Goal: Task Accomplishment & Management: Manage account settings

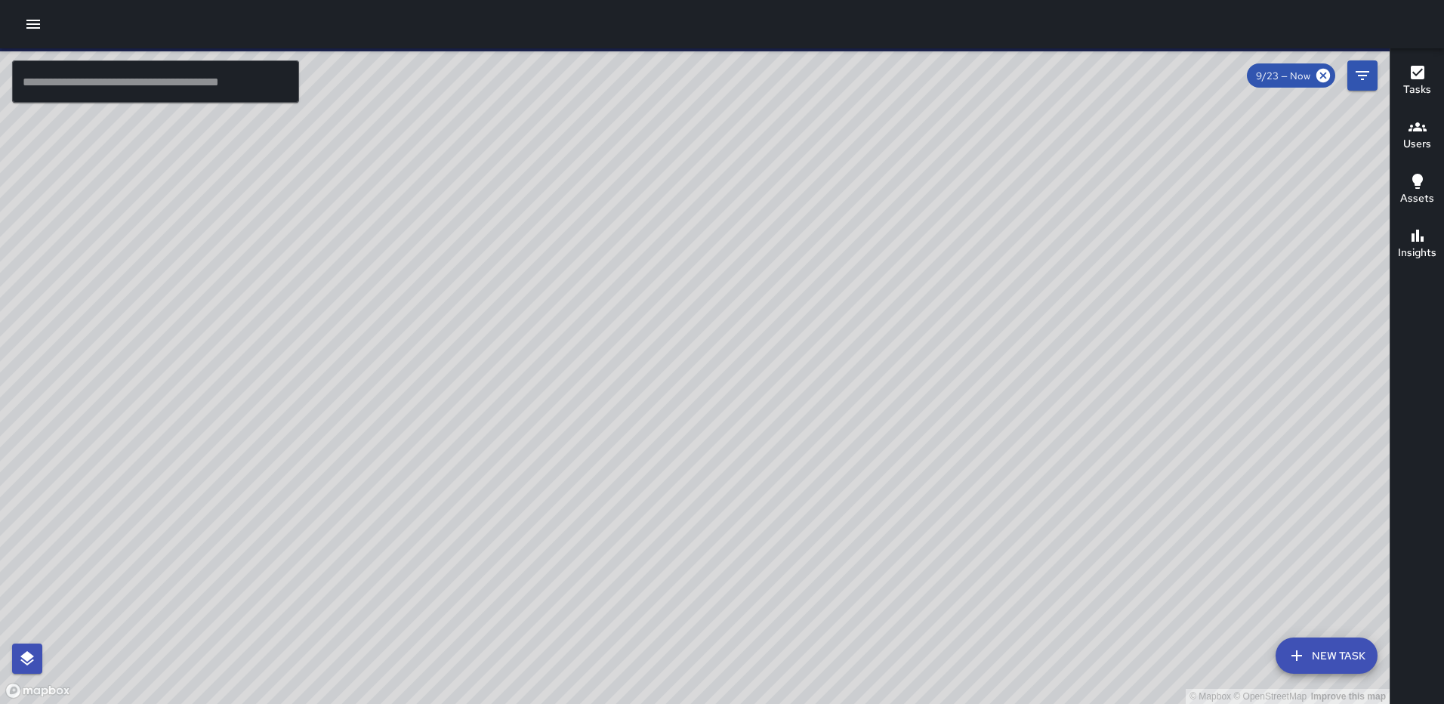
scroll to position [1974, 0]
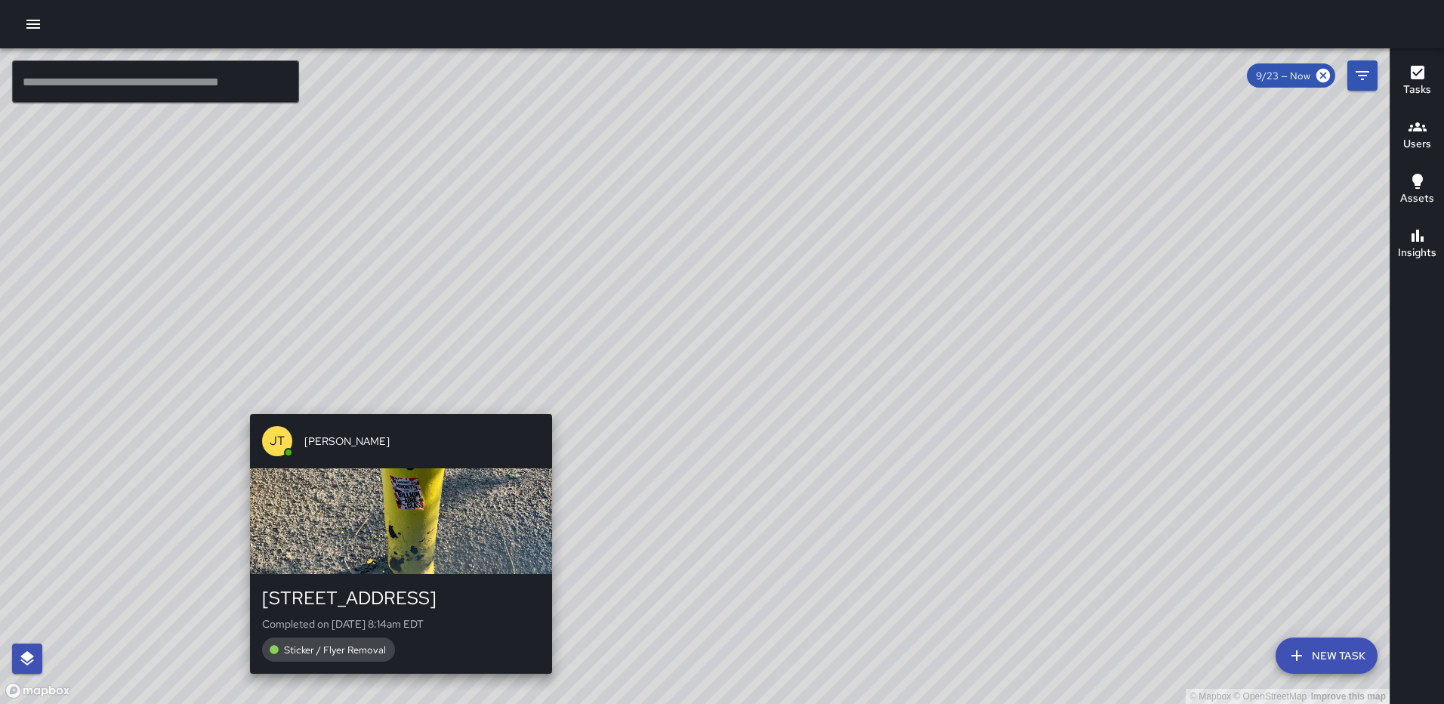
click at [394, 679] on div "JT Jeffrey Turner 172 L Street Northeast Completed on 9/23/2025, 8:14am EDT Sti…" at bounding box center [401, 544] width 314 height 272
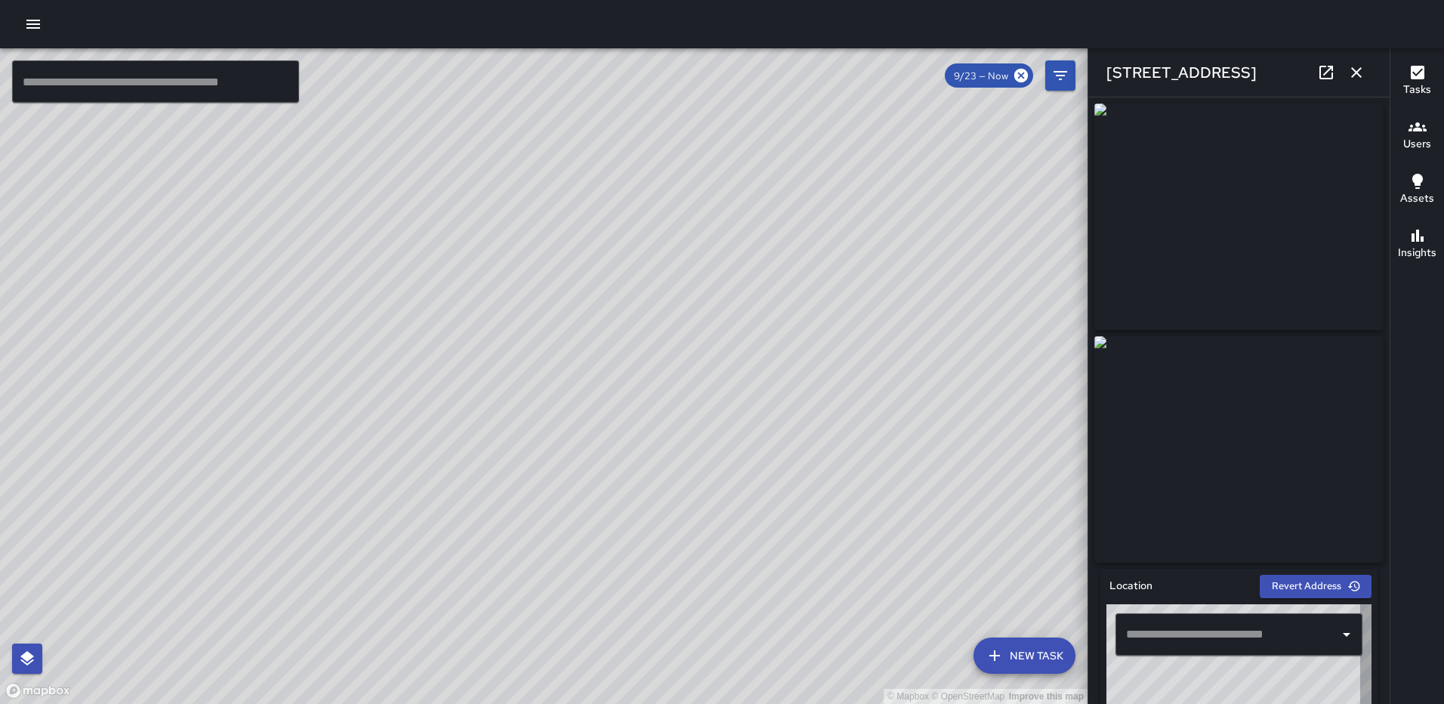
type input "**********"
click at [1358, 76] on icon "button" at bounding box center [1356, 72] width 18 height 18
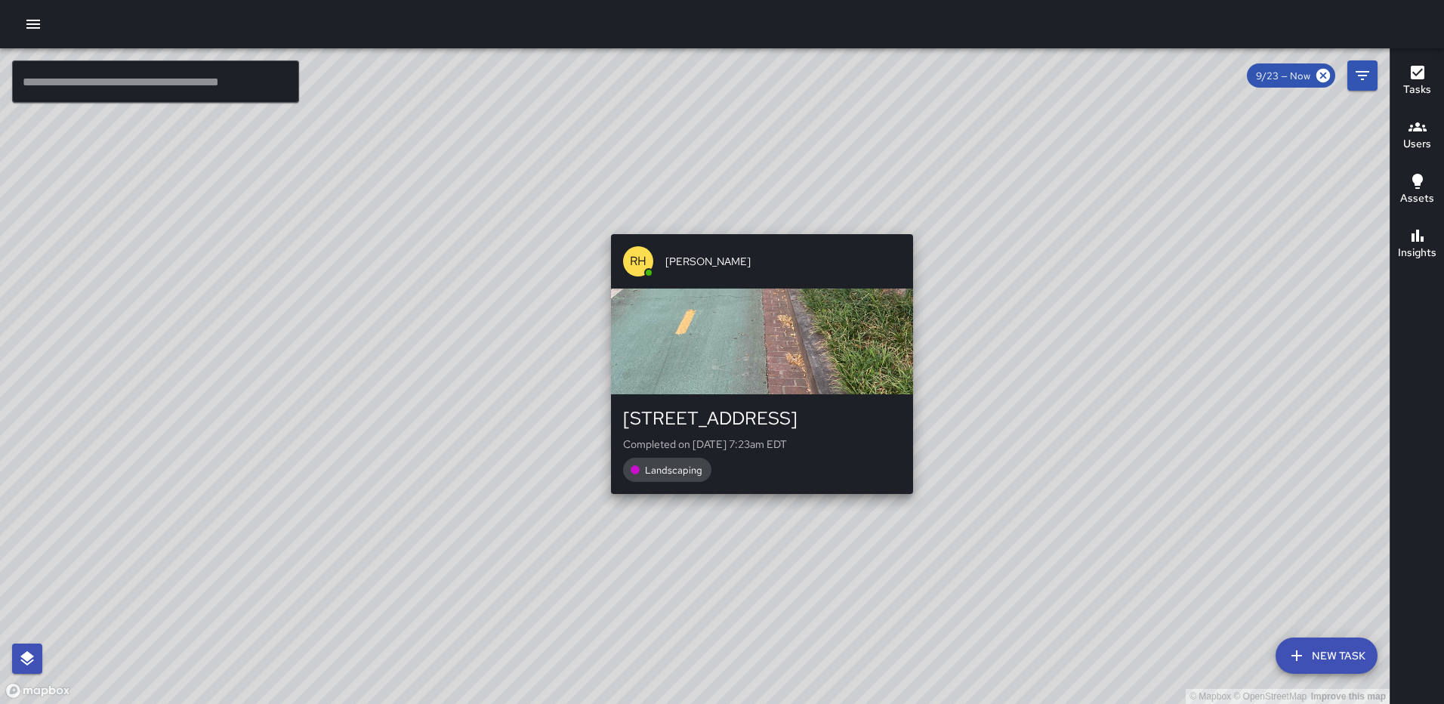
click at [755, 502] on div "© Mapbox © OpenStreetMap Improve this map RH Rasheed Hassan 111 K Street Northe…" at bounding box center [695, 376] width 1390 height 656
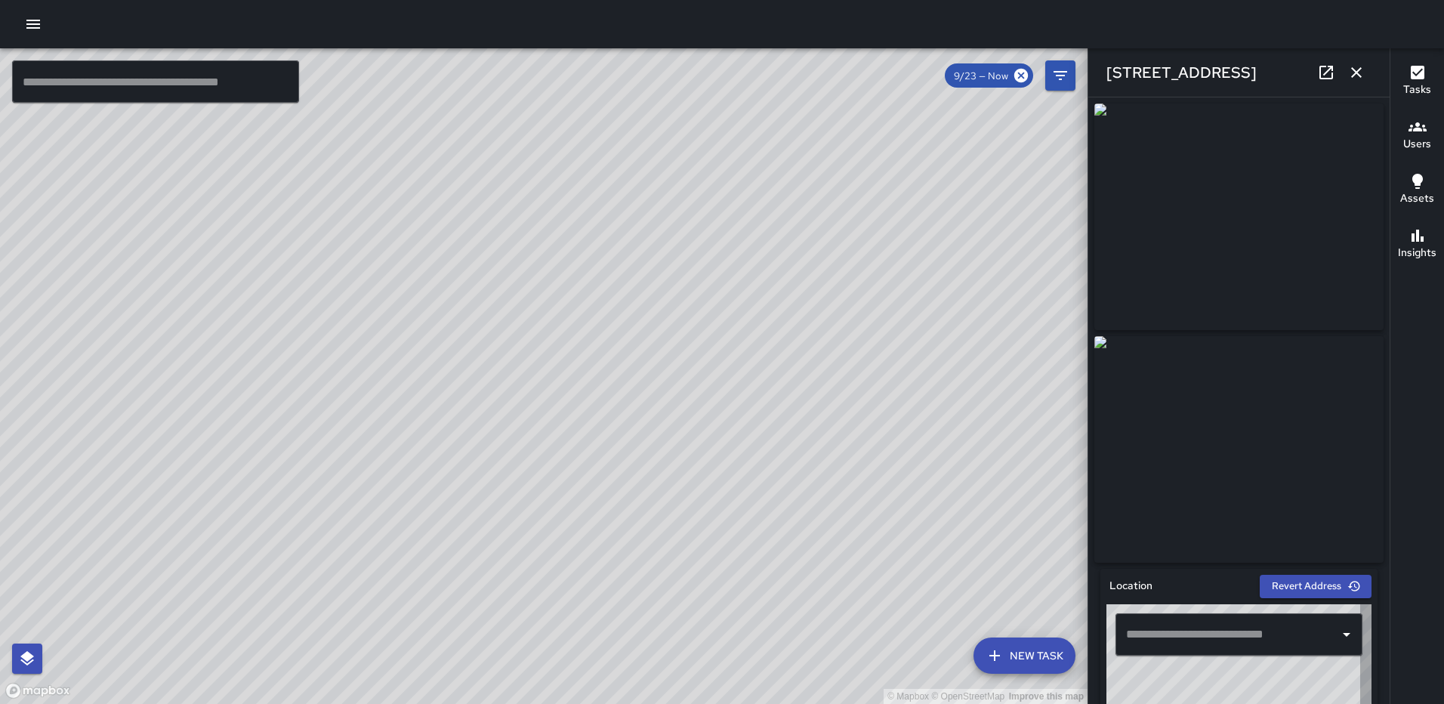
type input "**********"
click at [1352, 73] on icon "button" at bounding box center [1356, 72] width 18 height 18
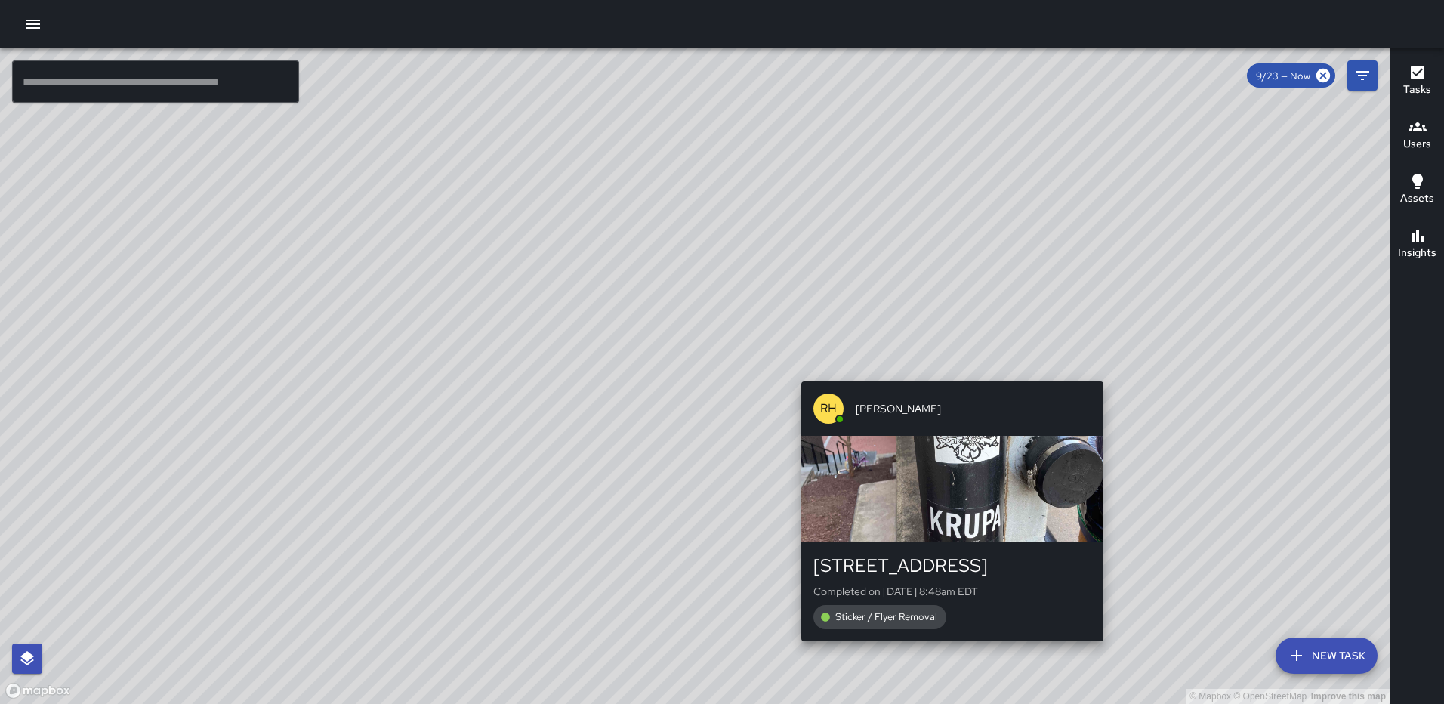
click at [1110, 649] on div "© Mapbox © OpenStreetMap Improve this map RH Rasheed Hassan 211 I Street Northe…" at bounding box center [695, 376] width 1390 height 656
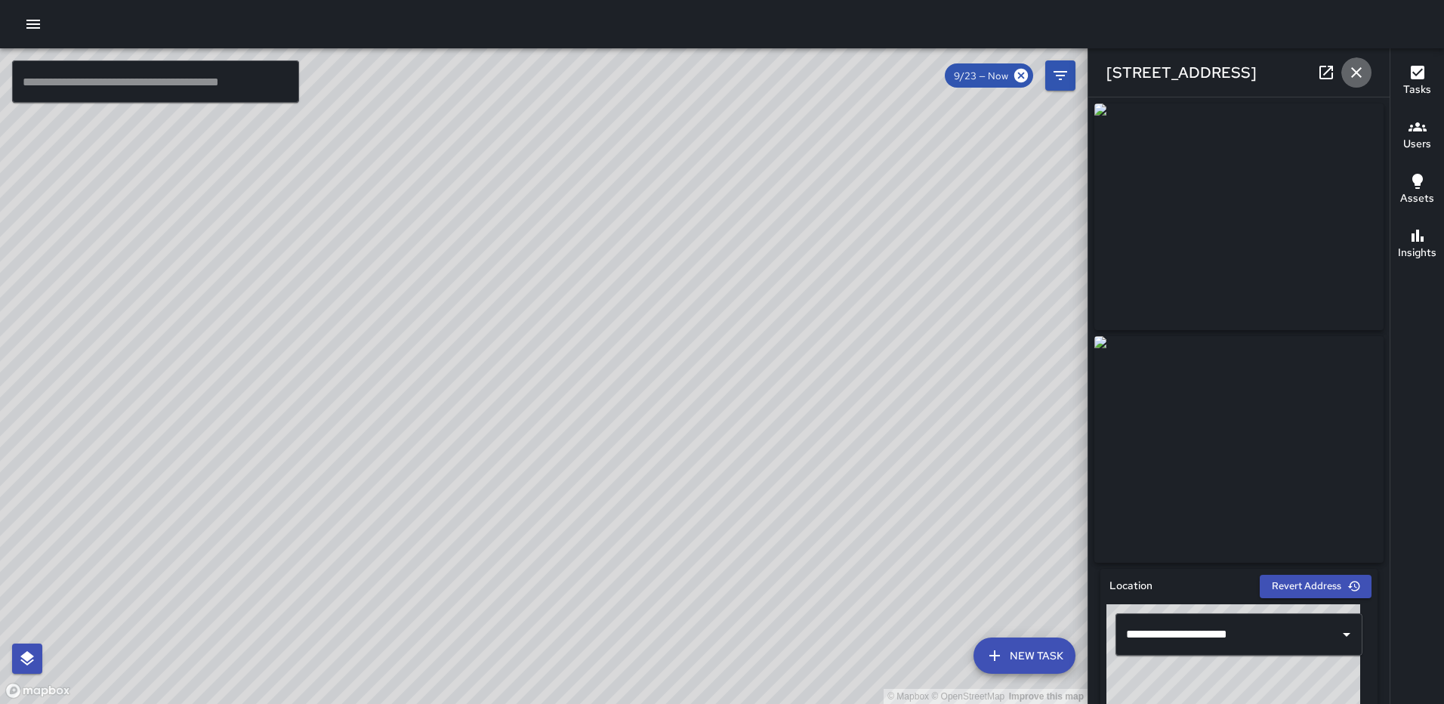
click at [1361, 64] on icon "button" at bounding box center [1356, 72] width 18 height 18
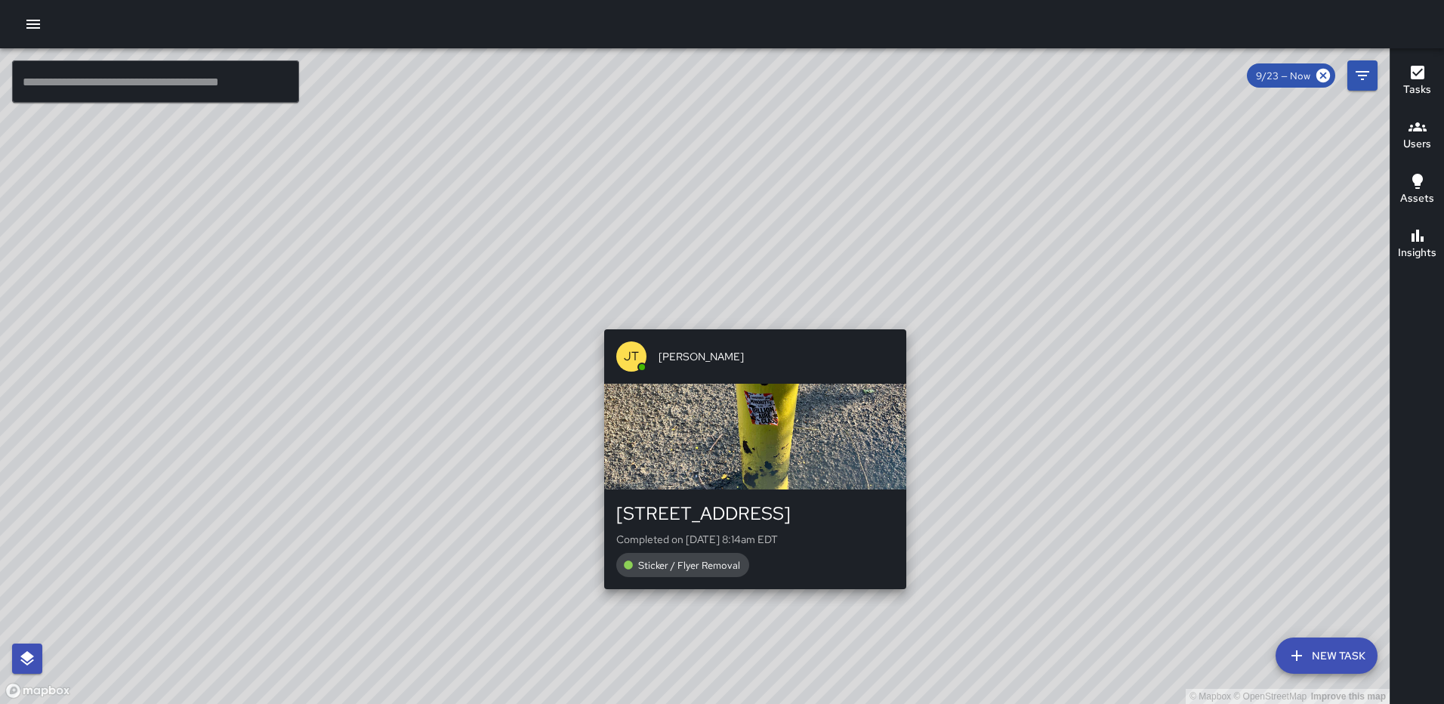
click at [749, 321] on div "© Mapbox © OpenStreetMap Improve this map JT Jeffrey Turner 172 L Street Northe…" at bounding box center [695, 376] width 1390 height 656
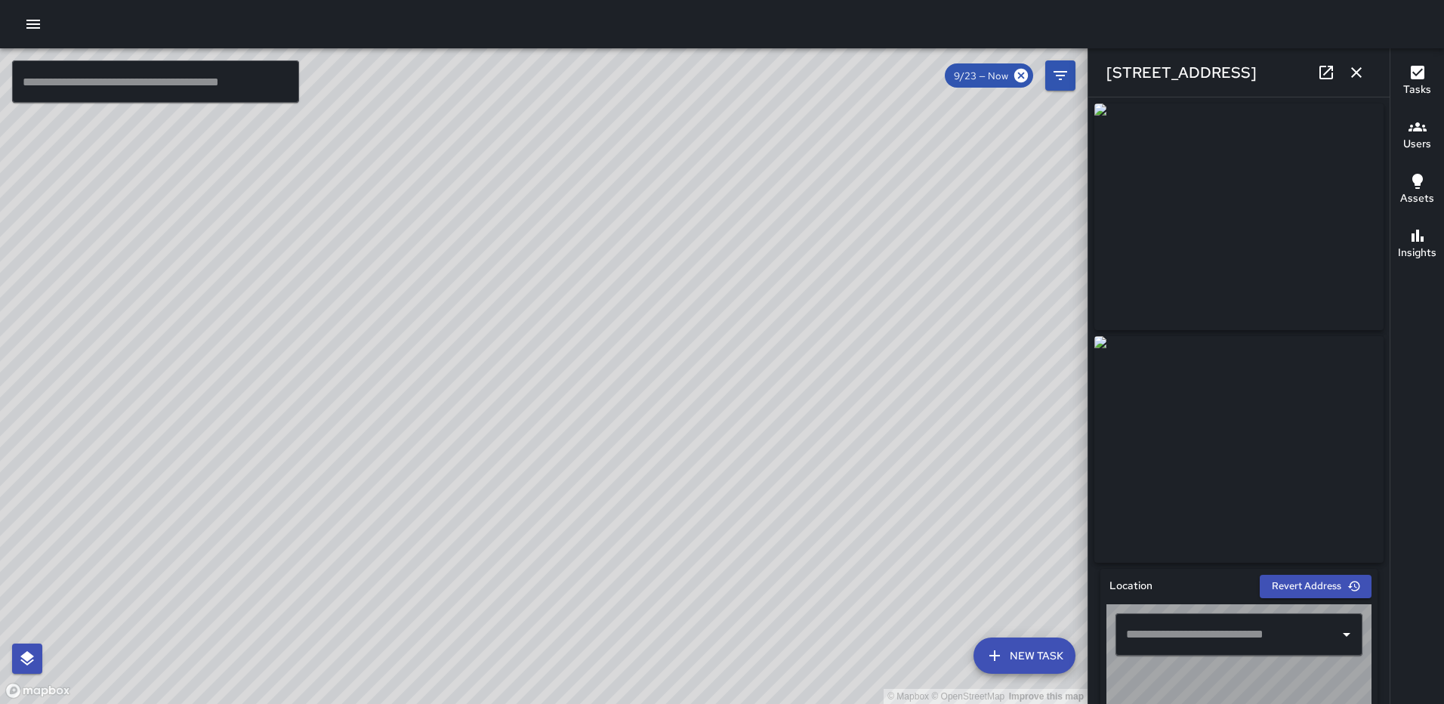
type input "**********"
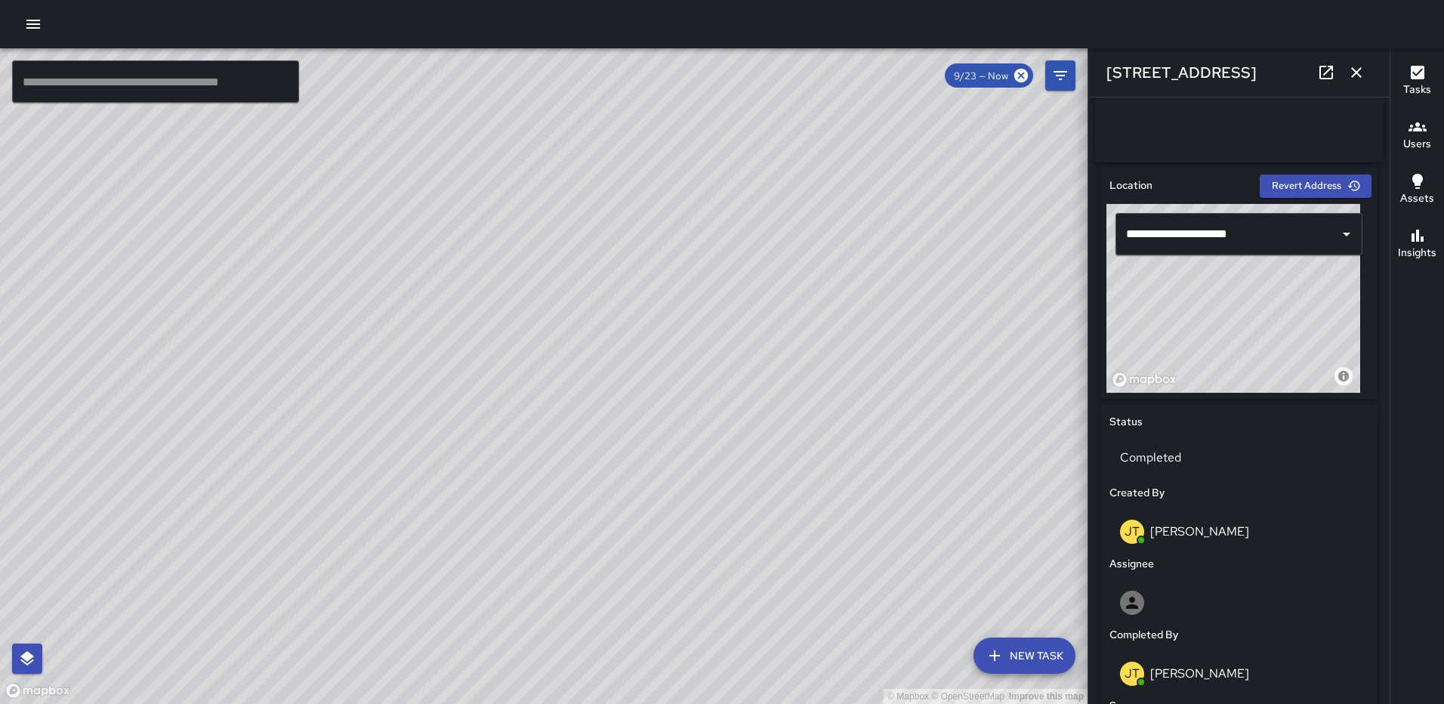
scroll to position [0, 0]
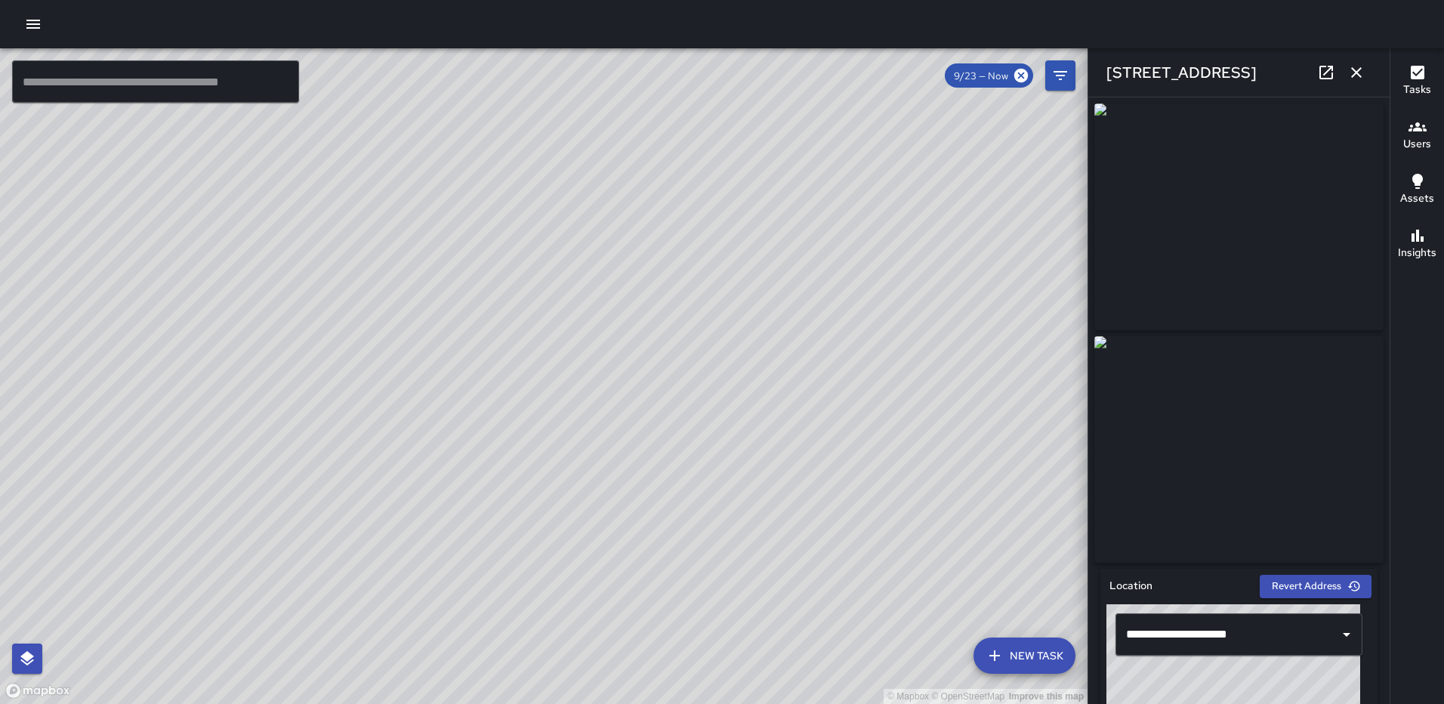
click at [1354, 69] on icon "button" at bounding box center [1356, 72] width 18 height 18
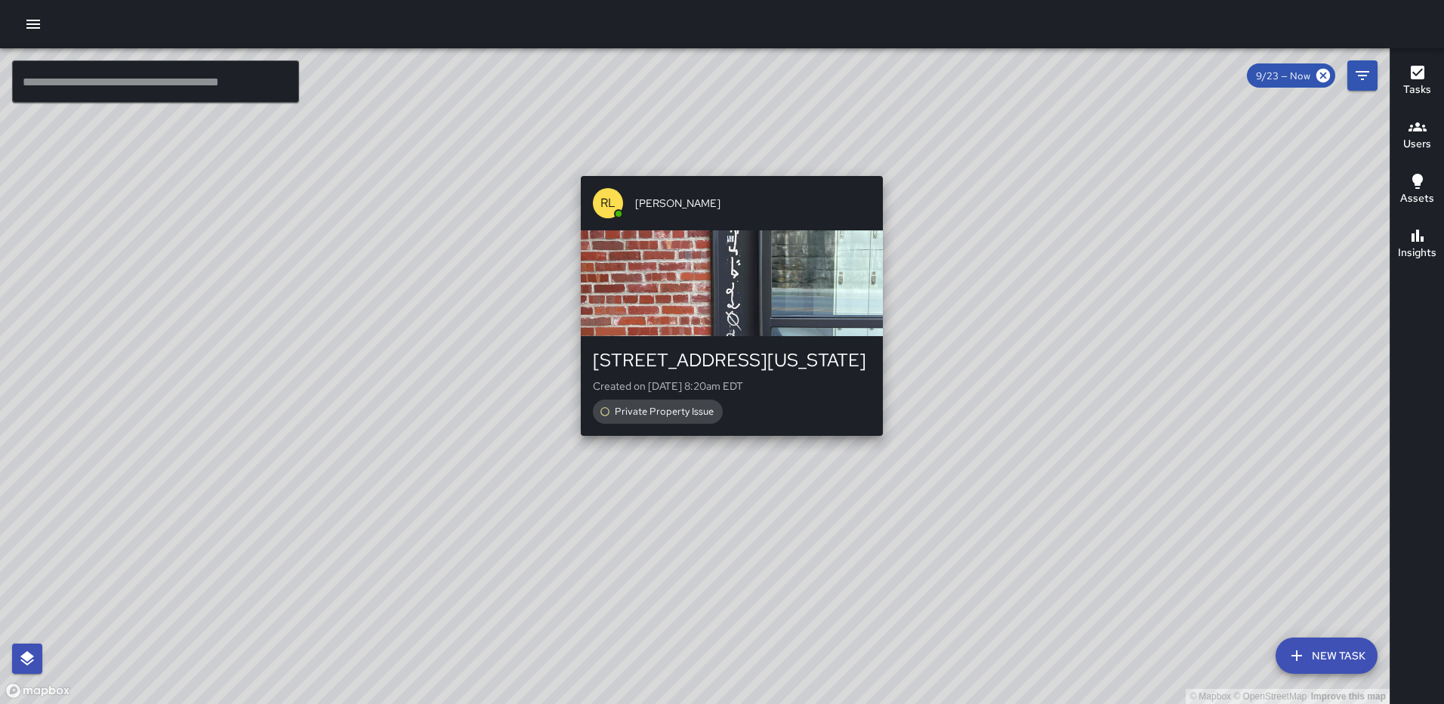
click at [872, 167] on div "© Mapbox © OpenStreetMap Improve this map RL Ruben Lechuga 1105 Delaware Avenue…" at bounding box center [695, 376] width 1390 height 656
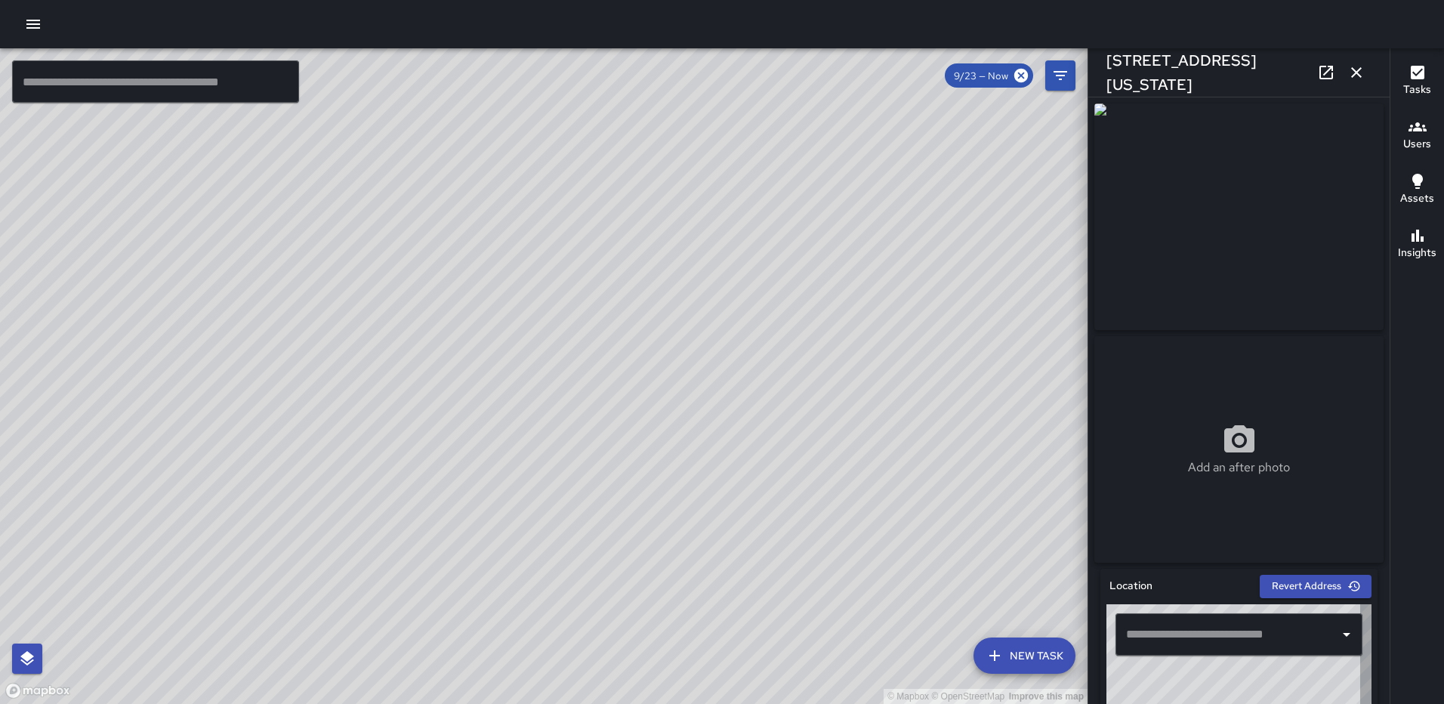
type input "**********"
click at [1326, 73] on icon at bounding box center [1326, 73] width 14 height 14
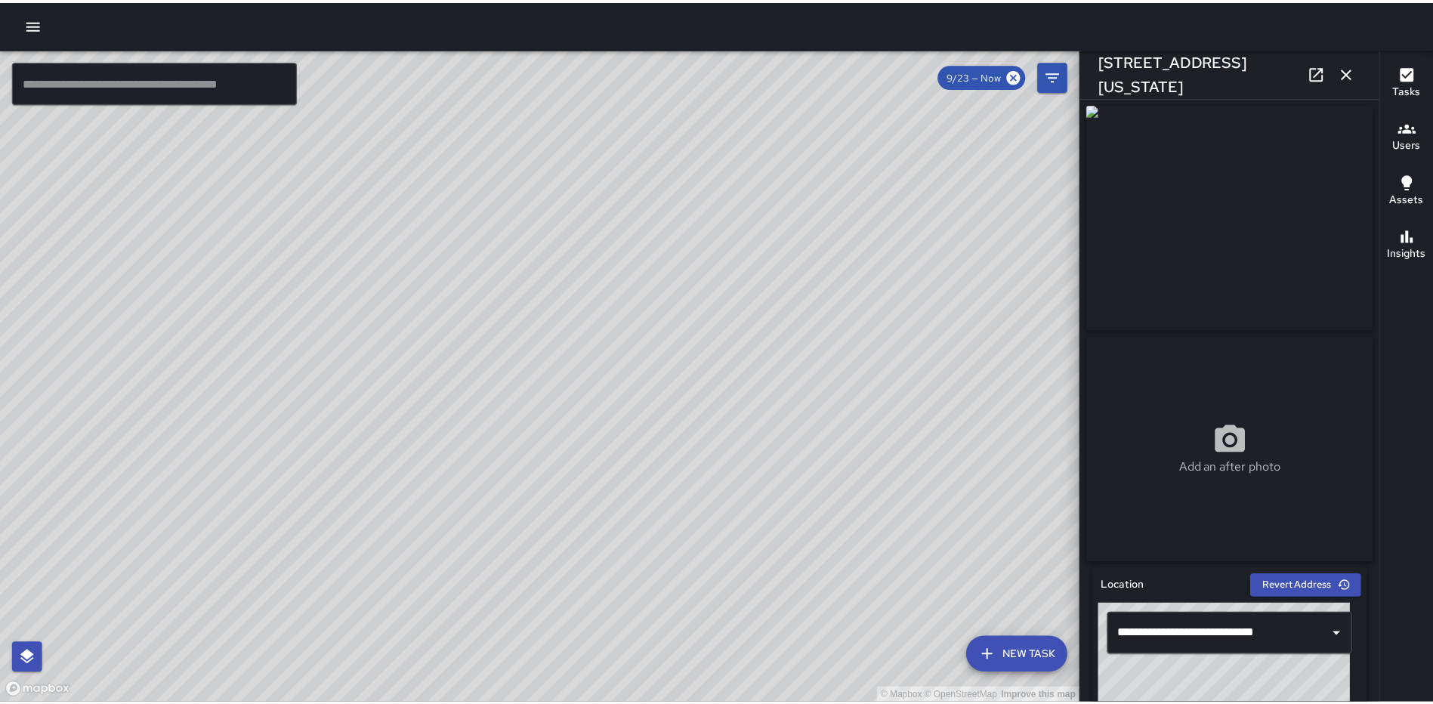
scroll to position [2270, 0]
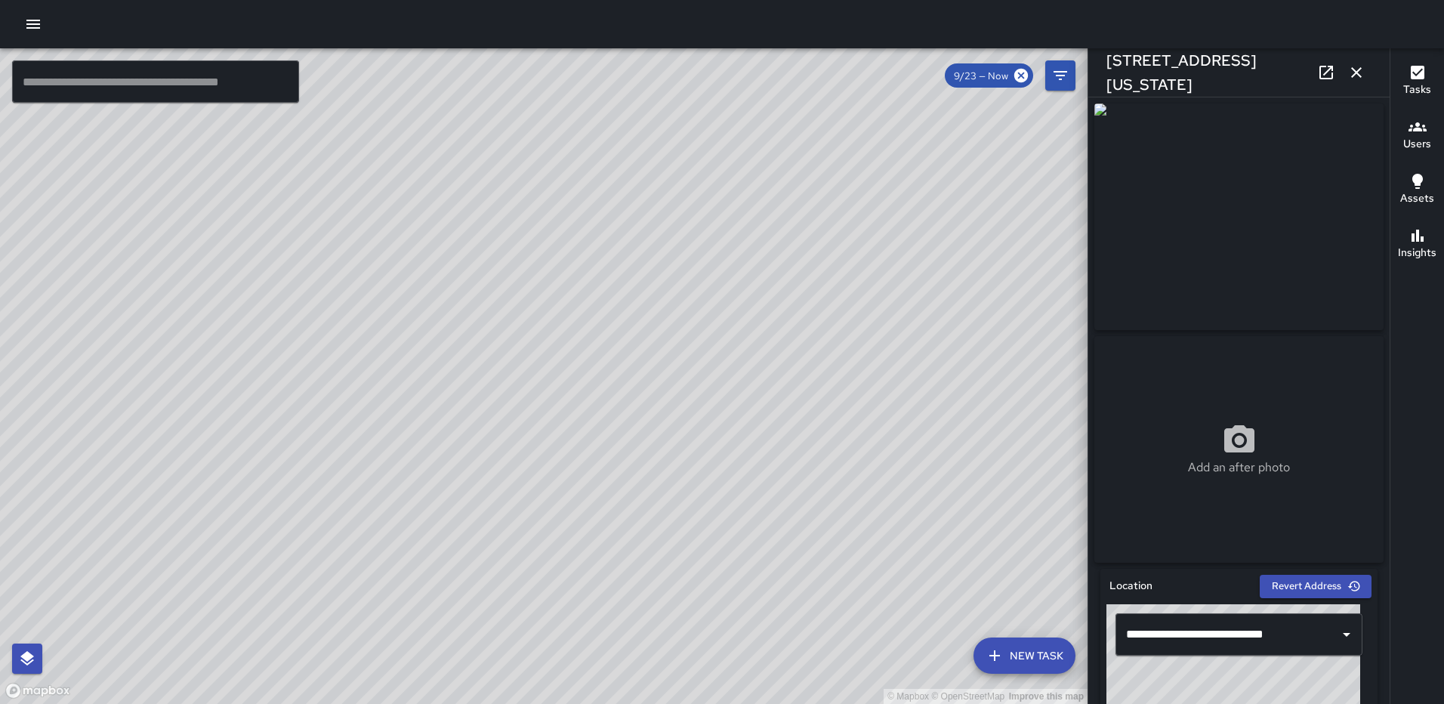
click at [36, 16] on icon "button" at bounding box center [33, 24] width 18 height 18
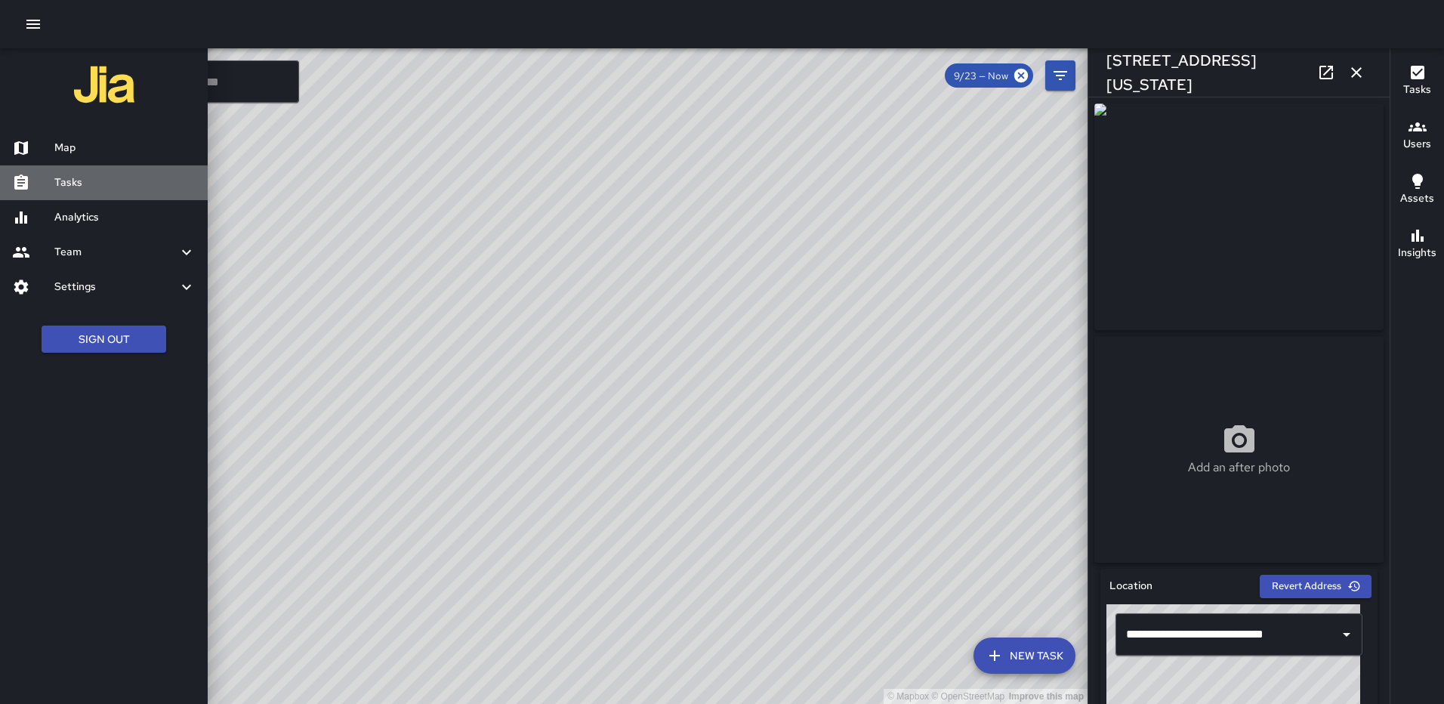
click at [79, 182] on h6 "Tasks" at bounding box center [124, 182] width 141 height 17
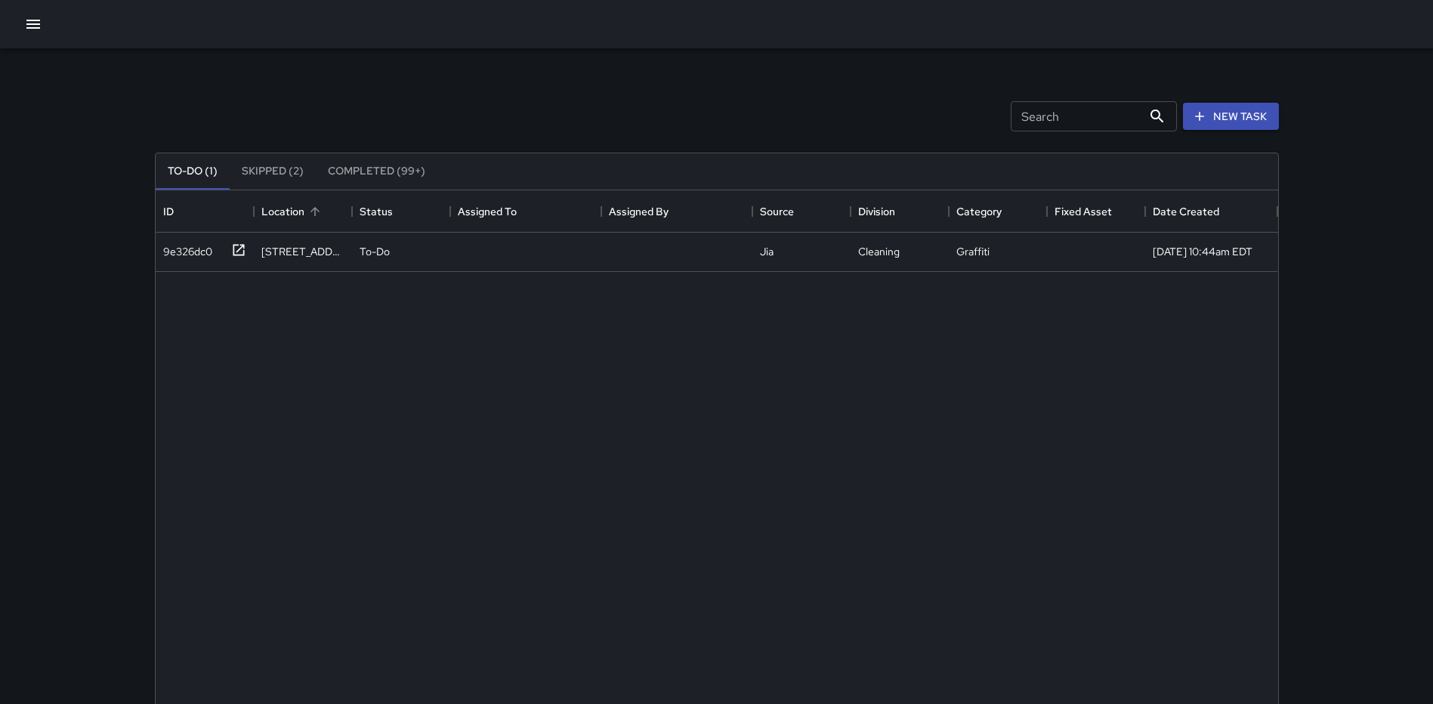
scroll to position [628, 1111]
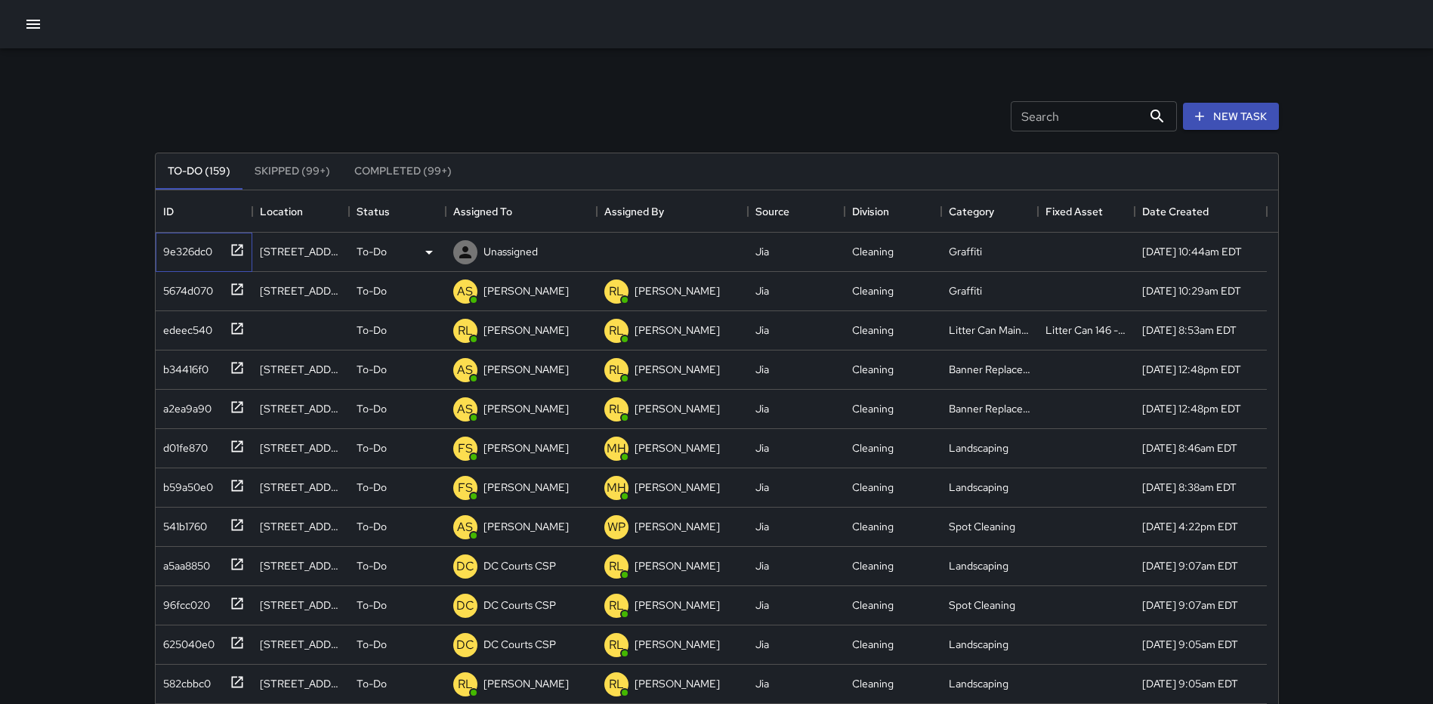
click at [233, 244] on icon at bounding box center [237, 249] width 15 height 15
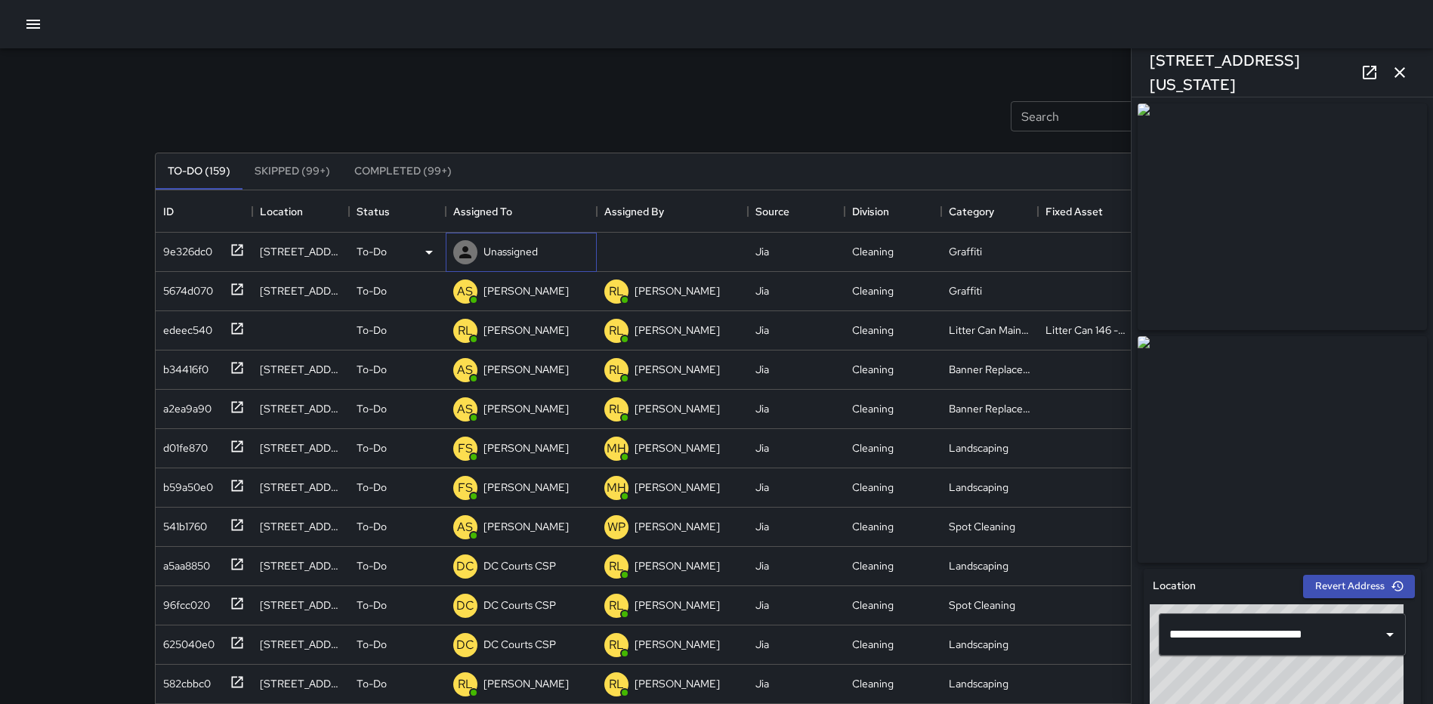
click at [539, 249] on div "Unassigned" at bounding box center [510, 251] width 60 height 21
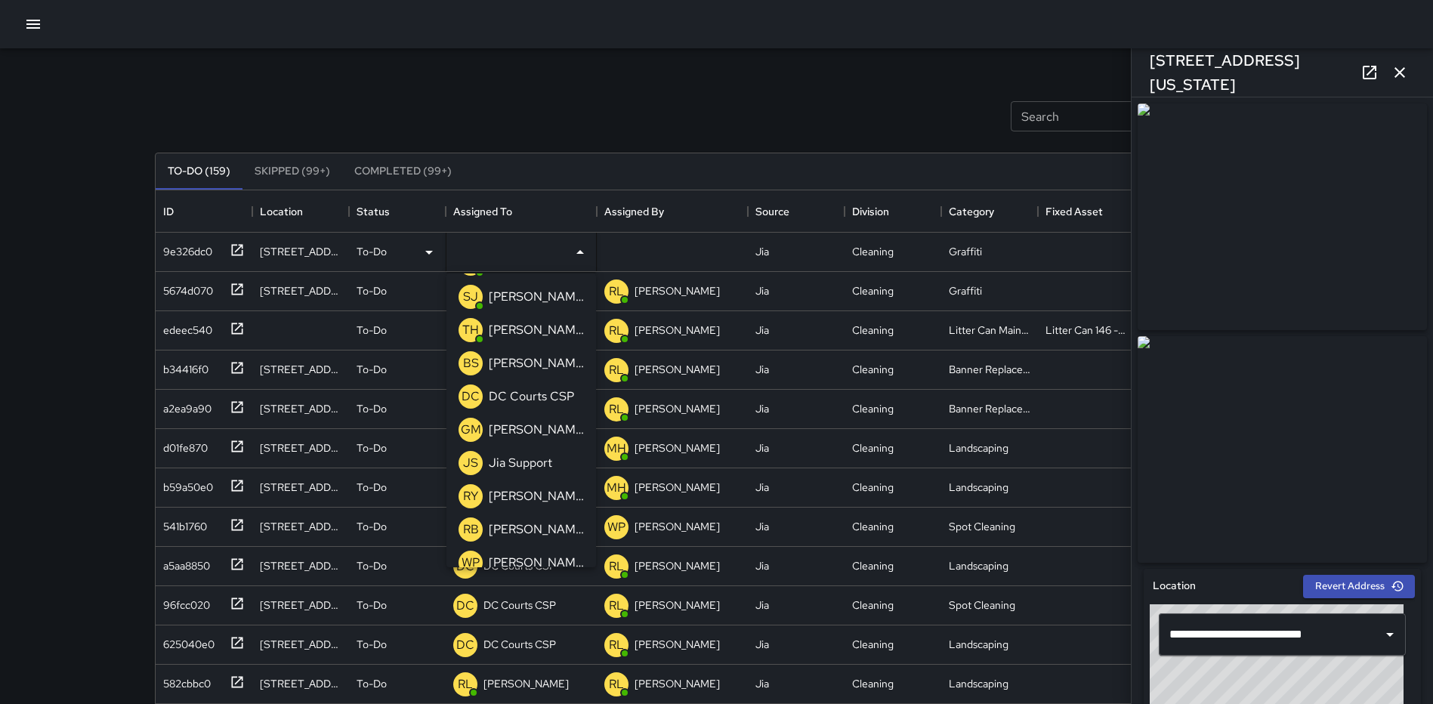
scroll to position [582, 0]
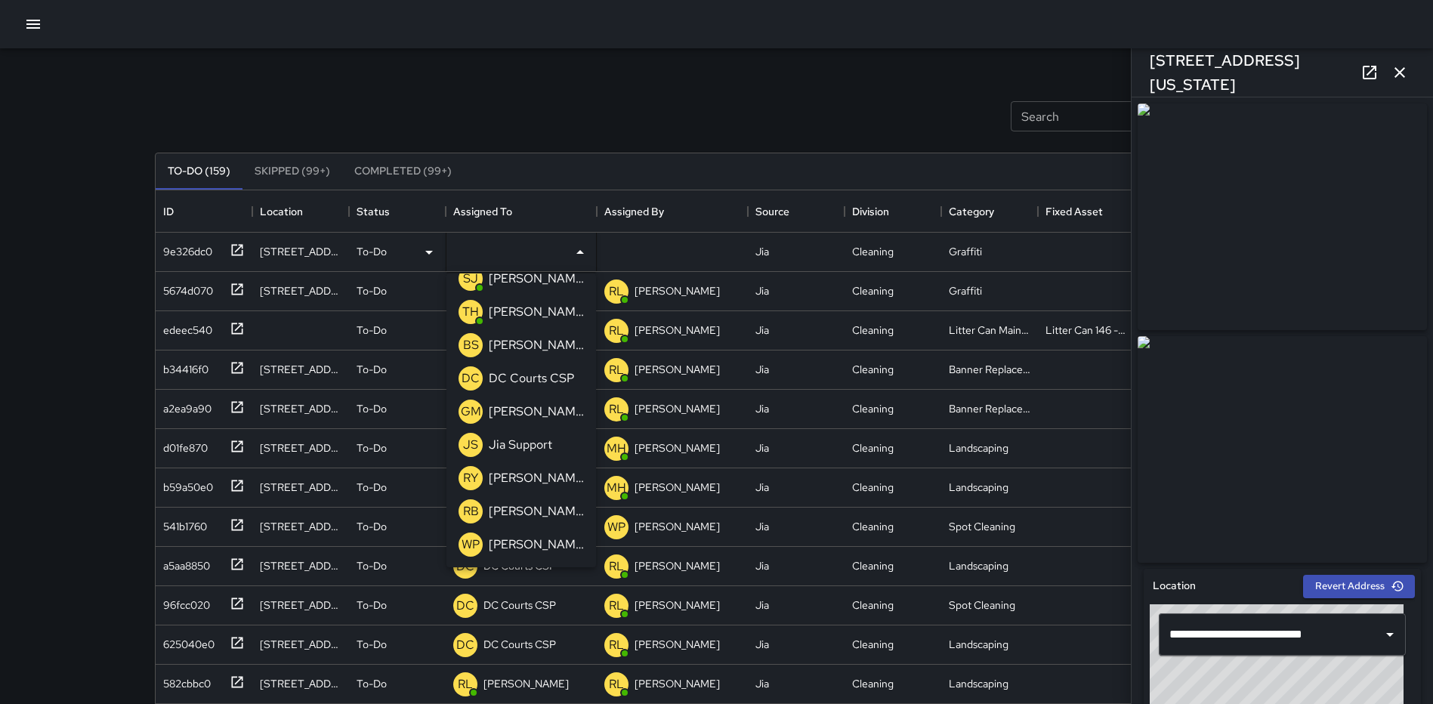
click at [538, 545] on p "Waverly Phillips" at bounding box center [536, 544] width 95 height 18
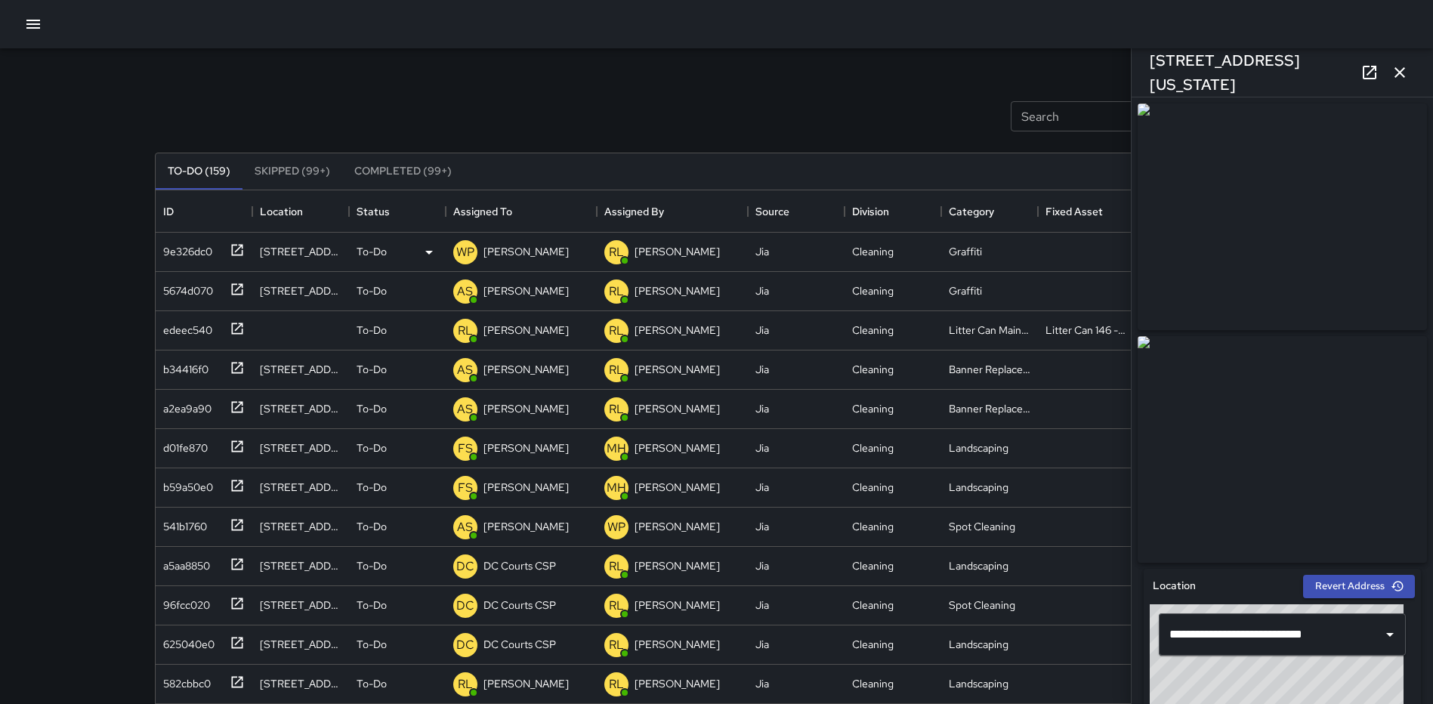
click at [1390, 72] on icon "button" at bounding box center [1399, 72] width 18 height 18
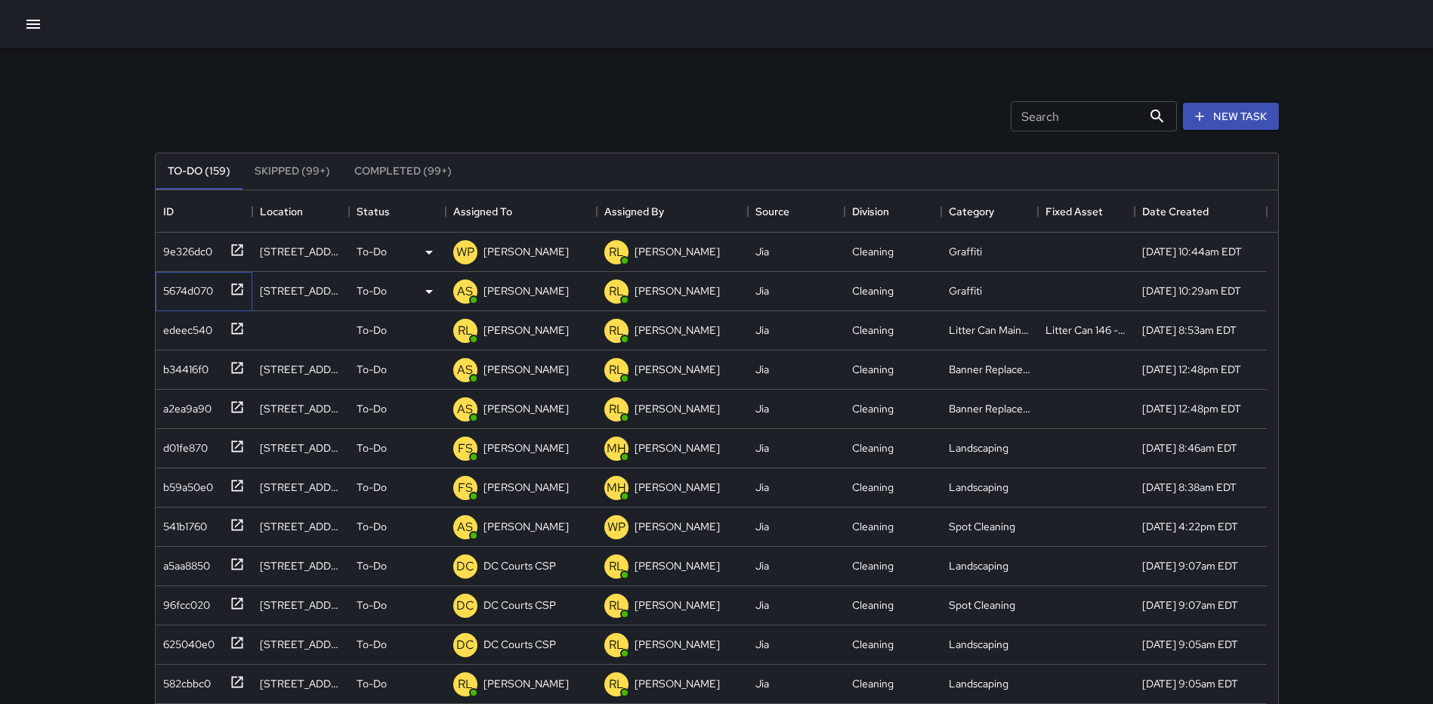
click at [233, 282] on icon at bounding box center [237, 289] width 15 height 15
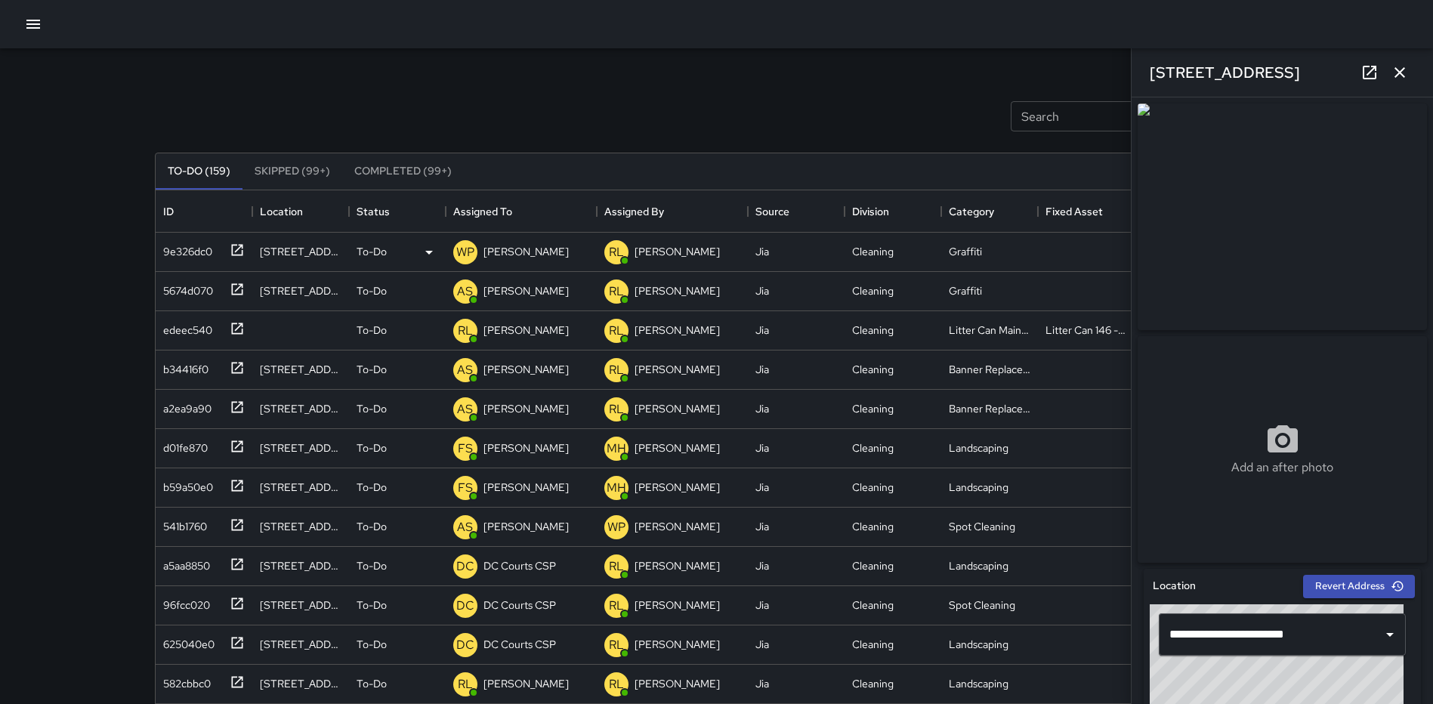
click at [1397, 75] on icon "button" at bounding box center [1399, 72] width 11 height 11
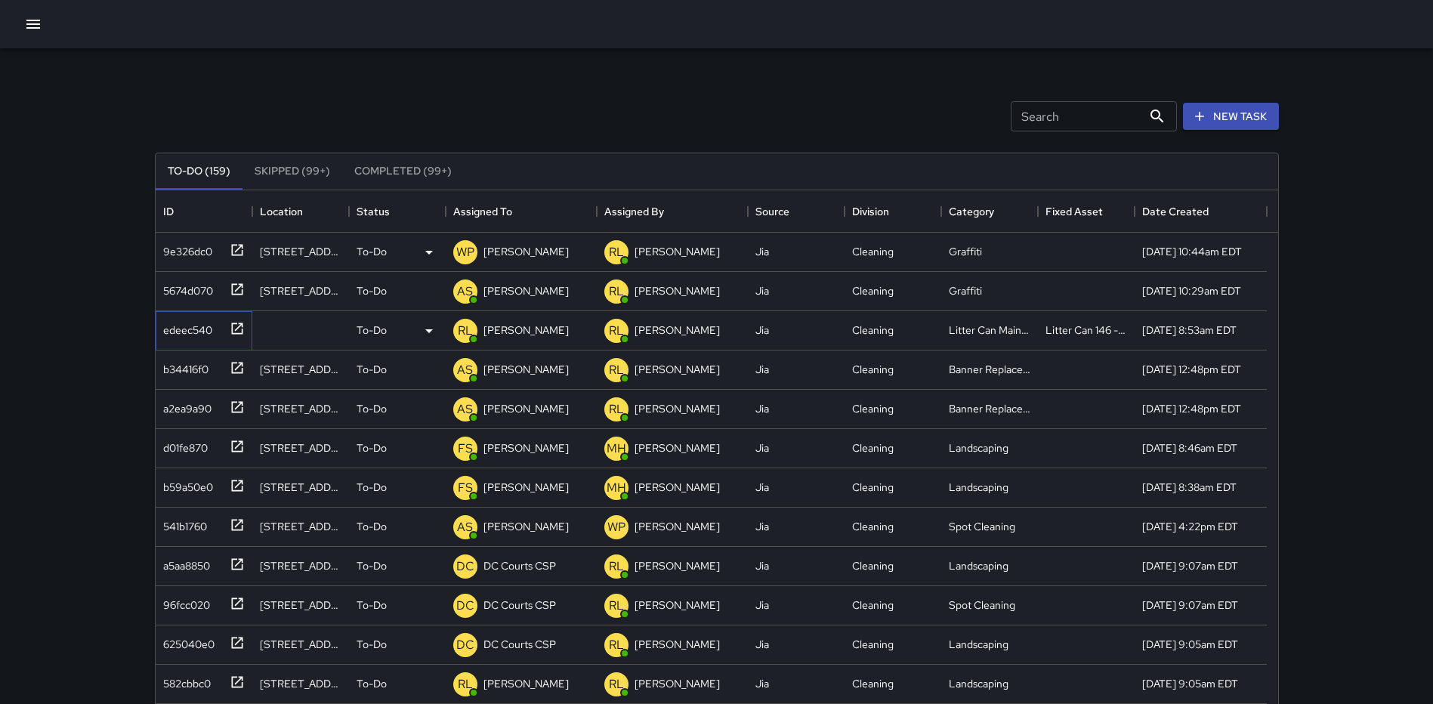
click at [230, 326] on icon at bounding box center [237, 328] width 15 height 15
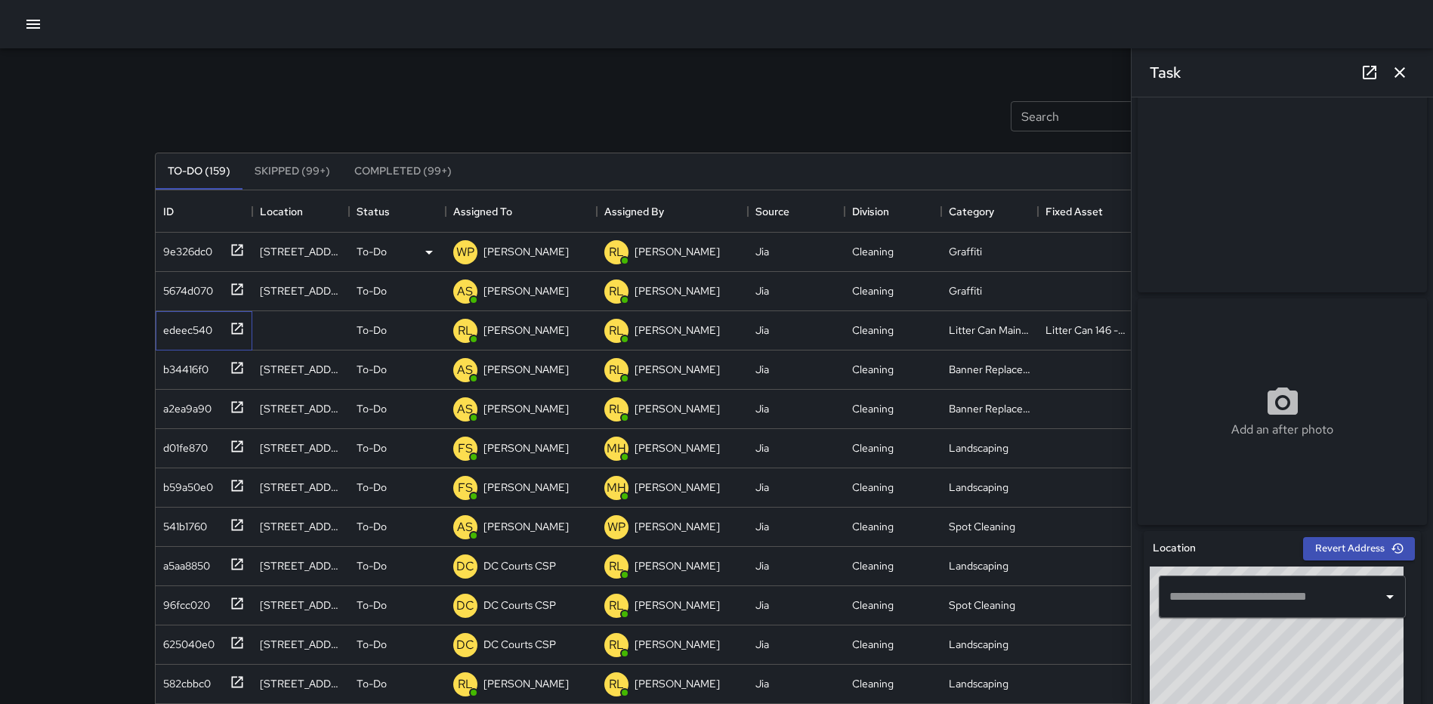
scroll to position [0, 0]
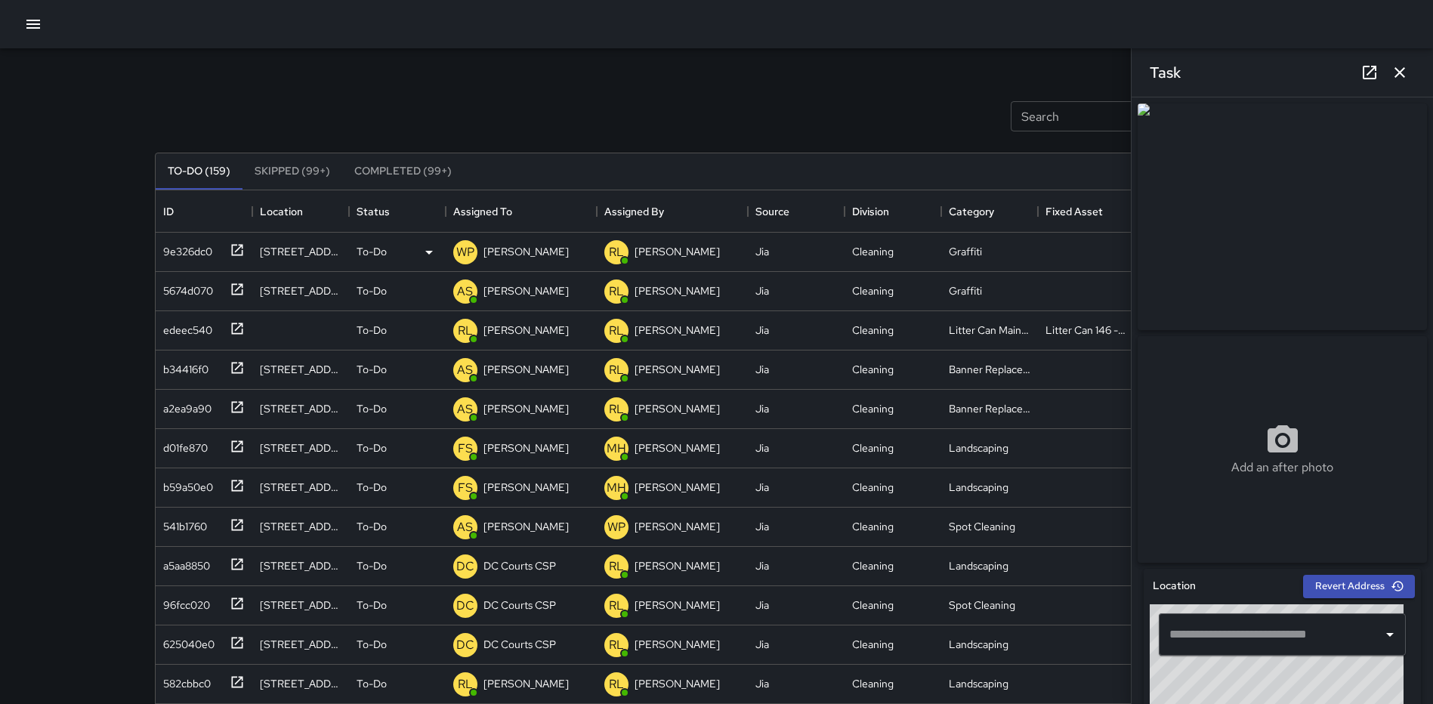
click at [1402, 64] on icon "button" at bounding box center [1399, 72] width 18 height 18
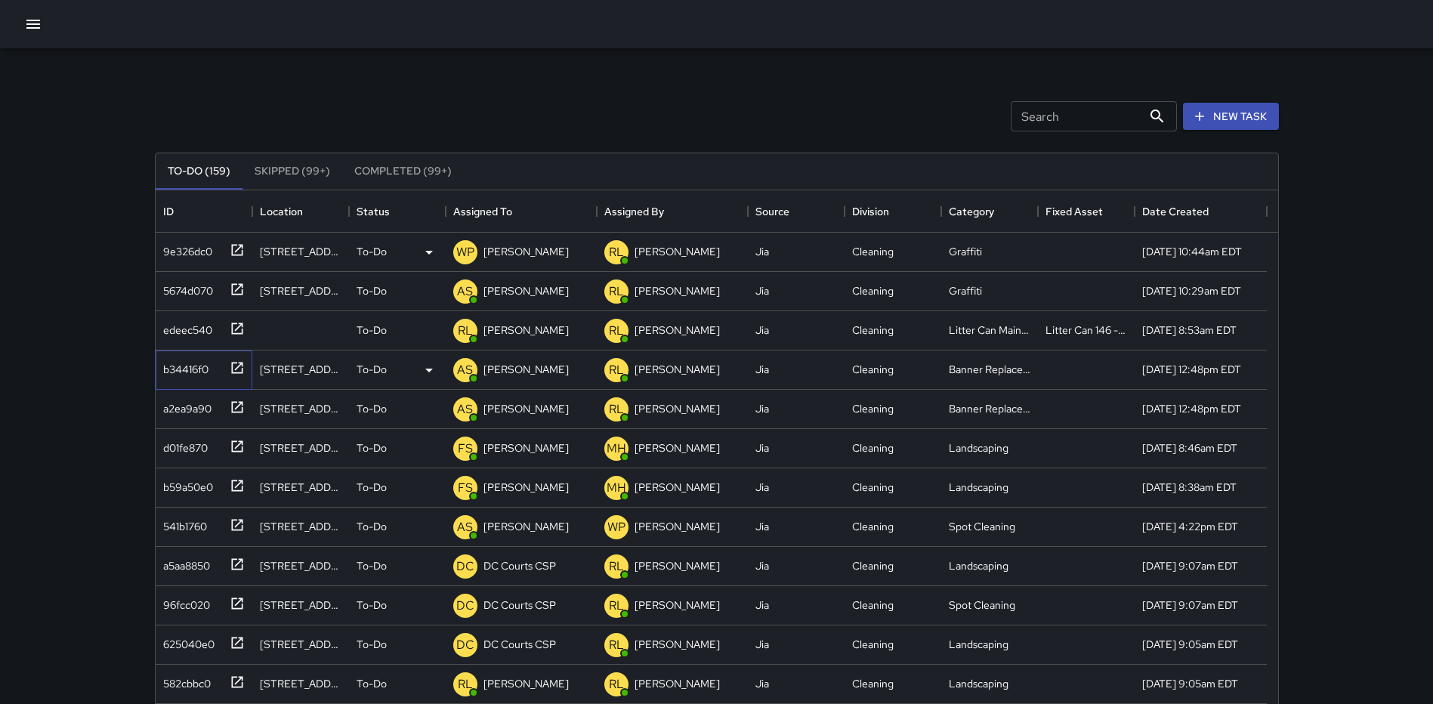
click at [236, 369] on icon at bounding box center [236, 367] width 11 height 11
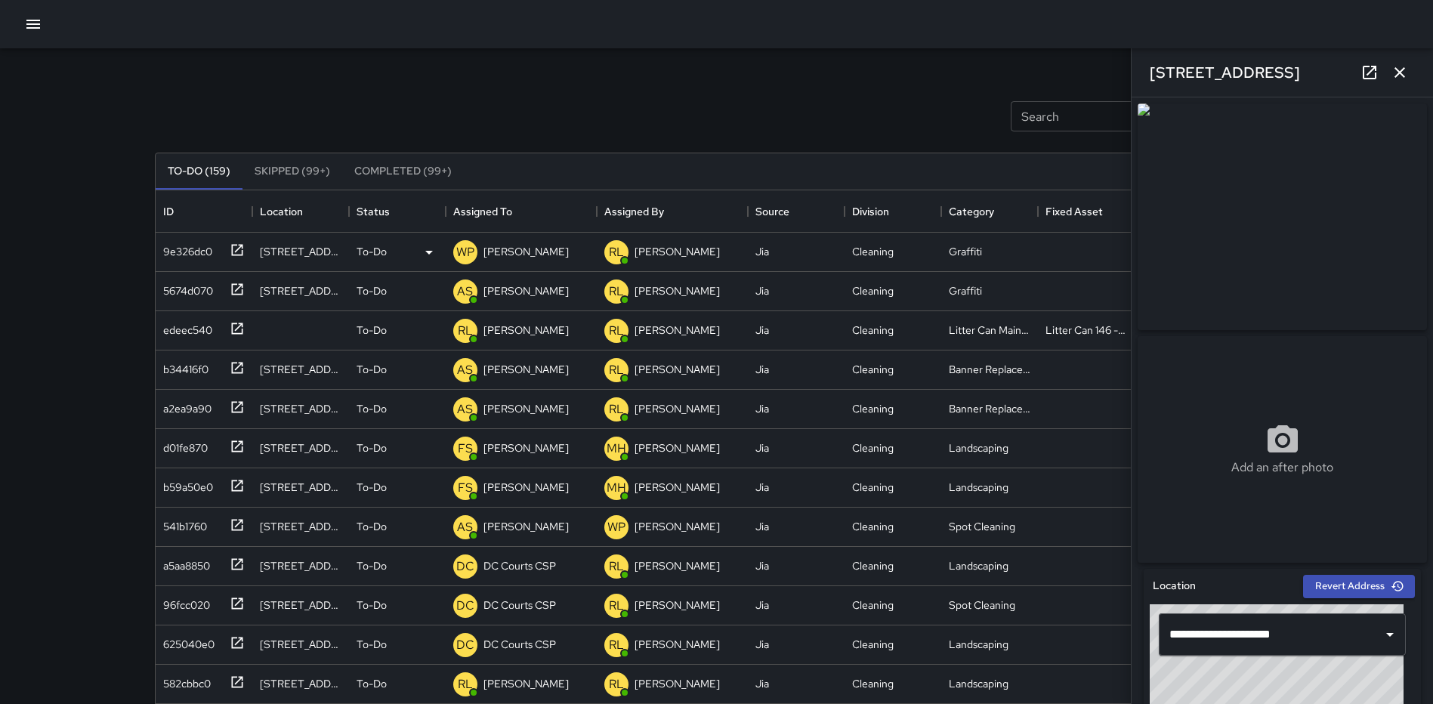
click at [1397, 74] on icon "button" at bounding box center [1399, 72] width 18 height 18
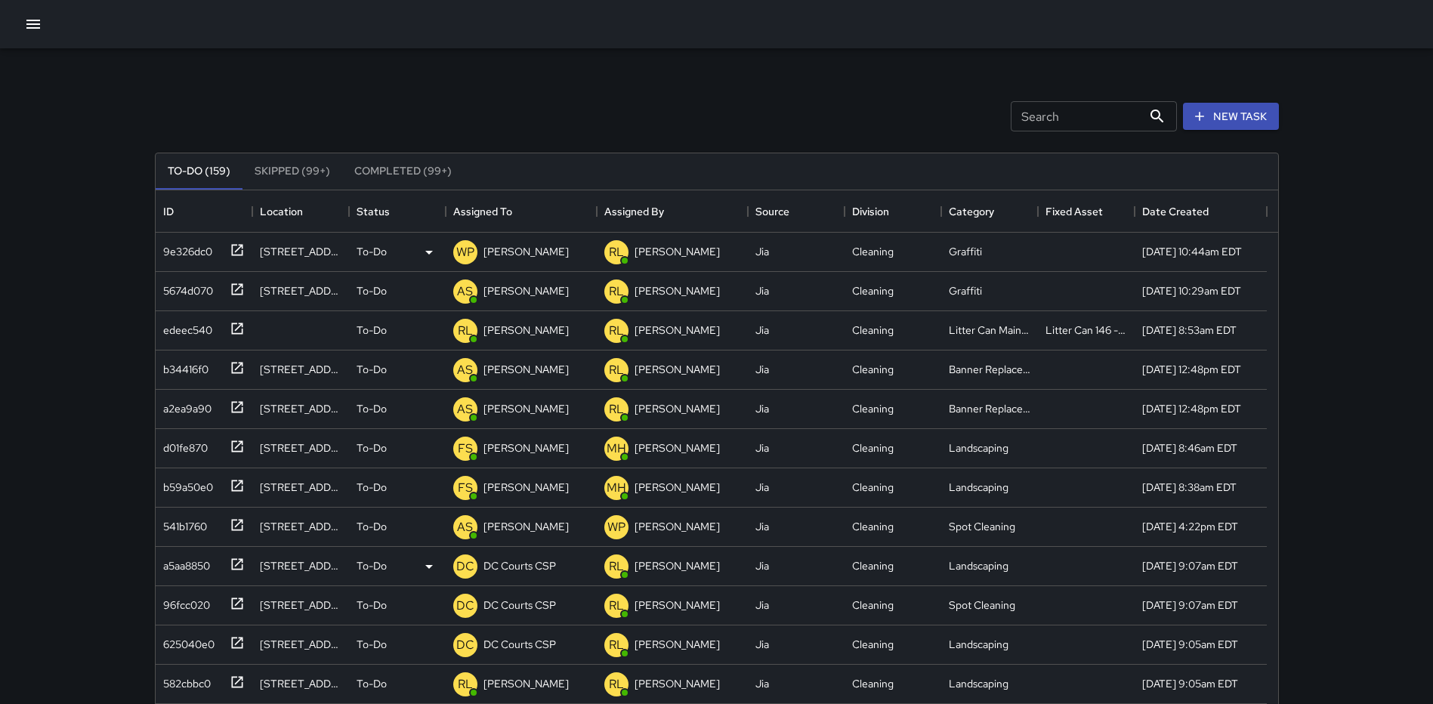
scroll to position [76, 0]
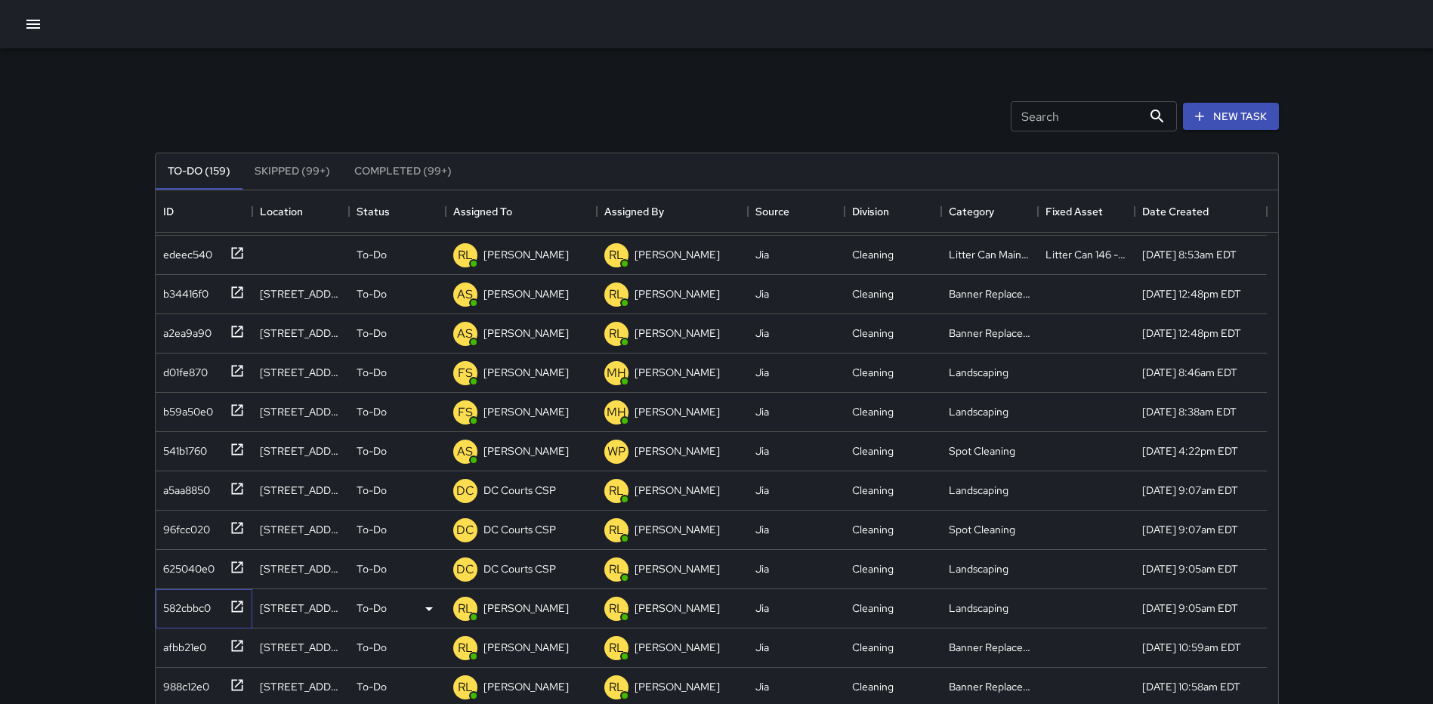
click at [239, 600] on icon at bounding box center [237, 606] width 15 height 15
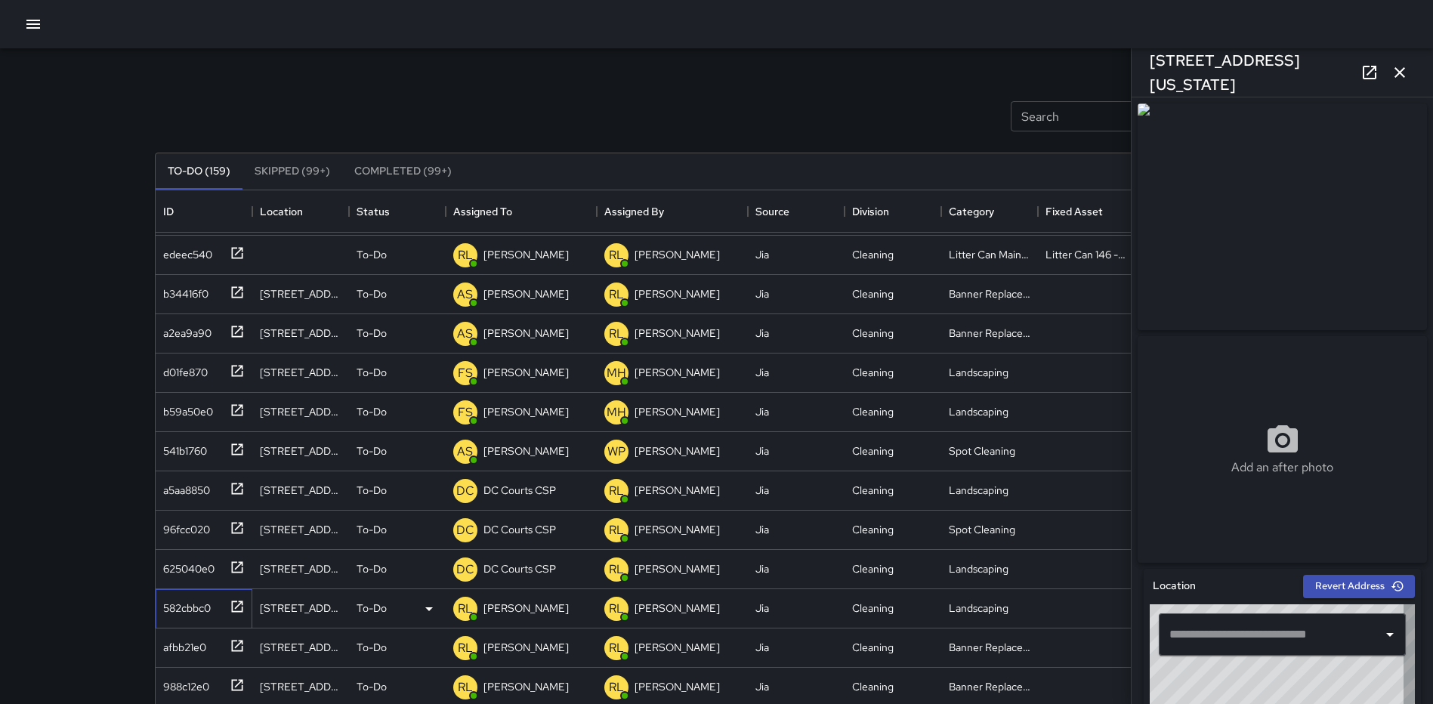
type input "**********"
click at [1393, 66] on icon "button" at bounding box center [1399, 72] width 18 height 18
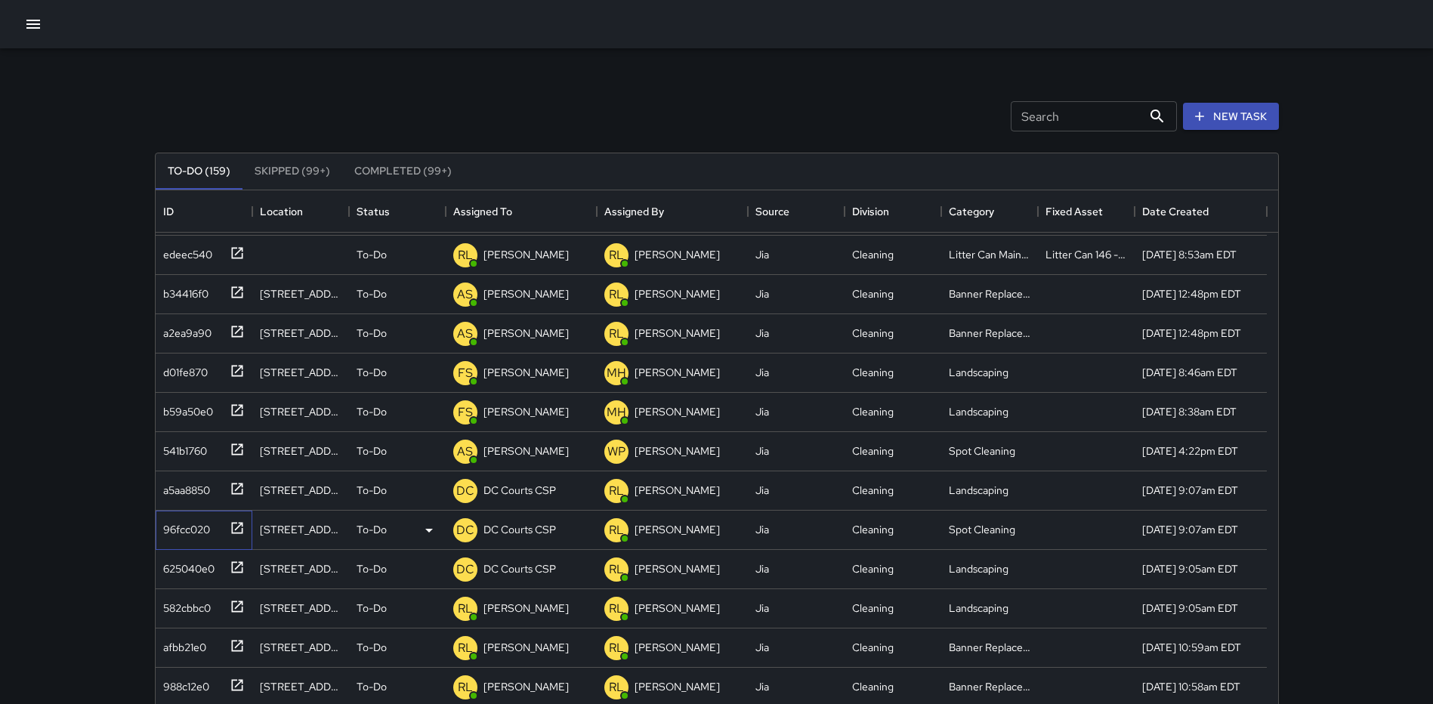
click at [240, 529] on icon at bounding box center [237, 527] width 15 height 15
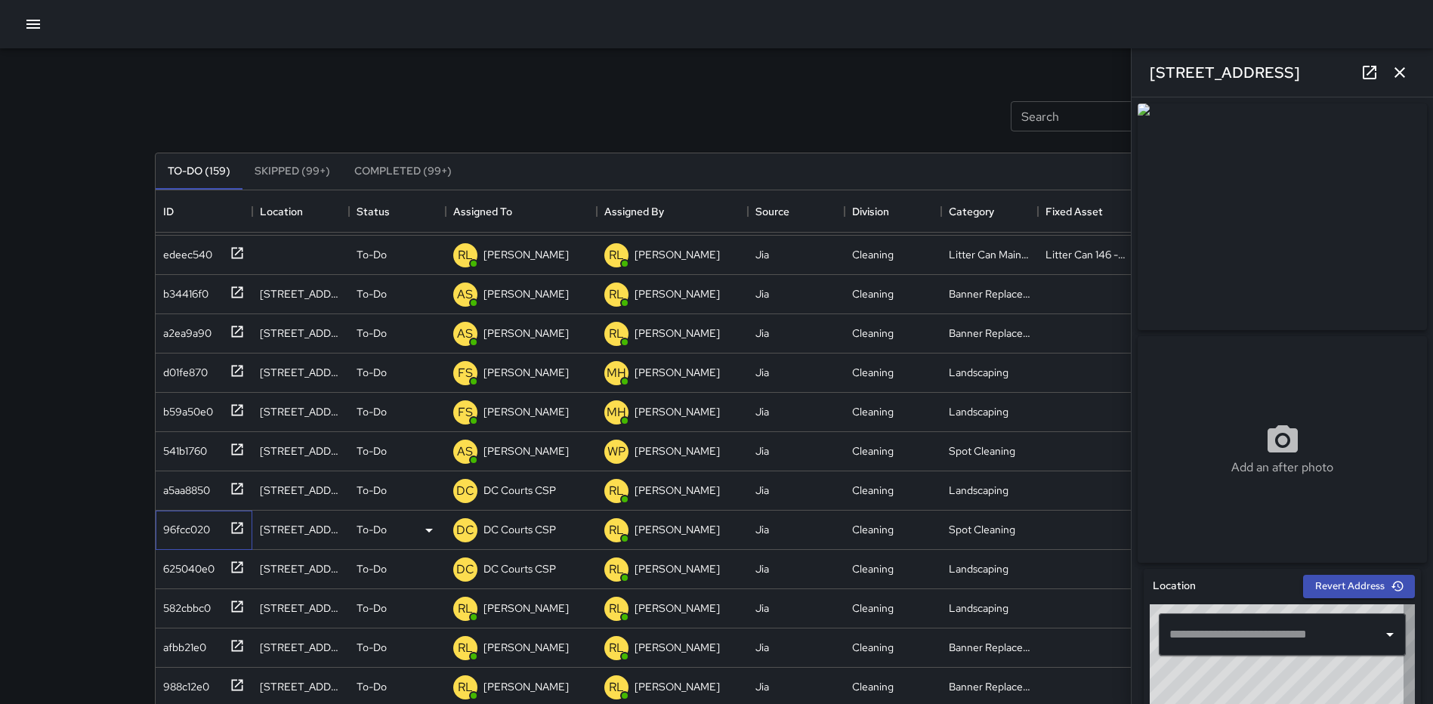
type input "**********"
click at [1400, 73] on icon "button" at bounding box center [1399, 72] width 11 height 11
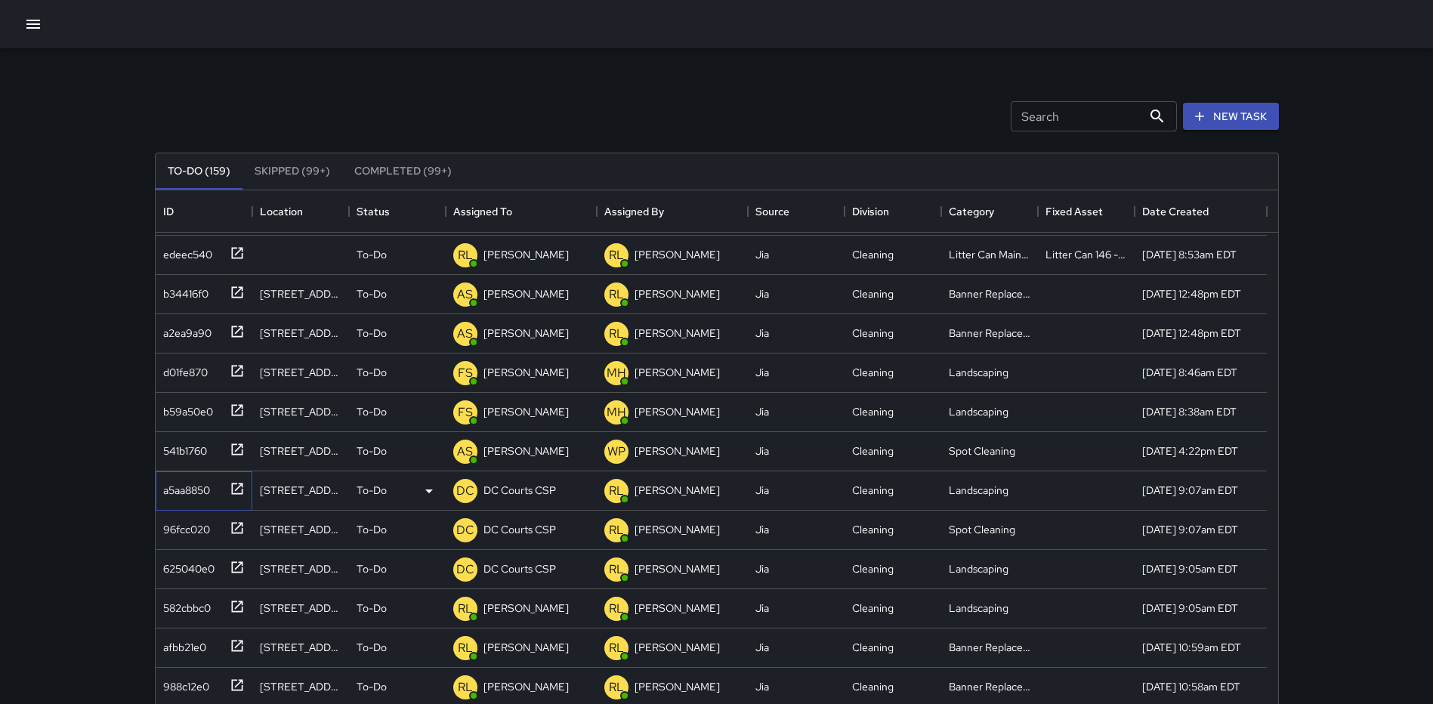
click at [239, 484] on icon at bounding box center [237, 488] width 15 height 15
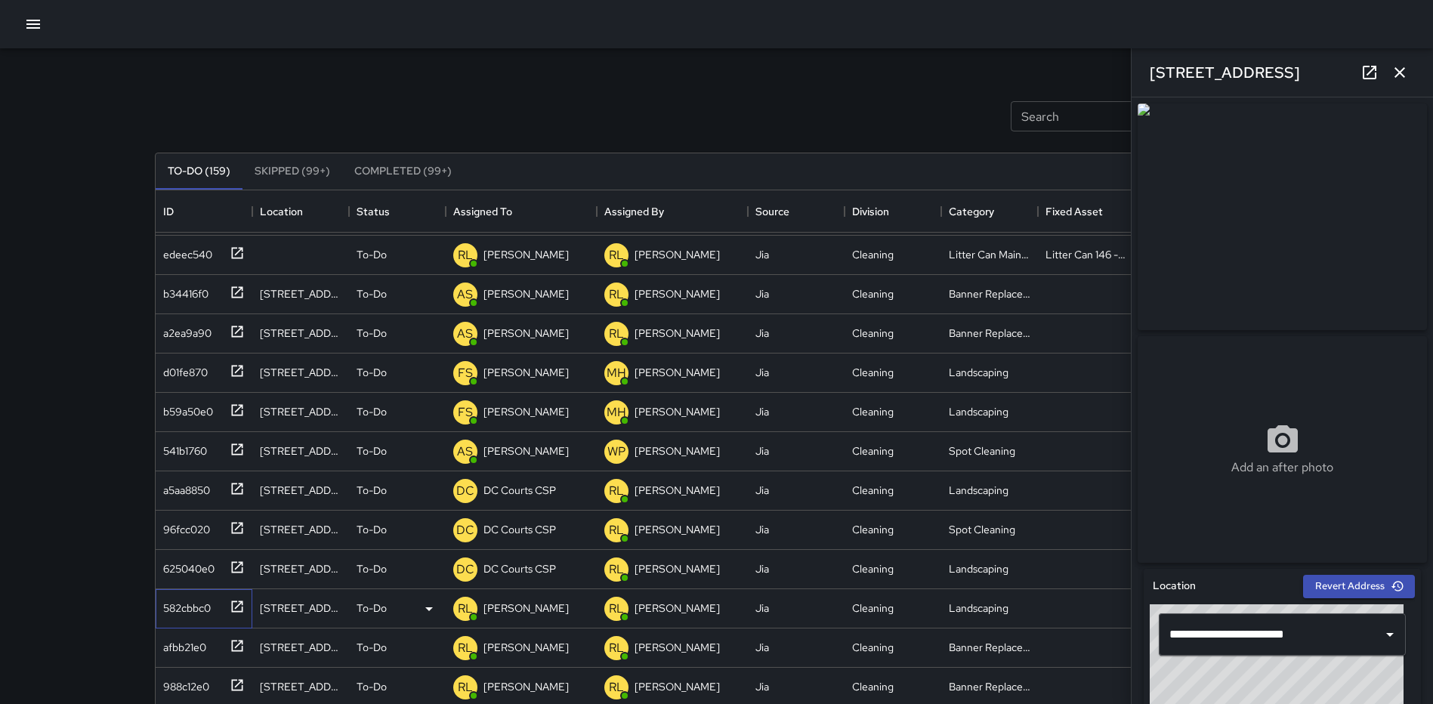
click at [236, 609] on icon at bounding box center [237, 606] width 15 height 15
click at [360, 600] on p "To-Do" at bounding box center [371, 607] width 30 height 15
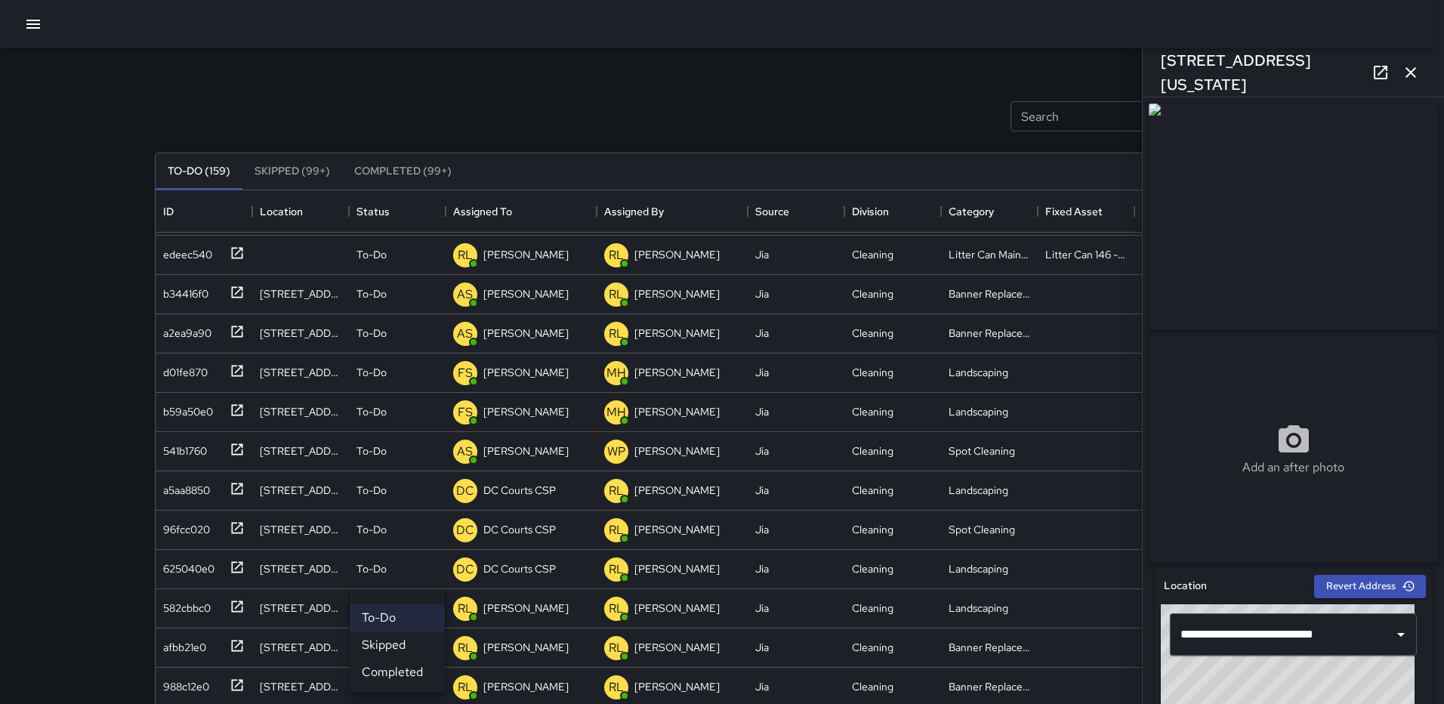
click at [381, 642] on li "Skipped" at bounding box center [397, 644] width 95 height 27
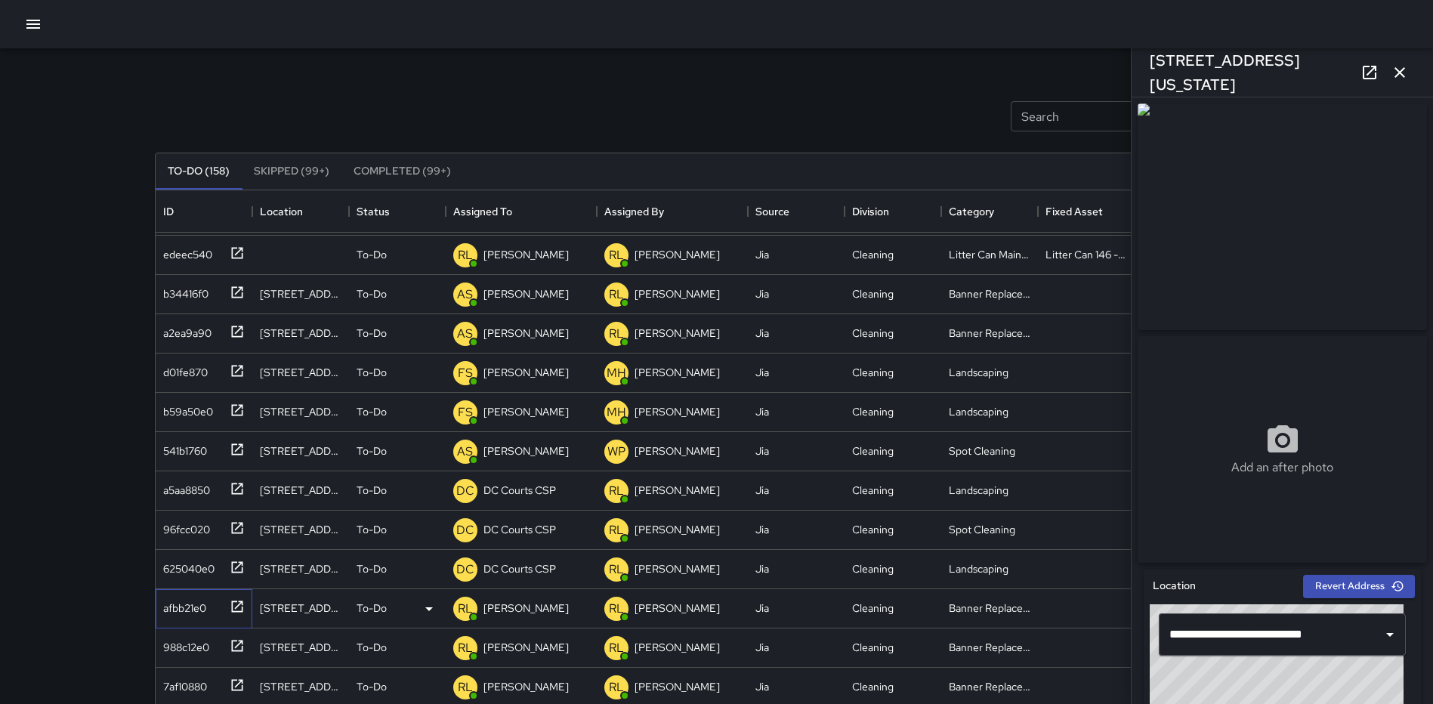
click at [234, 601] on icon at bounding box center [236, 605] width 11 height 11
type input "**********"
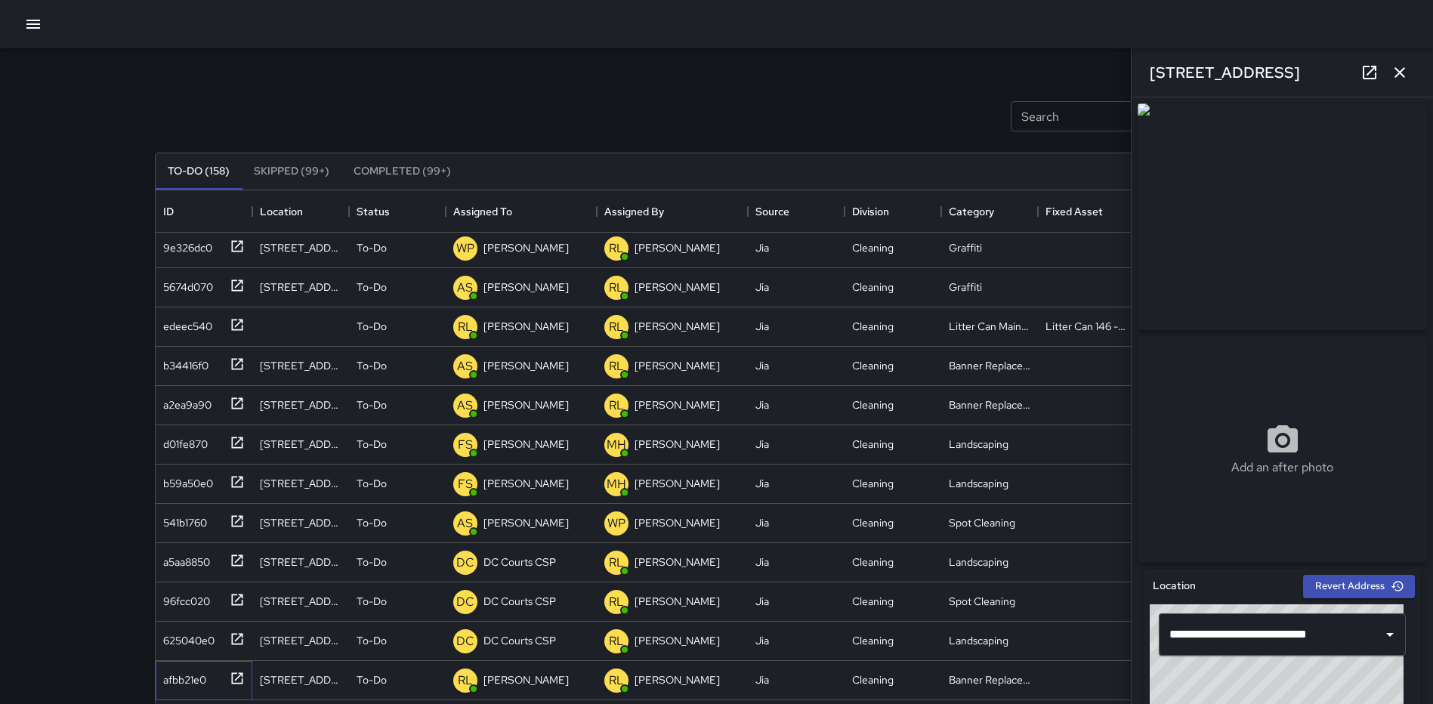
scroll to position [0, 0]
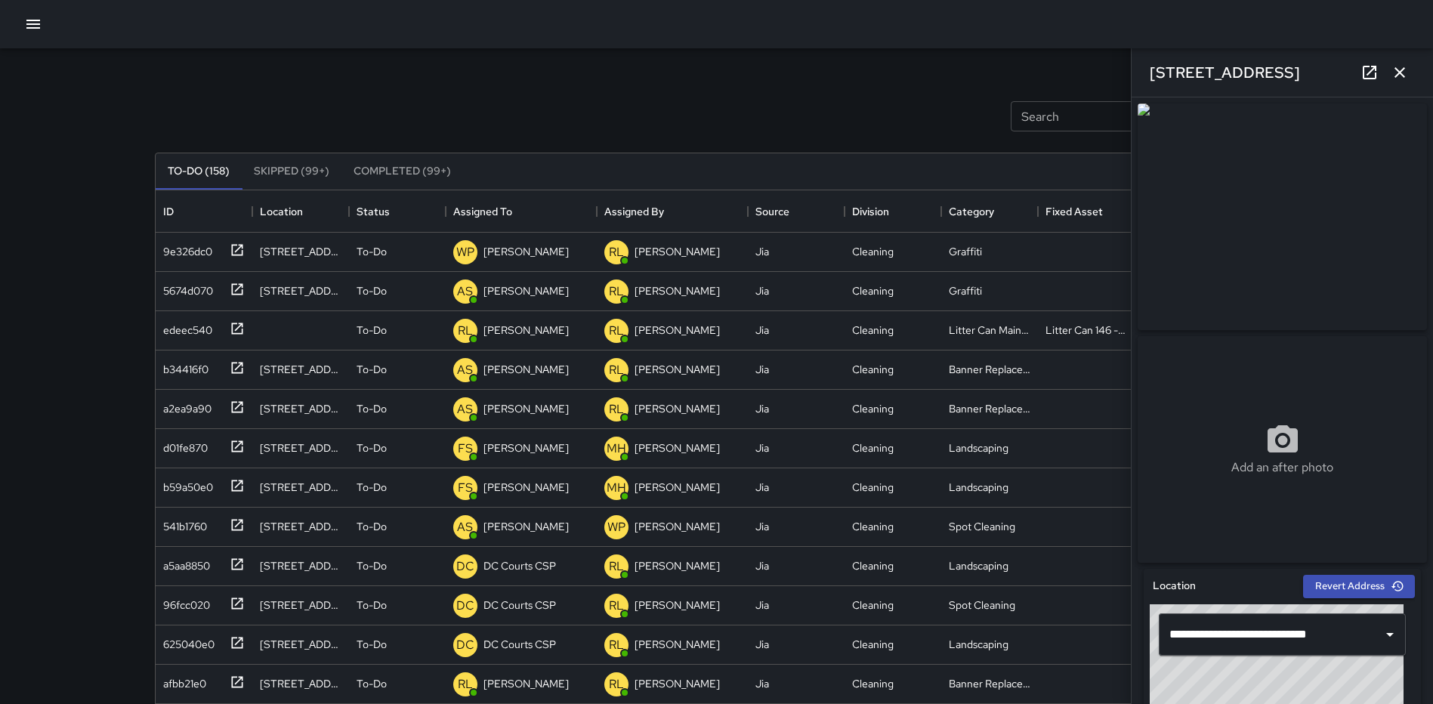
click at [1395, 66] on icon "button" at bounding box center [1399, 72] width 18 height 18
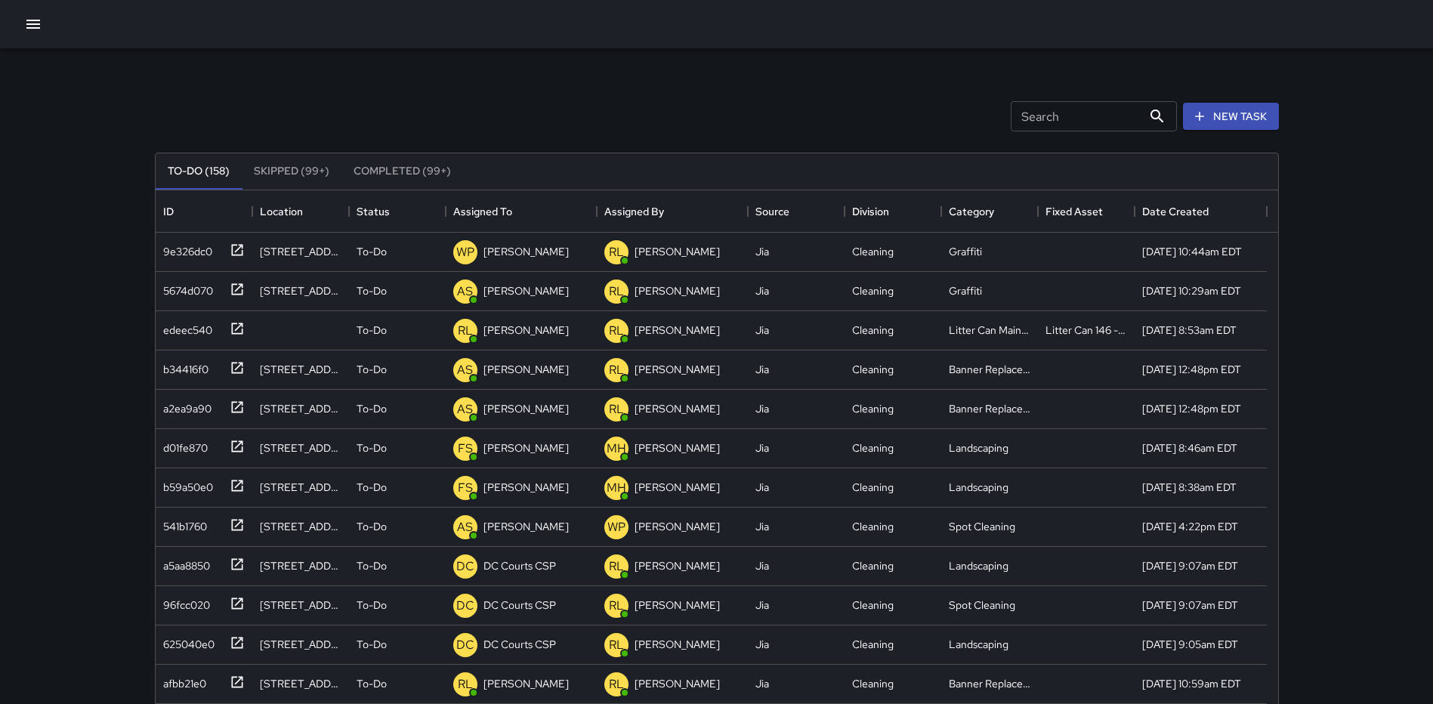
click at [377, 172] on button "Completed (99+)" at bounding box center [402, 171] width 122 height 36
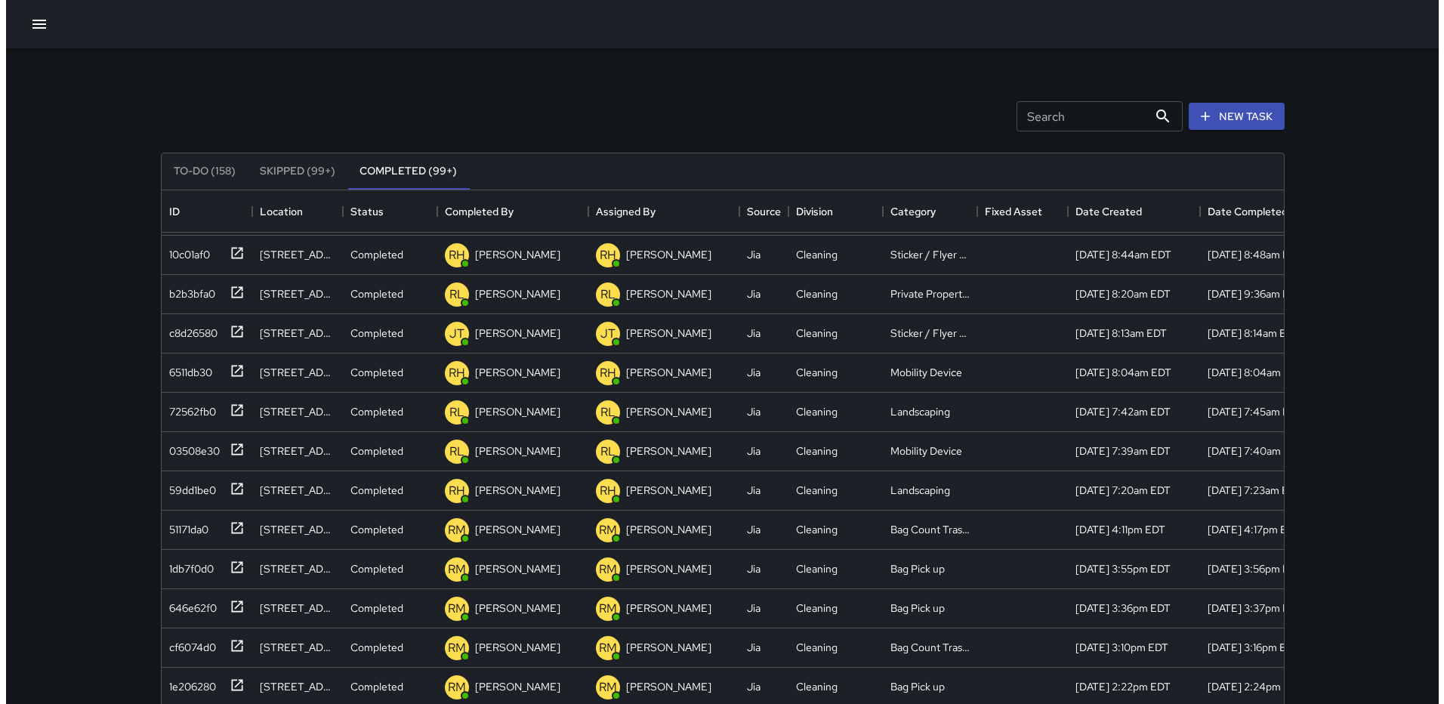
scroll to position [151, 0]
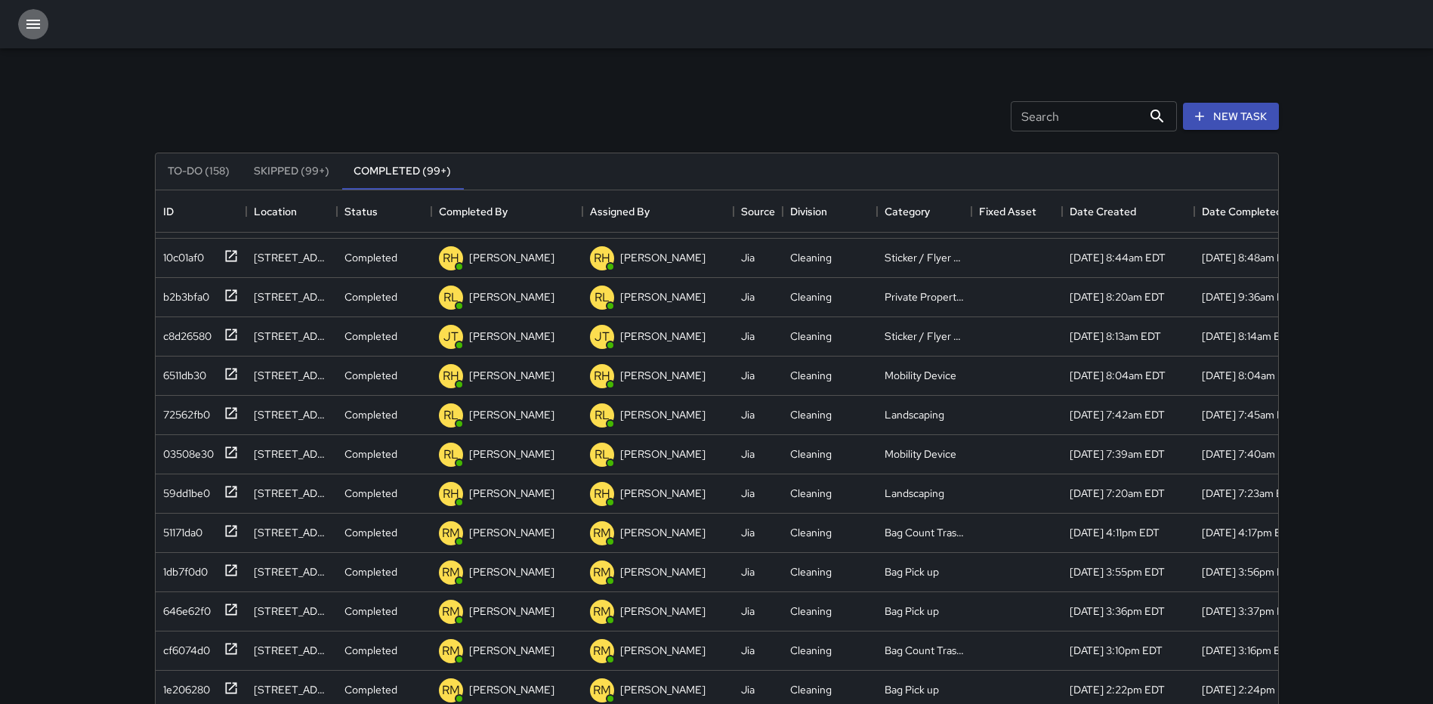
click at [23, 21] on button "button" at bounding box center [33, 24] width 30 height 30
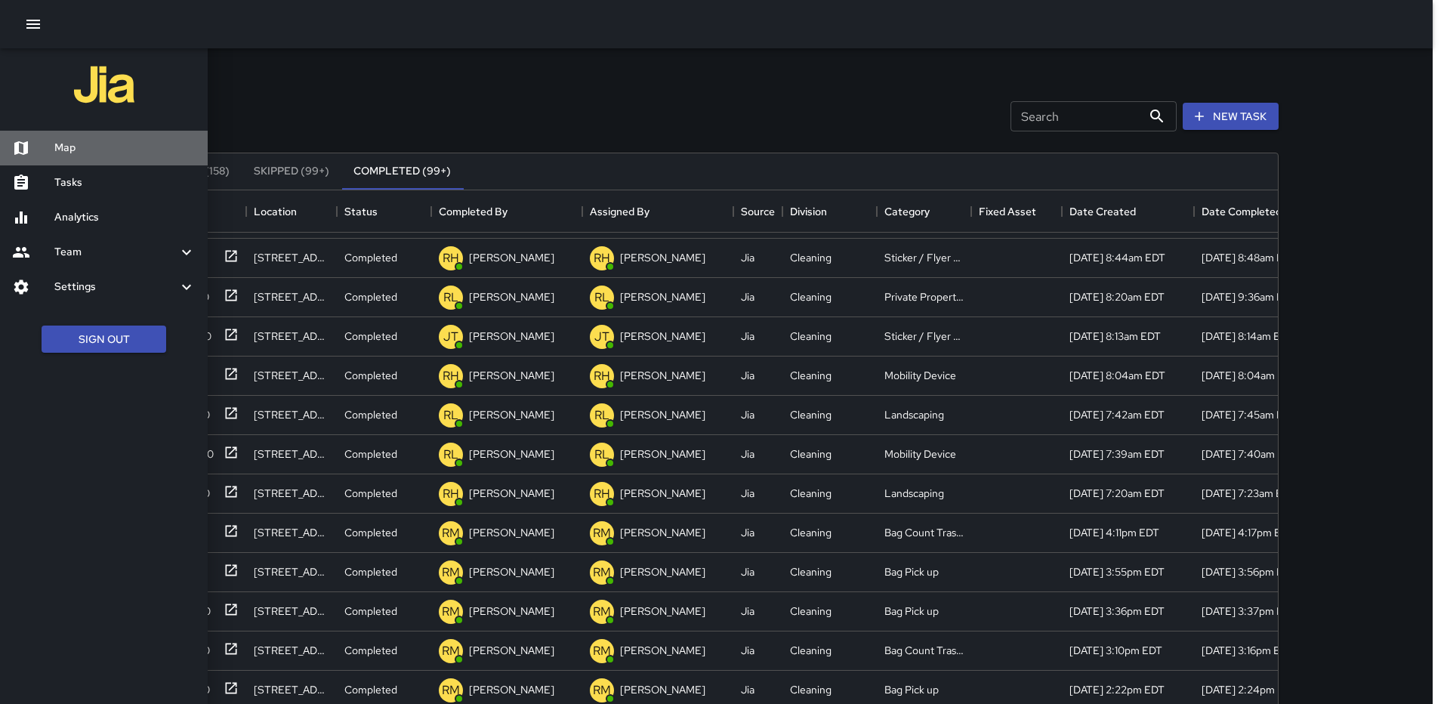
click at [61, 135] on div "Map" at bounding box center [104, 148] width 208 height 35
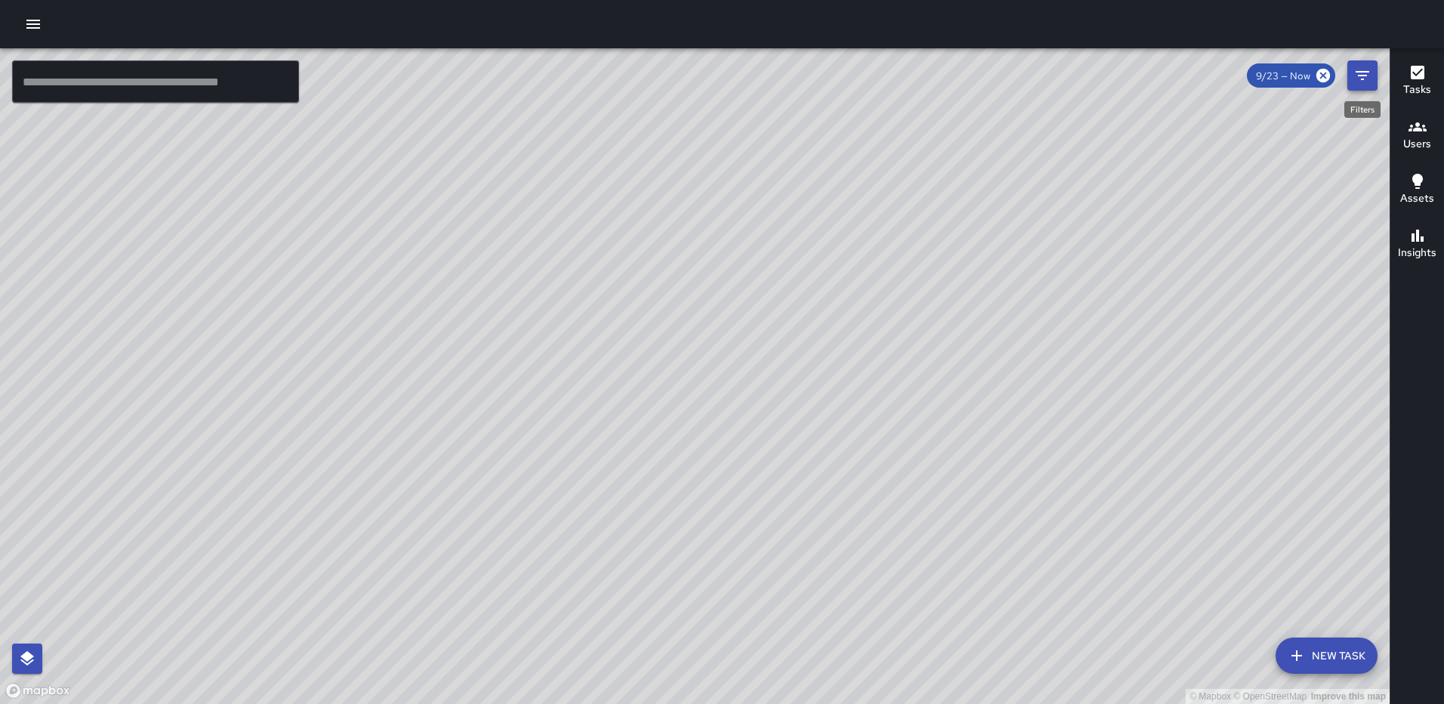
click at [1355, 81] on icon "Filters" at bounding box center [1362, 75] width 18 height 18
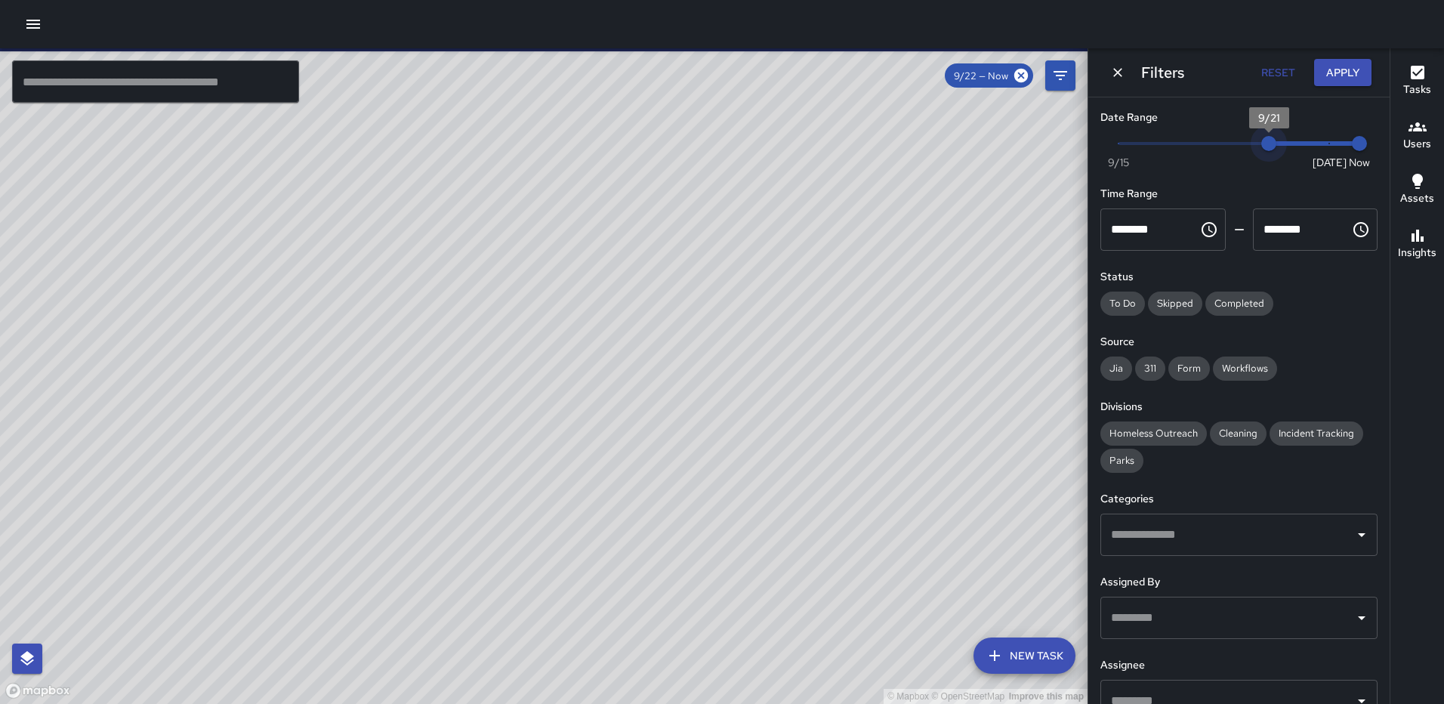
type input "*"
drag, startPoint x: 1318, startPoint y: 144, endPoint x: 1261, endPoint y: 141, distance: 57.4
click at [1261, 141] on span "9/21" at bounding box center [1268, 143] width 15 height 15
type input "*"
drag, startPoint x: 1300, startPoint y: 148, endPoint x: 1292, endPoint y: 148, distance: 8.3
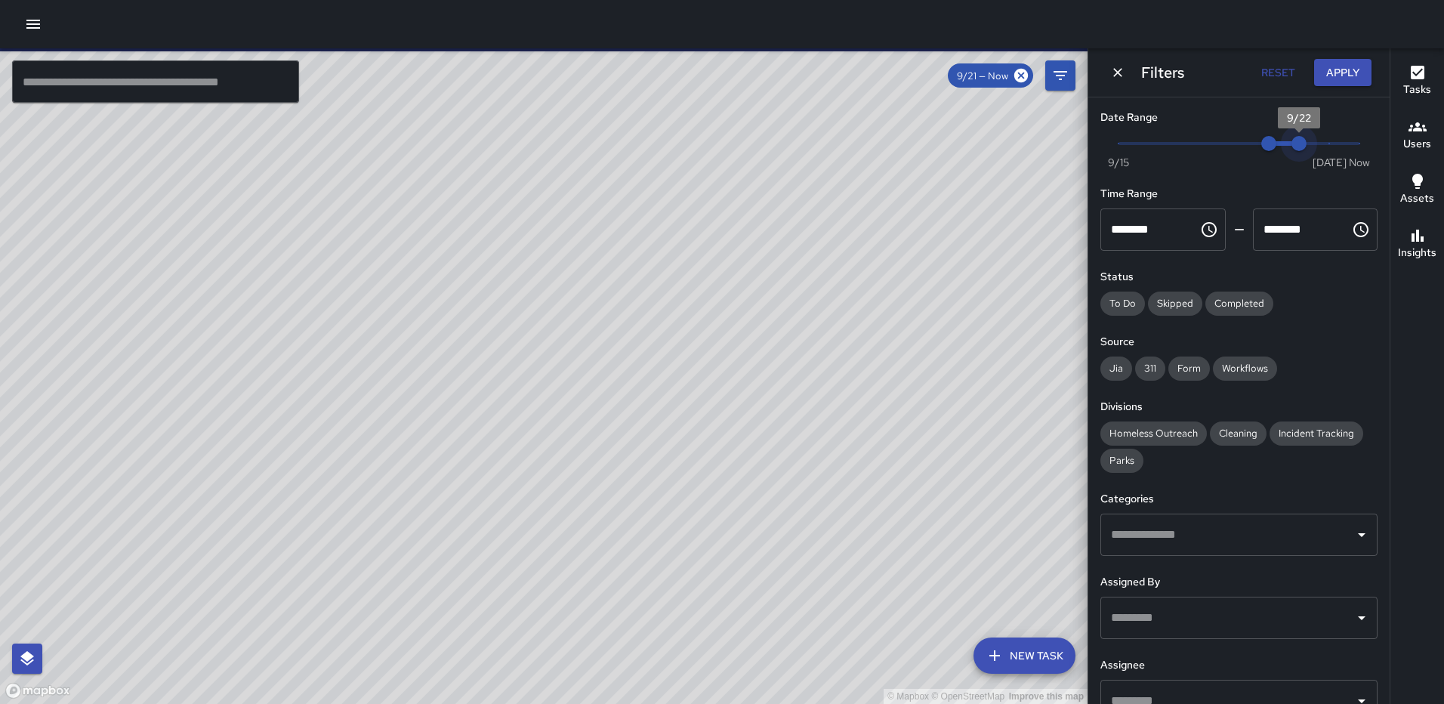
click at [1292, 148] on span "9/22" at bounding box center [1299, 143] width 15 height 15
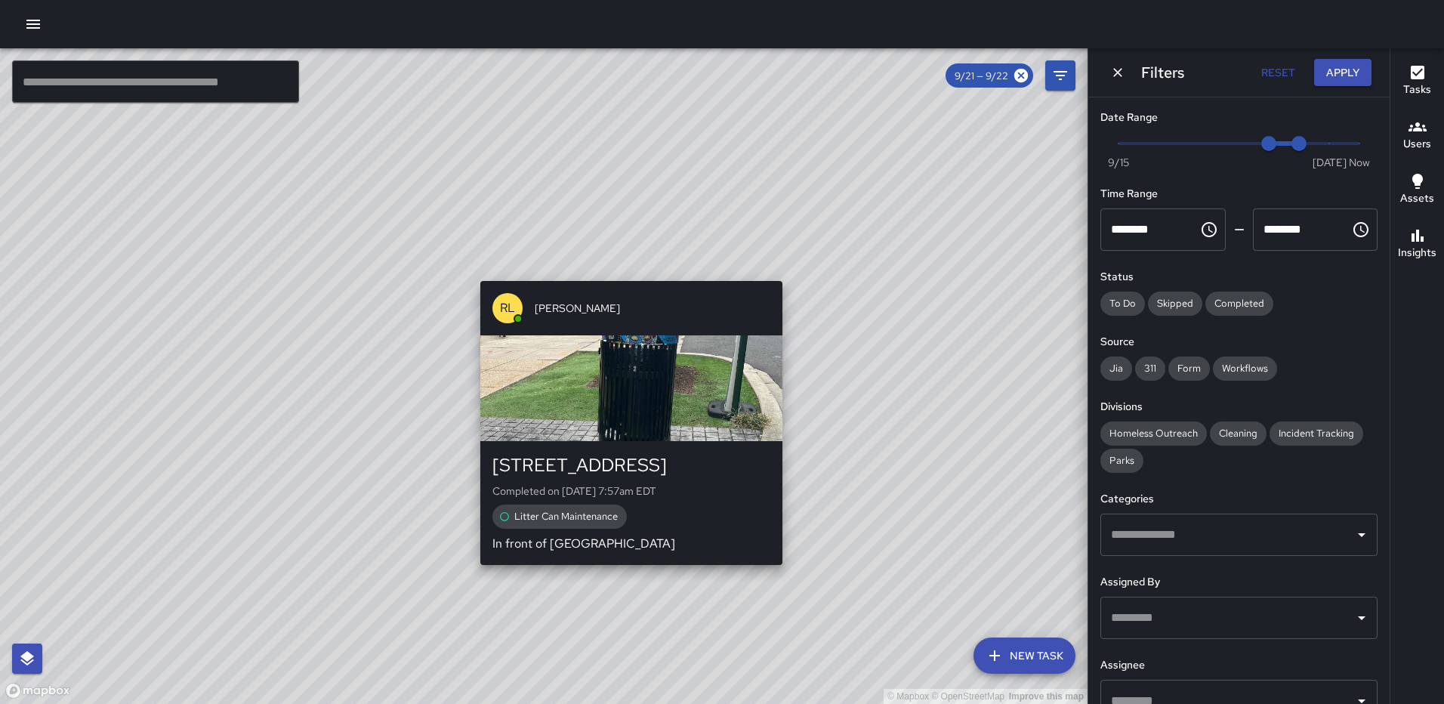
click at [628, 270] on div "© Mapbox © OpenStreetMap Improve this map RL Ruben Lechuga 35 N Street Northeas…" at bounding box center [544, 376] width 1088 height 656
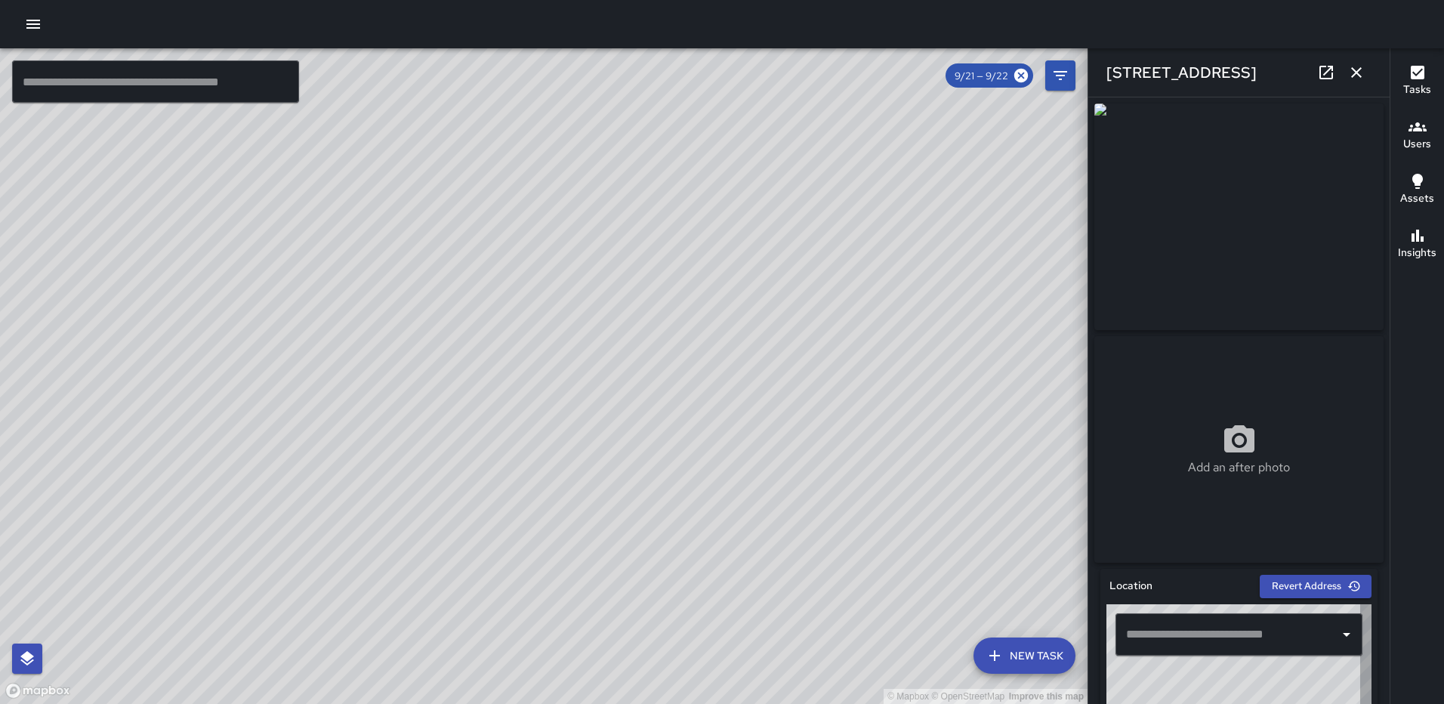
type input "**********"
click at [1319, 67] on icon at bounding box center [1326, 73] width 14 height 14
click at [1347, 73] on button "button" at bounding box center [1356, 72] width 30 height 30
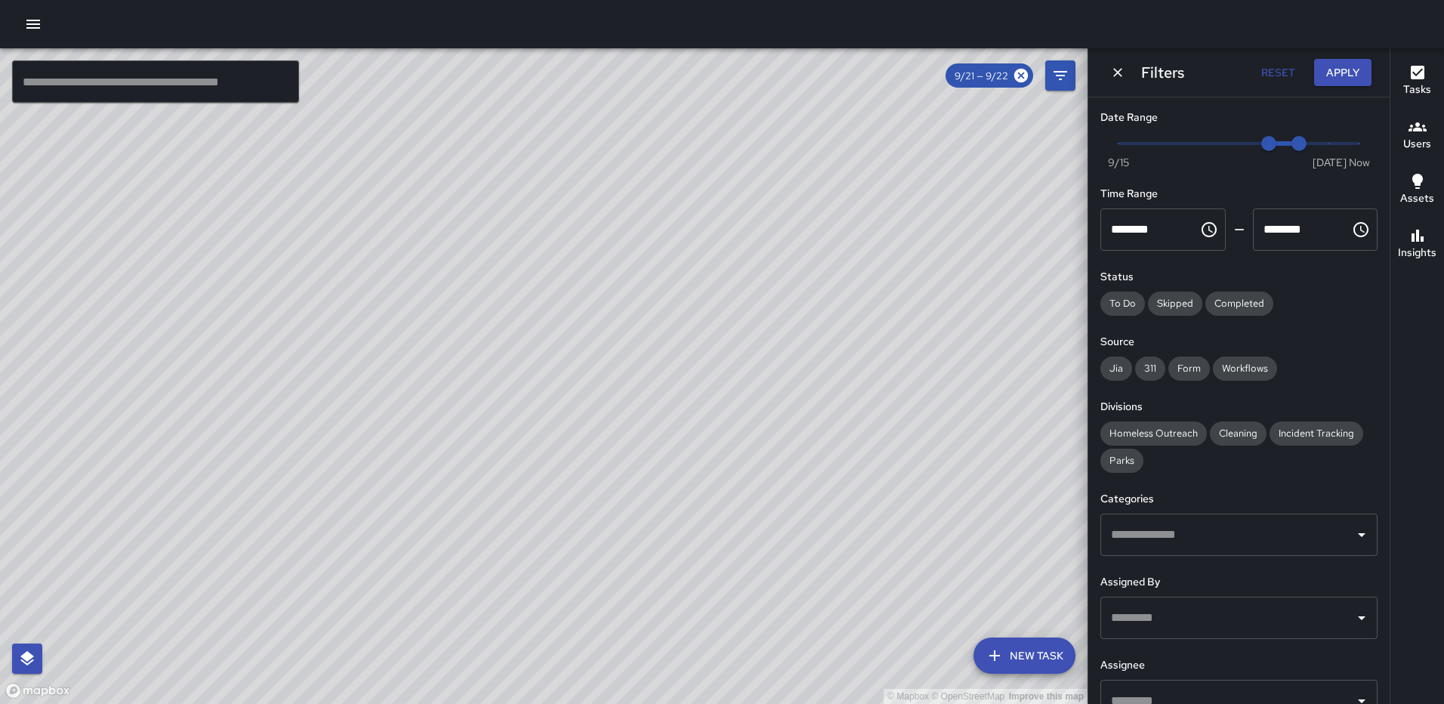
click at [1110, 72] on button "Dismiss" at bounding box center [1117, 72] width 23 height 23
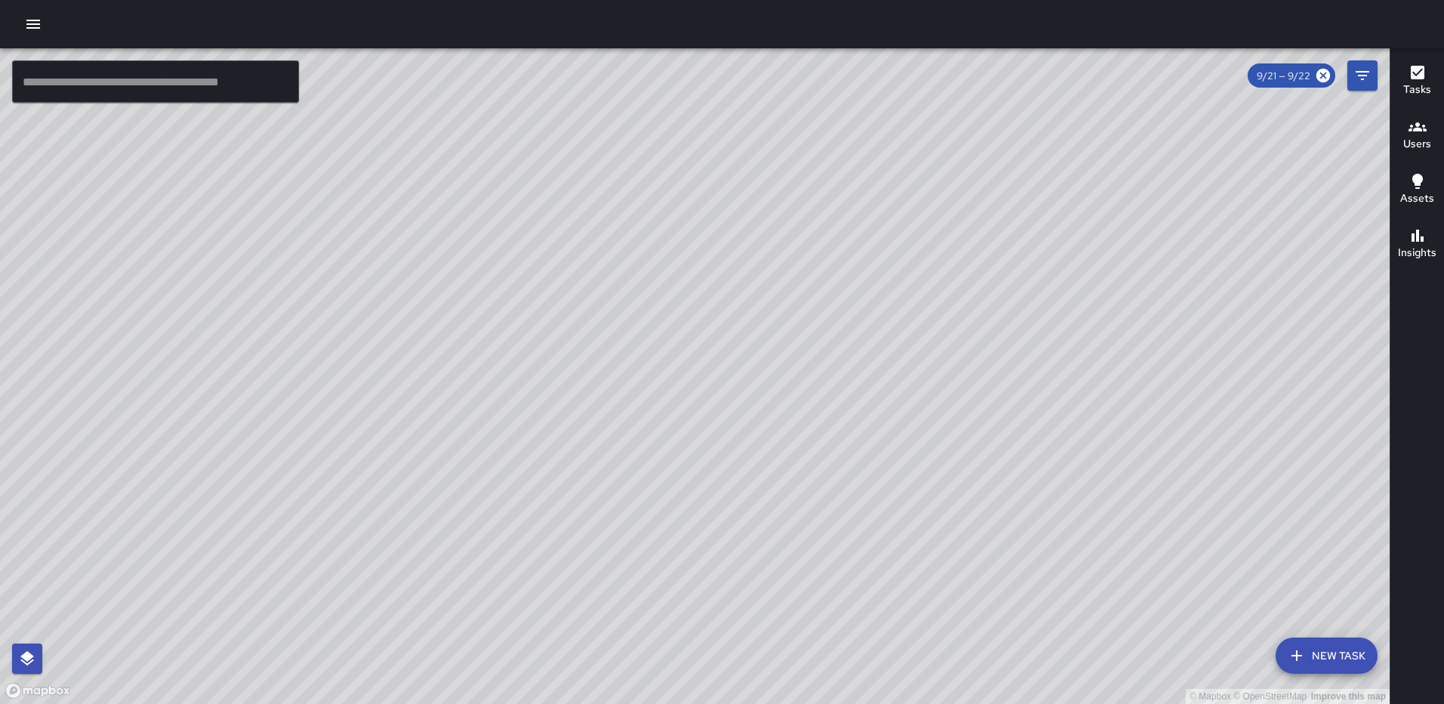
click at [576, 599] on div "© Mapbox © OpenStreetMap Improve this map RL Ruben Lechuga 2 M Street Northeast…" at bounding box center [695, 376] width 1390 height 656
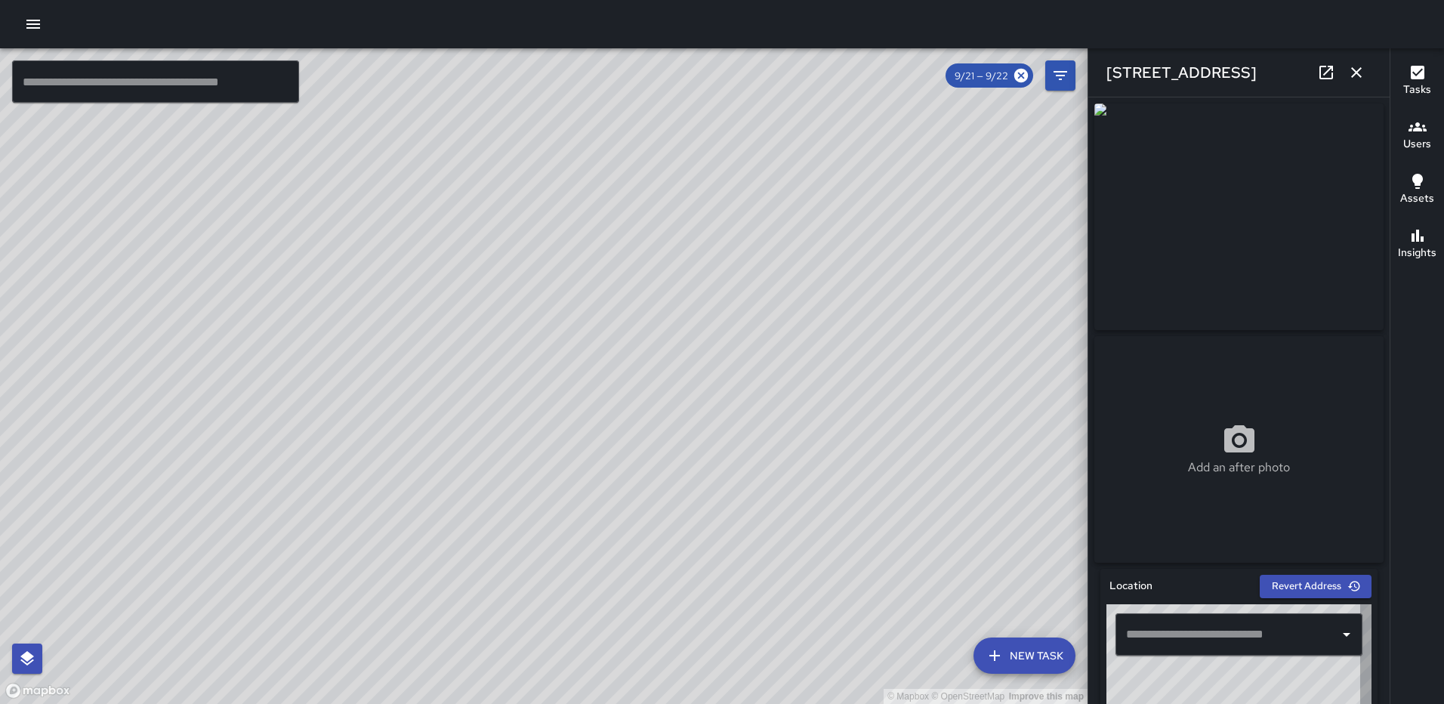
type input "**********"
click at [1326, 69] on icon at bounding box center [1326, 72] width 18 height 18
click at [1353, 63] on icon "button" at bounding box center [1356, 72] width 18 height 18
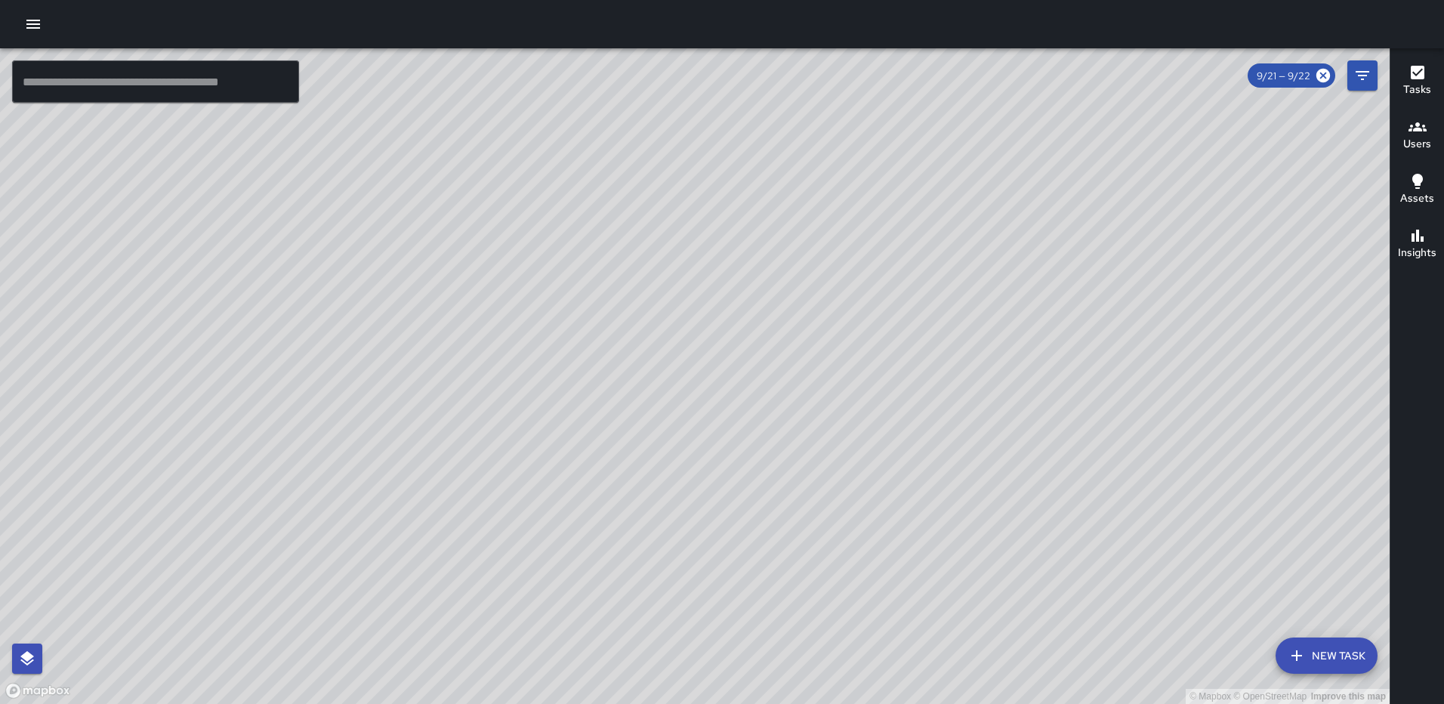
drag, startPoint x: 1060, startPoint y: 504, endPoint x: 921, endPoint y: 299, distance: 247.4
click at [922, 301] on div "© Mapbox © OpenStreetMap Improve this map" at bounding box center [695, 376] width 1390 height 656
drag, startPoint x: 853, startPoint y: 563, endPoint x: 952, endPoint y: 296, distance: 284.6
click at [952, 296] on div "© Mapbox © OpenStreetMap Improve this map" at bounding box center [695, 376] width 1390 height 656
click at [875, 443] on div "© Mapbox © OpenStreetMap Improve this map RL Ruben Lechuga Created on 9/21/2025…" at bounding box center [695, 376] width 1390 height 656
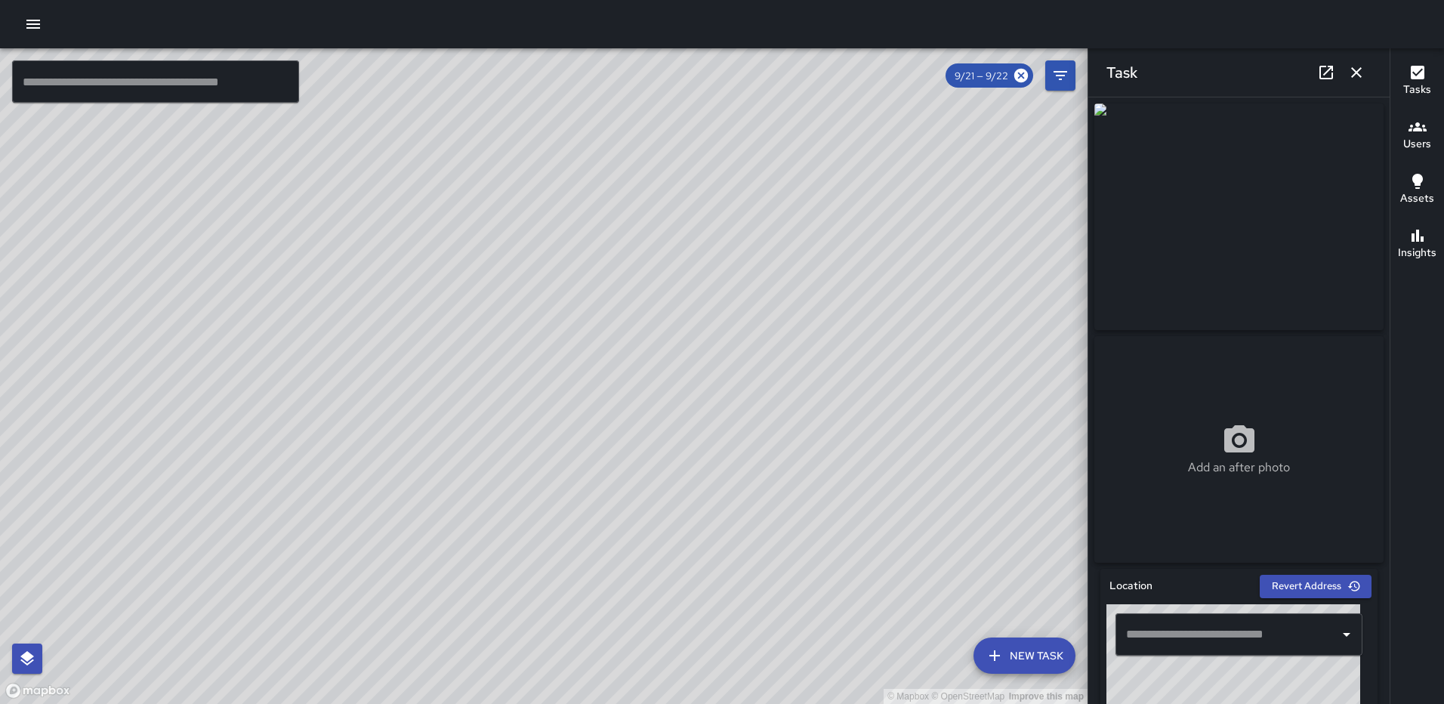
click at [1327, 66] on icon at bounding box center [1326, 72] width 18 height 18
click at [1355, 69] on icon "button" at bounding box center [1356, 72] width 18 height 18
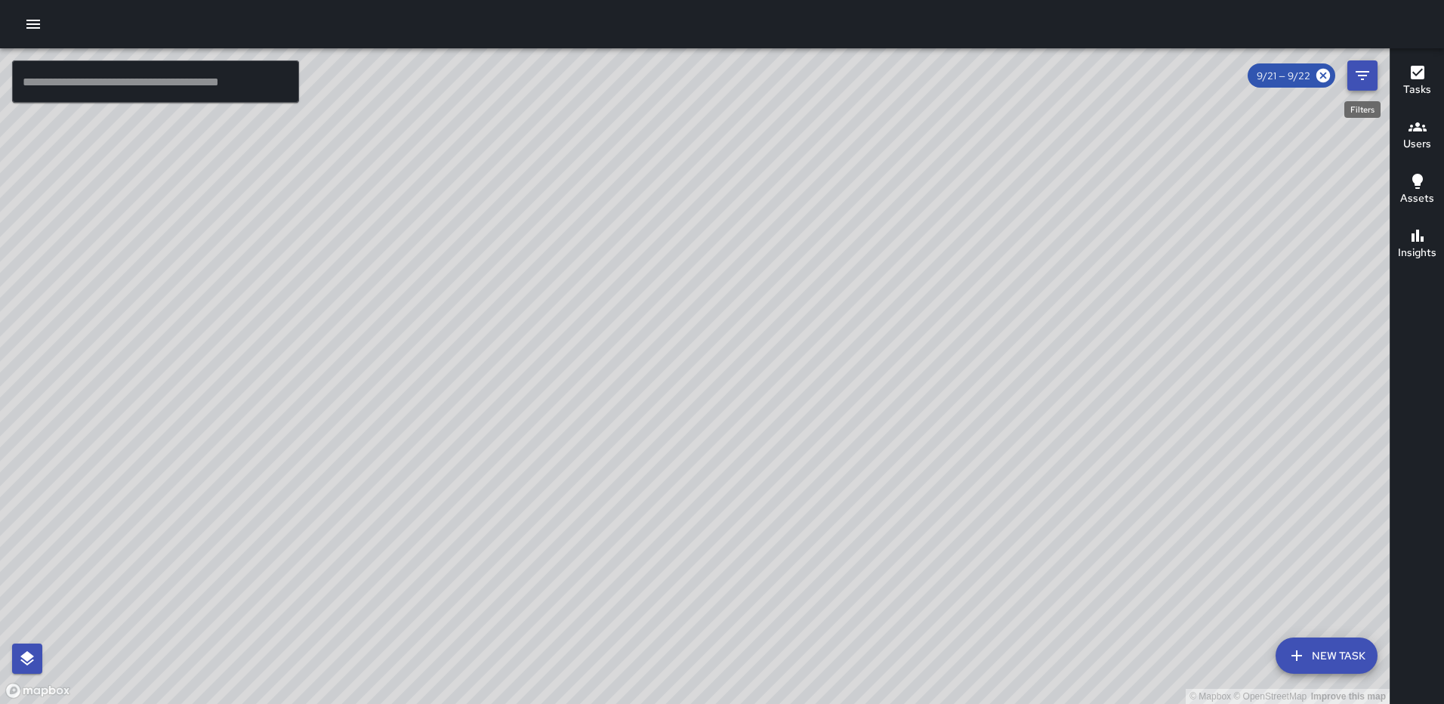
click at [1369, 73] on icon "Filters" at bounding box center [1363, 75] width 14 height 9
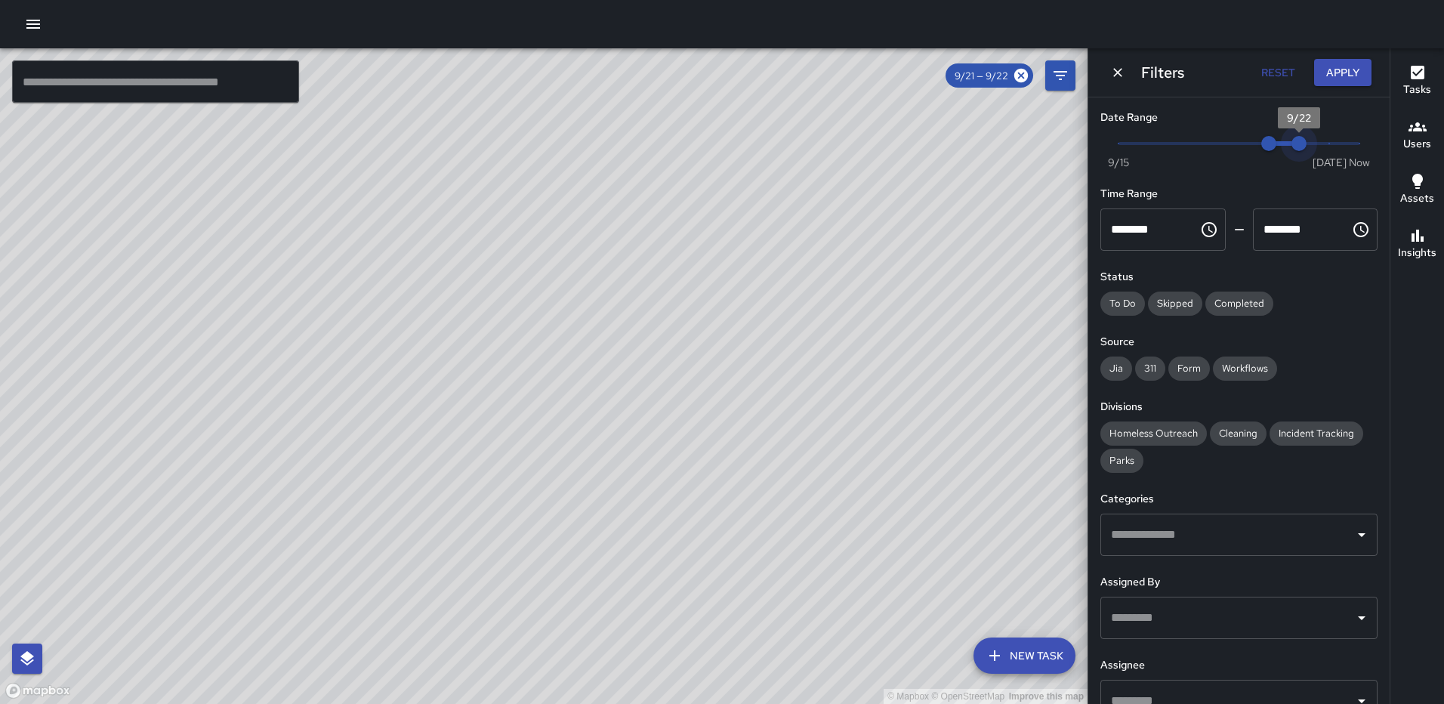
type input "*"
drag, startPoint x: 1297, startPoint y: 140, endPoint x: 1408, endPoint y: 146, distance: 111.2
click at [1408, 146] on div "© Mapbox © OpenStreetMap Improve this map ​ New Task 9/21 — 9/22 Map Layers Tas…" at bounding box center [722, 376] width 1444 height 656
click at [1331, 148] on span "Now Today 9/15 9/21 9:51 am" at bounding box center [1239, 143] width 241 height 23
type input "*"
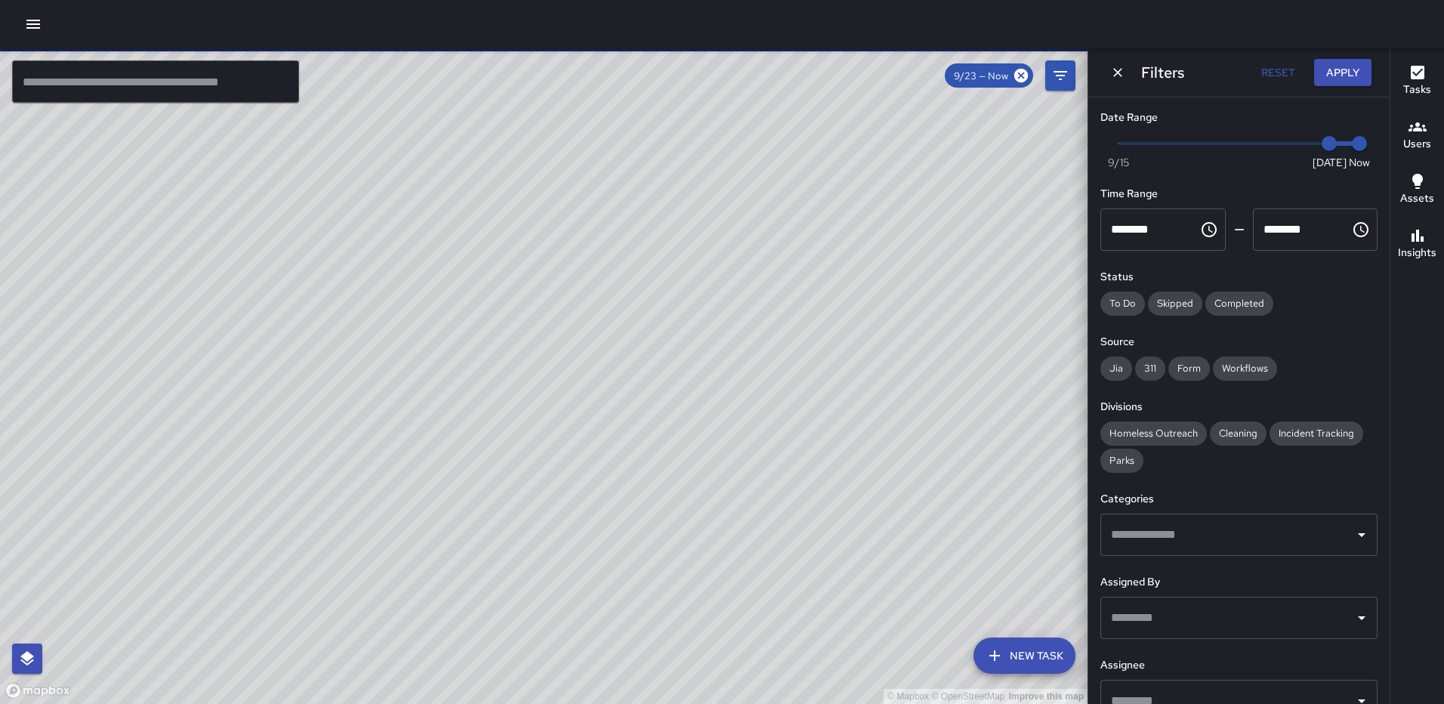
click at [1329, 56] on div "Filters Reset Apply" at bounding box center [1238, 72] width 301 height 48
click at [1336, 67] on button "Apply" at bounding box center [1342, 73] width 57 height 28
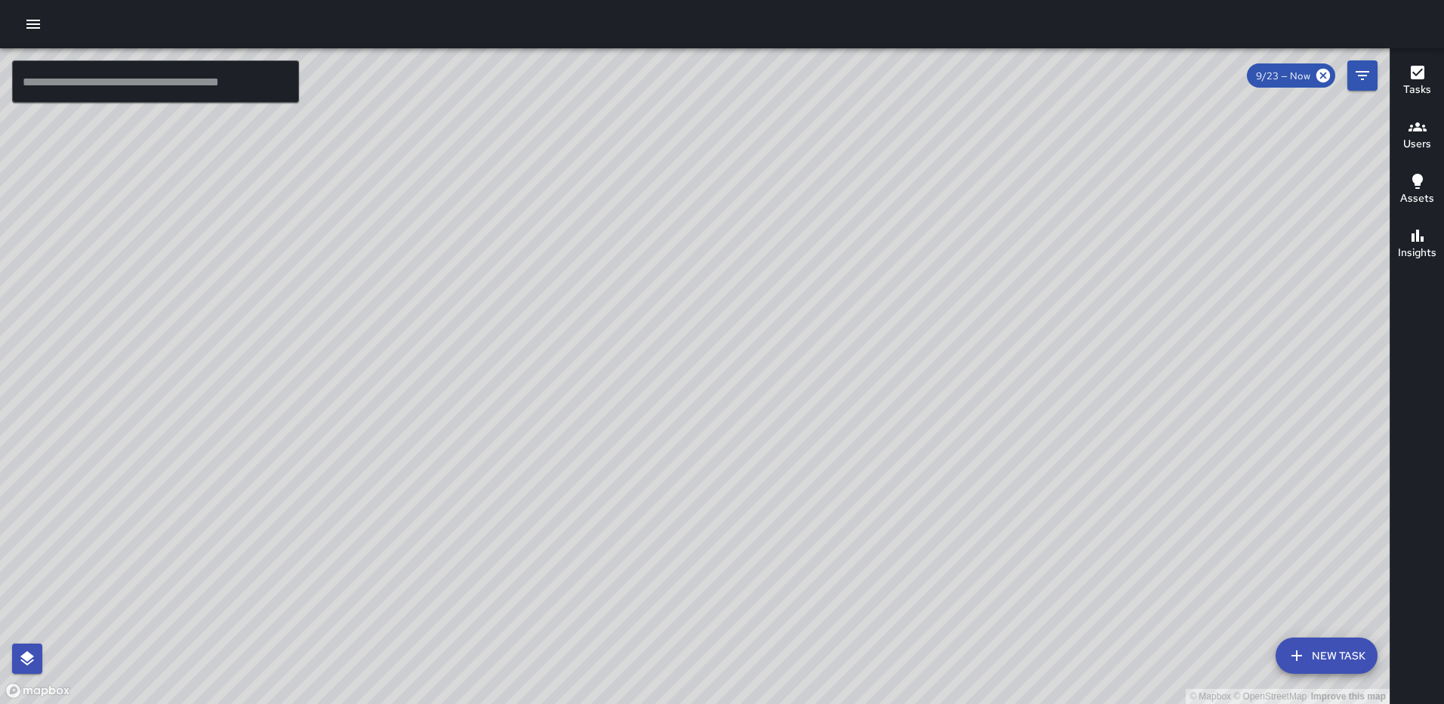
drag, startPoint x: 766, startPoint y: 424, endPoint x: 761, endPoint y: 389, distance: 35.0
click at [765, 478] on div "© Mapbox © OpenStreetMap Improve this map" at bounding box center [695, 376] width 1390 height 656
drag, startPoint x: 765, startPoint y: 289, endPoint x: 760, endPoint y: 396, distance: 107.4
click at [762, 447] on div "© Mapbox © OpenStreetMap Improve this map" at bounding box center [695, 376] width 1390 height 656
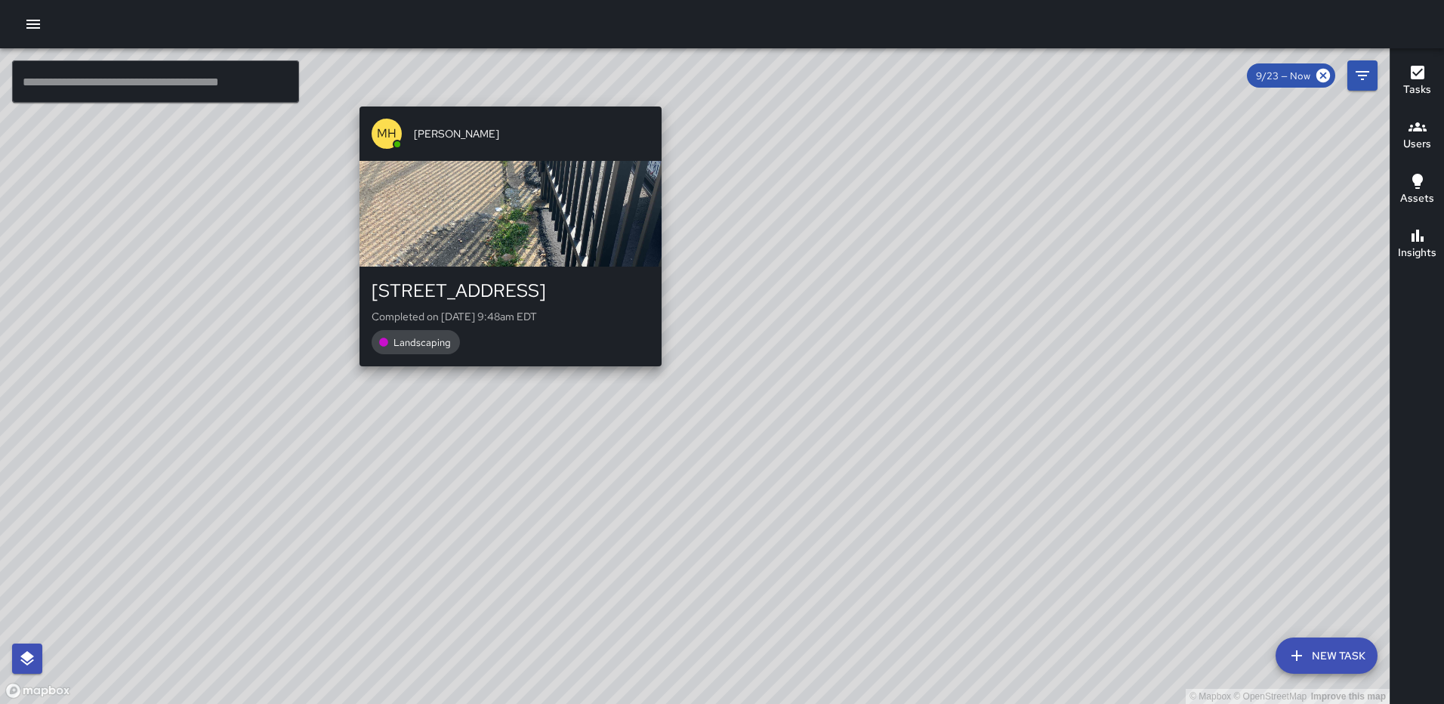
click at [502, 99] on div "© Mapbox © OpenStreetMap Improve this map MH Mark Holbrook 118 Q Street Northea…" at bounding box center [695, 376] width 1390 height 656
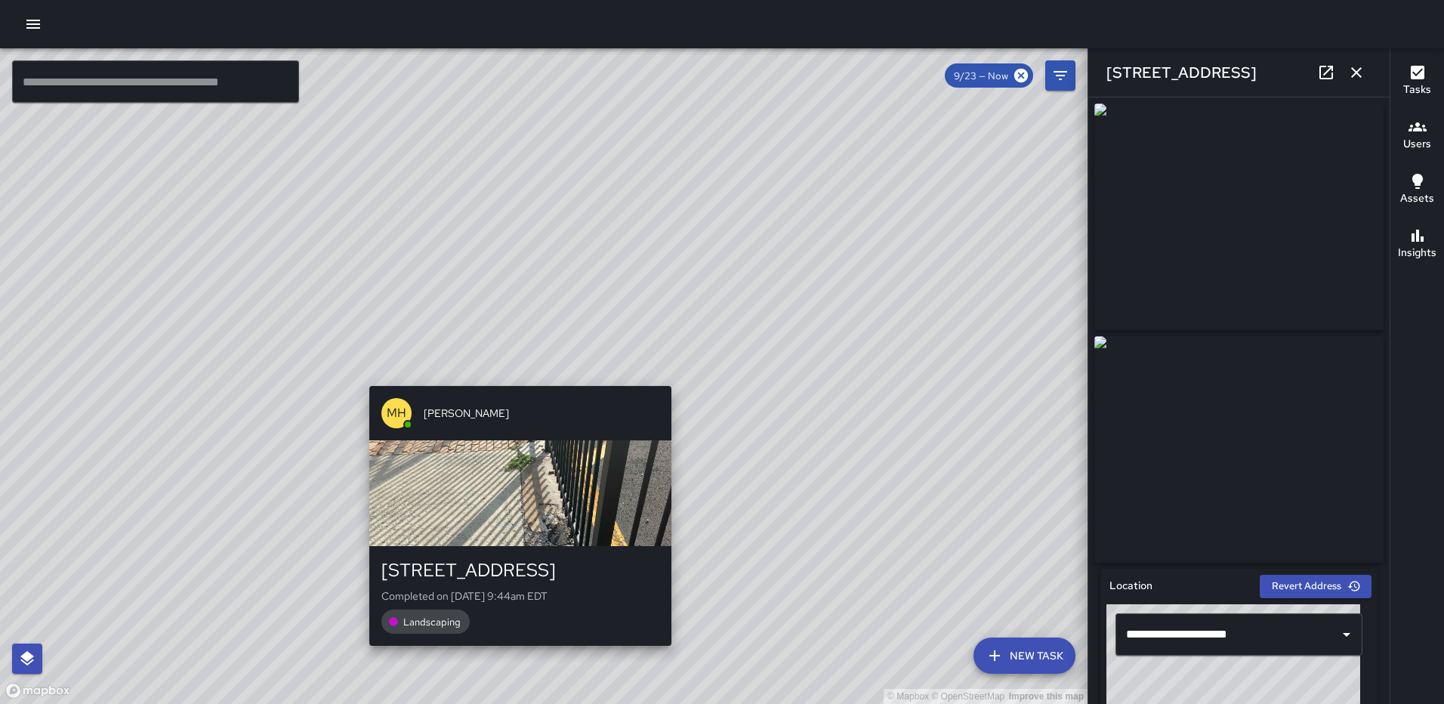
click at [515, 371] on div "© Mapbox © OpenStreetMap Improve this map MH Mark Holbrook 101 Q Street Northea…" at bounding box center [544, 376] width 1088 height 656
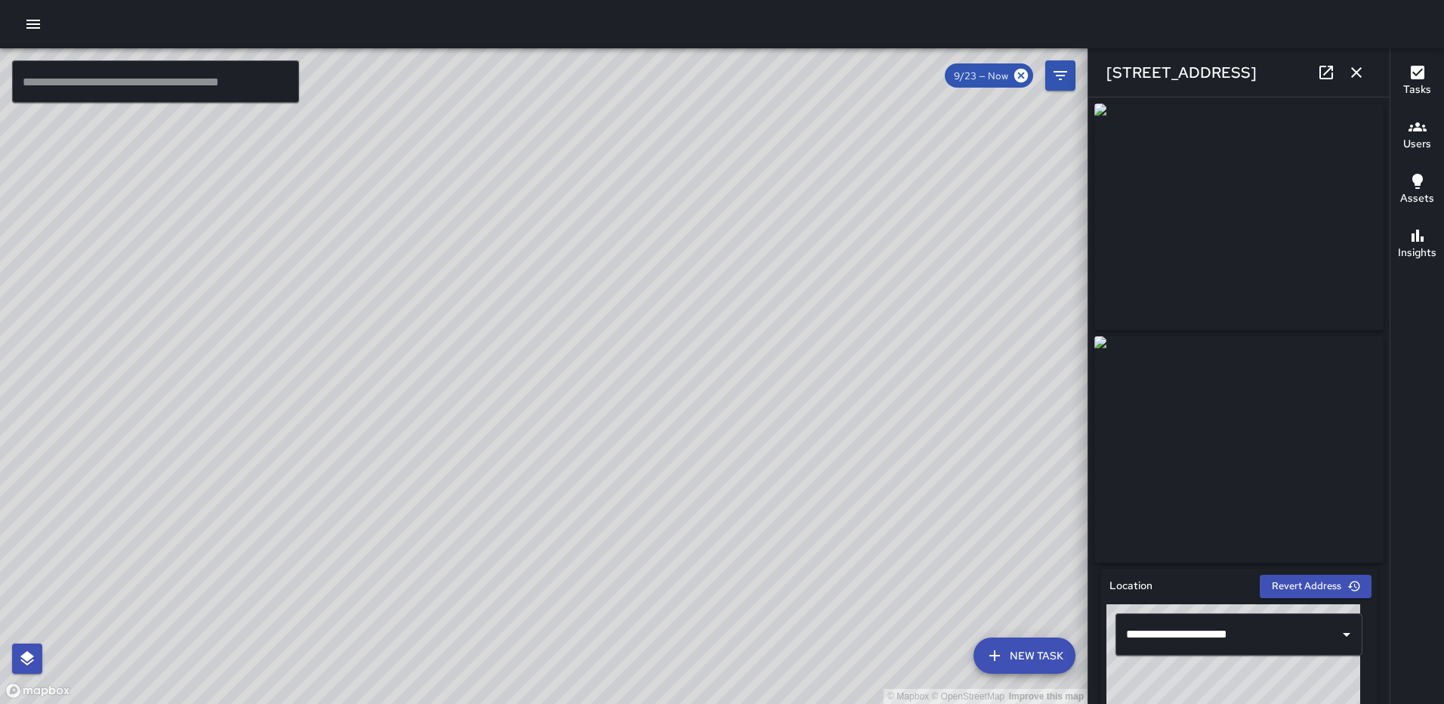
type input "**********"
click at [1350, 71] on icon "button" at bounding box center [1356, 72] width 18 height 18
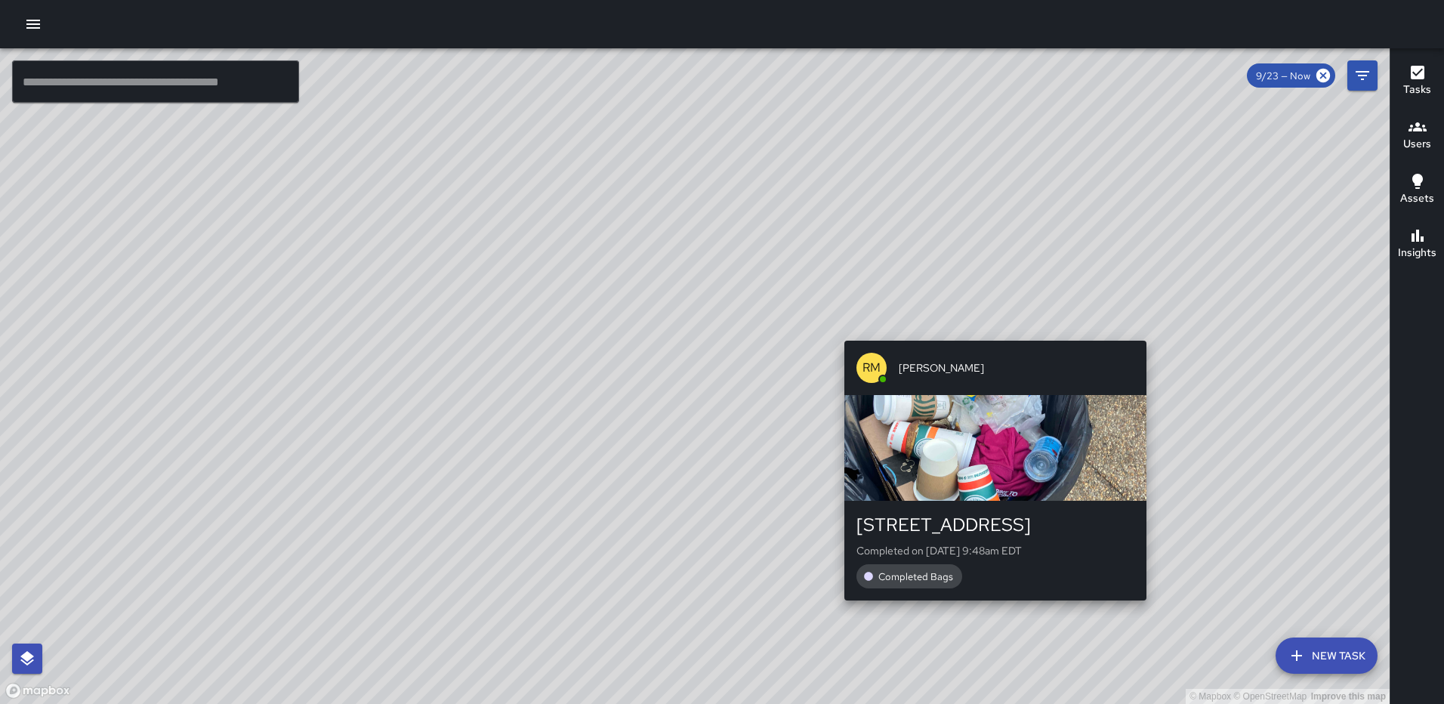
click at [1150, 611] on div "© Mapbox © OpenStreetMap Improve this map RM Rodney Mcneil 1325 2nd Street Nort…" at bounding box center [695, 376] width 1390 height 656
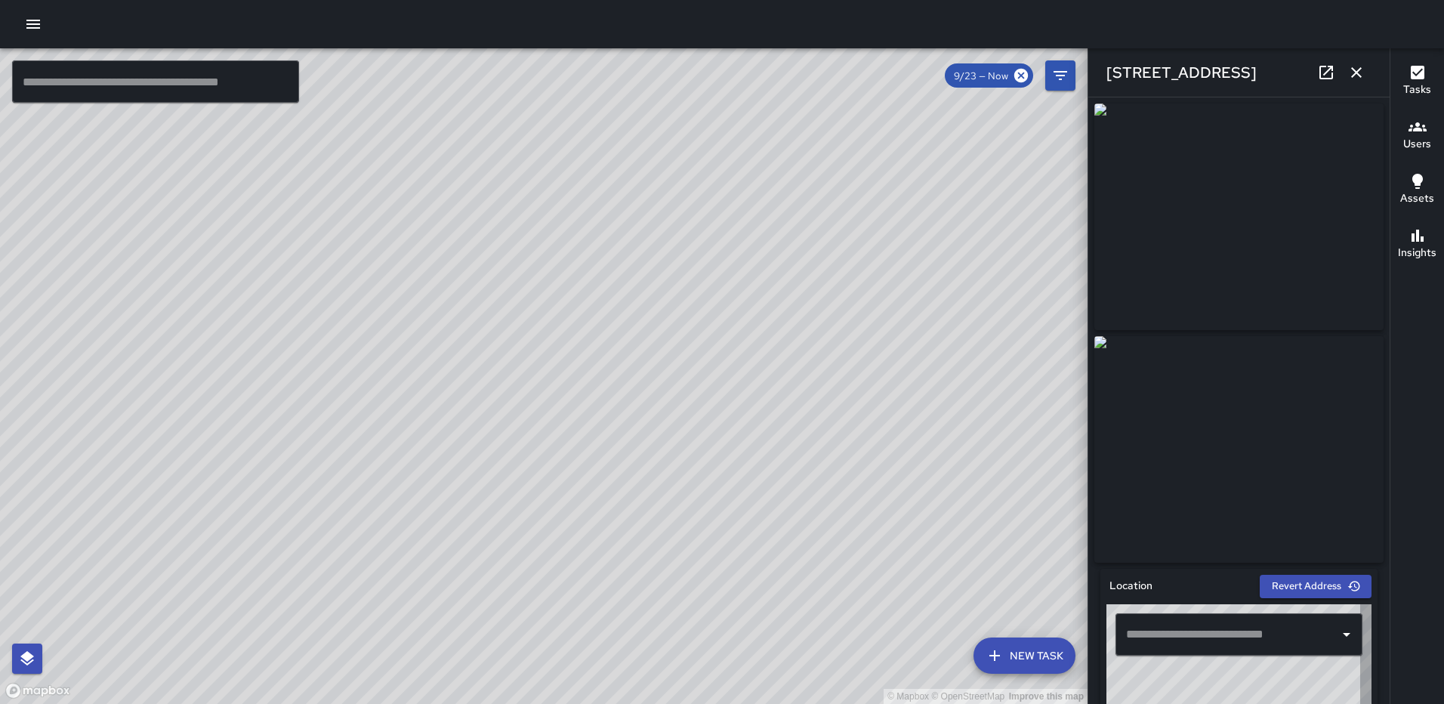
type input "**********"
drag, startPoint x: 856, startPoint y: 654, endPoint x: 757, endPoint y: 469, distance: 210.2
click at [757, 471] on div "© Mapbox © OpenStreetMap Improve this map" at bounding box center [544, 376] width 1088 height 656
click at [1360, 75] on icon "button" at bounding box center [1356, 72] width 18 height 18
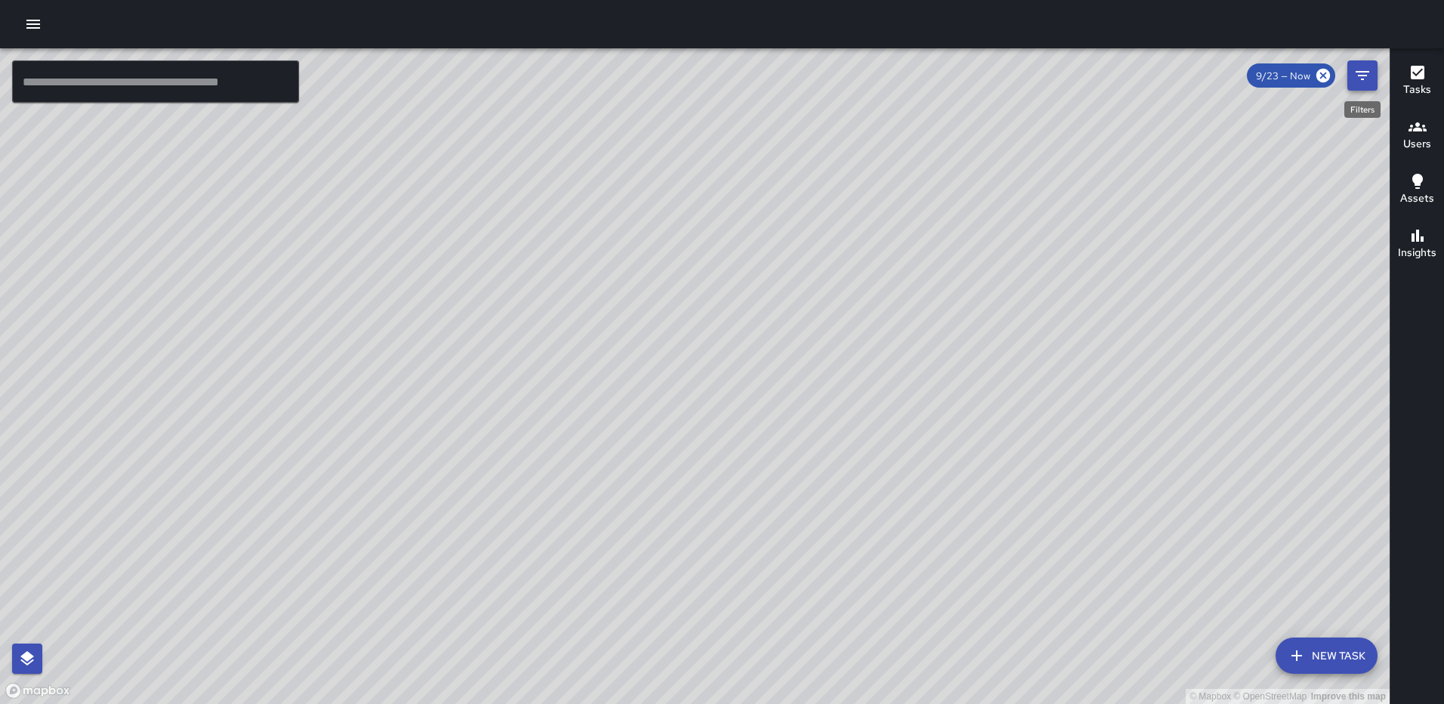
click at [1354, 68] on icon "Filters" at bounding box center [1362, 75] width 18 height 18
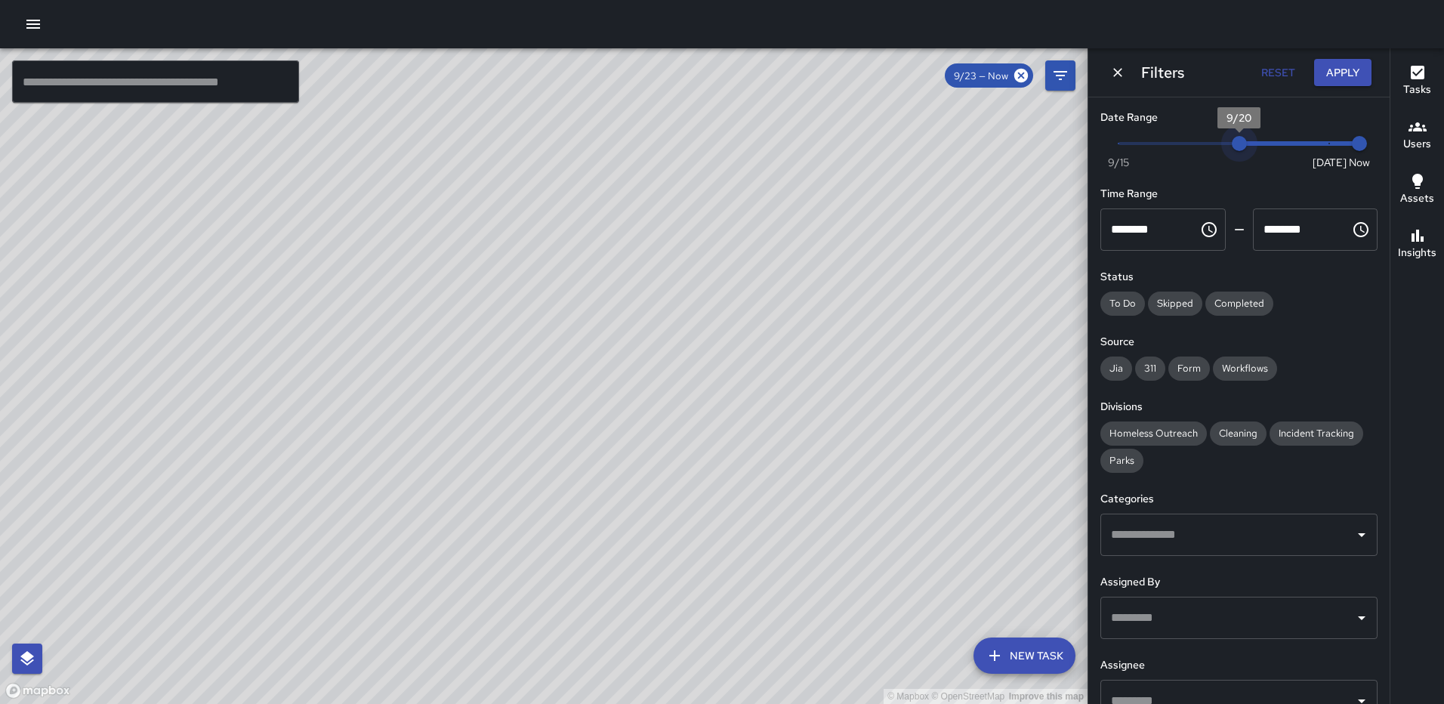
type input "*"
drag, startPoint x: 1316, startPoint y: 137, endPoint x: 994, endPoint y: 131, distance: 322.5
click at [994, 131] on div "© Mapbox © OpenStreetMap Improve this map ​ New Task 9/23 — Now Map Layers Task…" at bounding box center [722, 376] width 1444 height 656
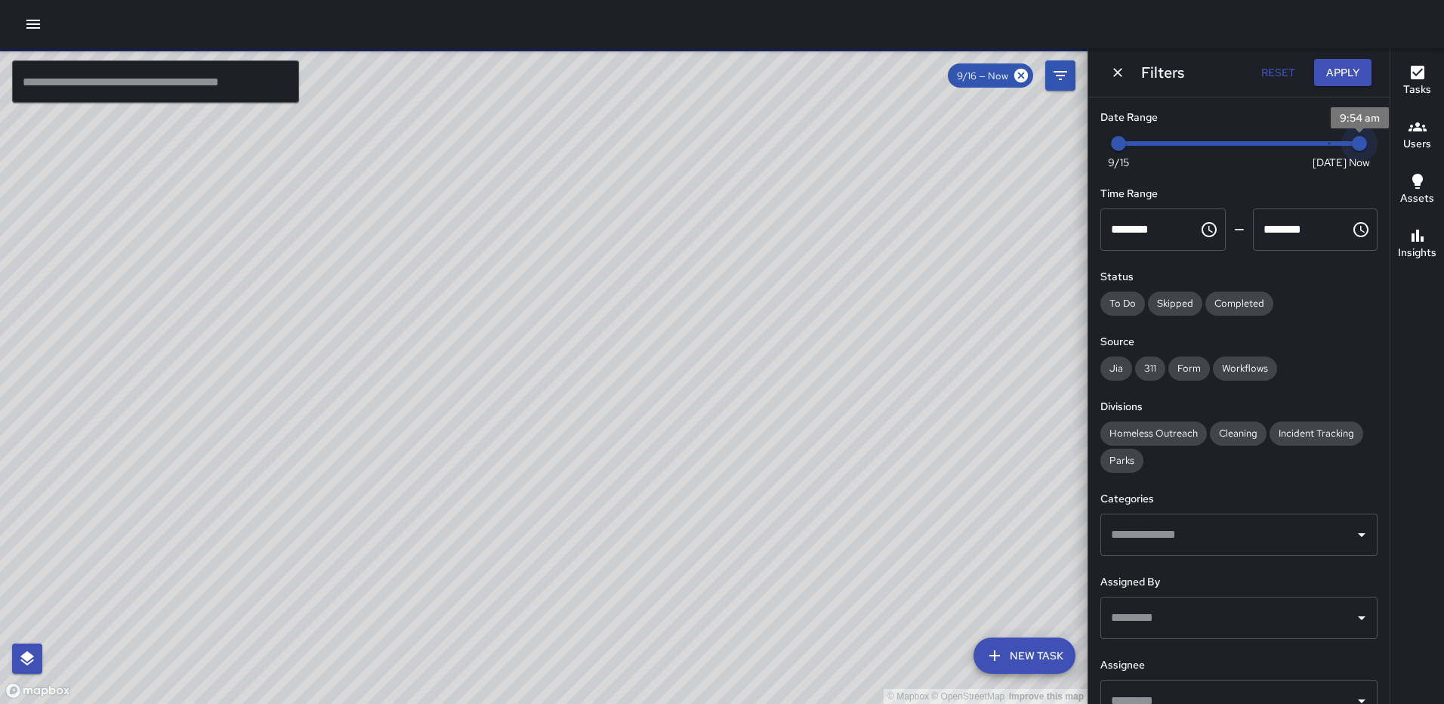
click at [1104, 137] on div "Now Today 9/15 9/16 9:54 am" at bounding box center [1238, 153] width 277 height 42
type input "*"
drag, startPoint x: 1344, startPoint y: 140, endPoint x: 1155, endPoint y: 148, distance: 189.0
click at [1155, 148] on span "9/17" at bounding box center [1148, 143] width 15 height 15
click at [1350, 65] on button "Apply" at bounding box center [1342, 73] width 57 height 28
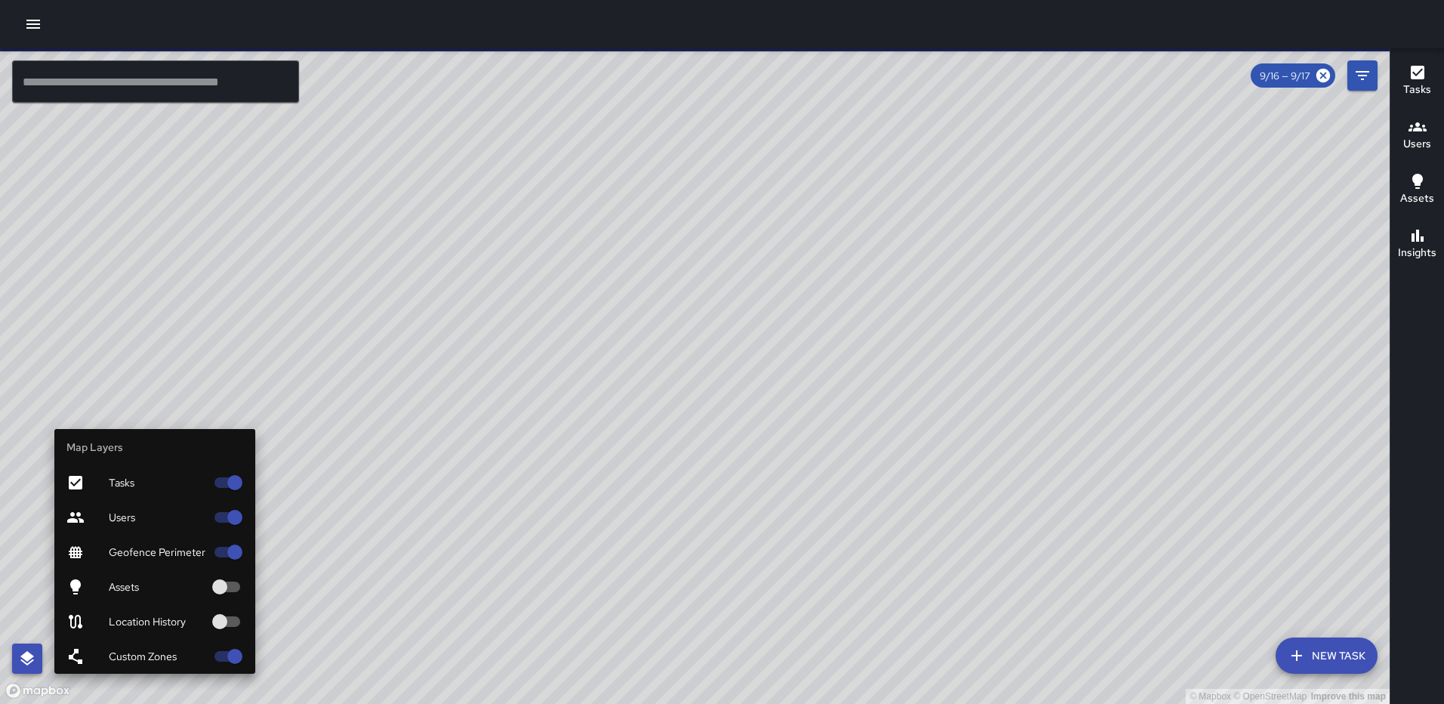
click at [20, 648] on button "button" at bounding box center [27, 659] width 30 height 30
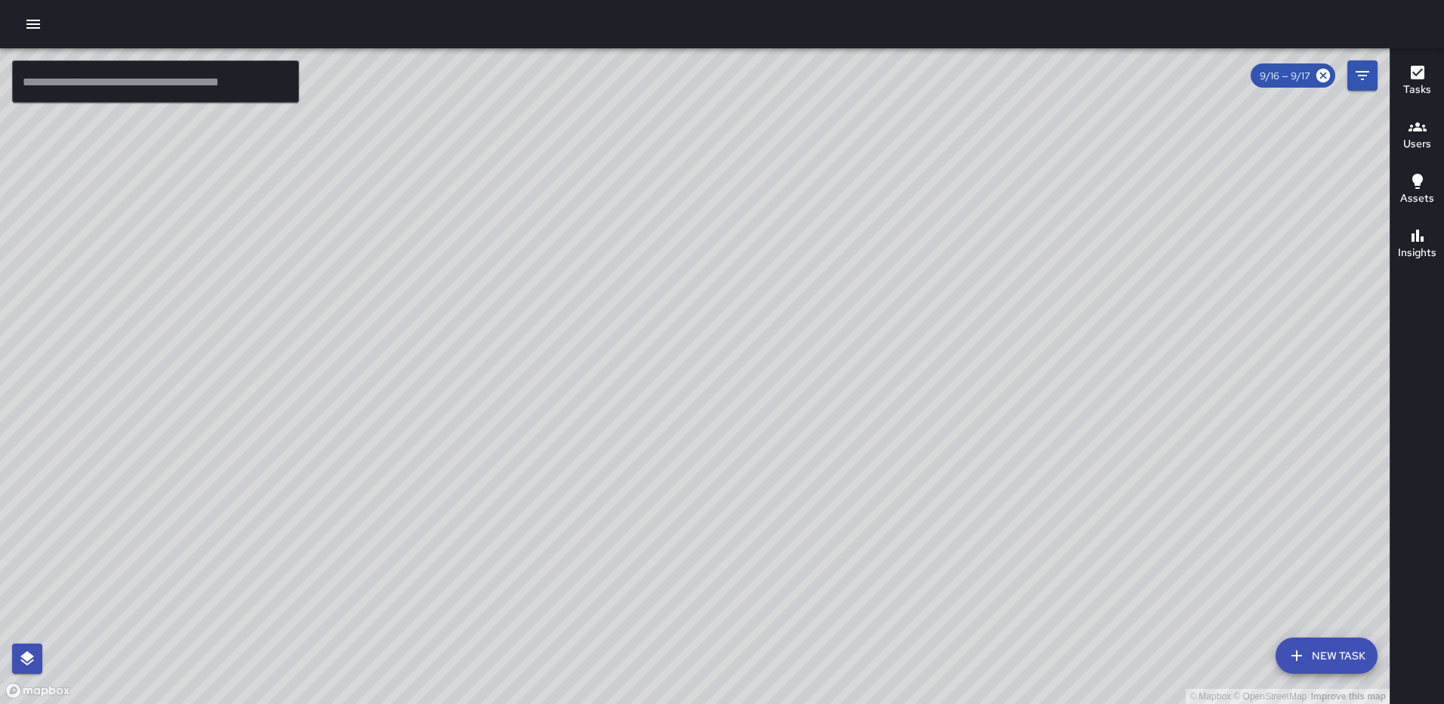
drag, startPoint x: 940, startPoint y: 440, endPoint x: 975, endPoint y: 375, distance: 73.0
click at [975, 375] on div "© Mapbox © OpenStreetMap Improve this map" at bounding box center [695, 376] width 1390 height 656
drag, startPoint x: 1322, startPoint y: 71, endPoint x: 1183, endPoint y: 160, distance: 165.1
click at [1322, 70] on icon at bounding box center [1323, 76] width 14 height 14
click at [1319, 76] on icon at bounding box center [1323, 76] width 14 height 14
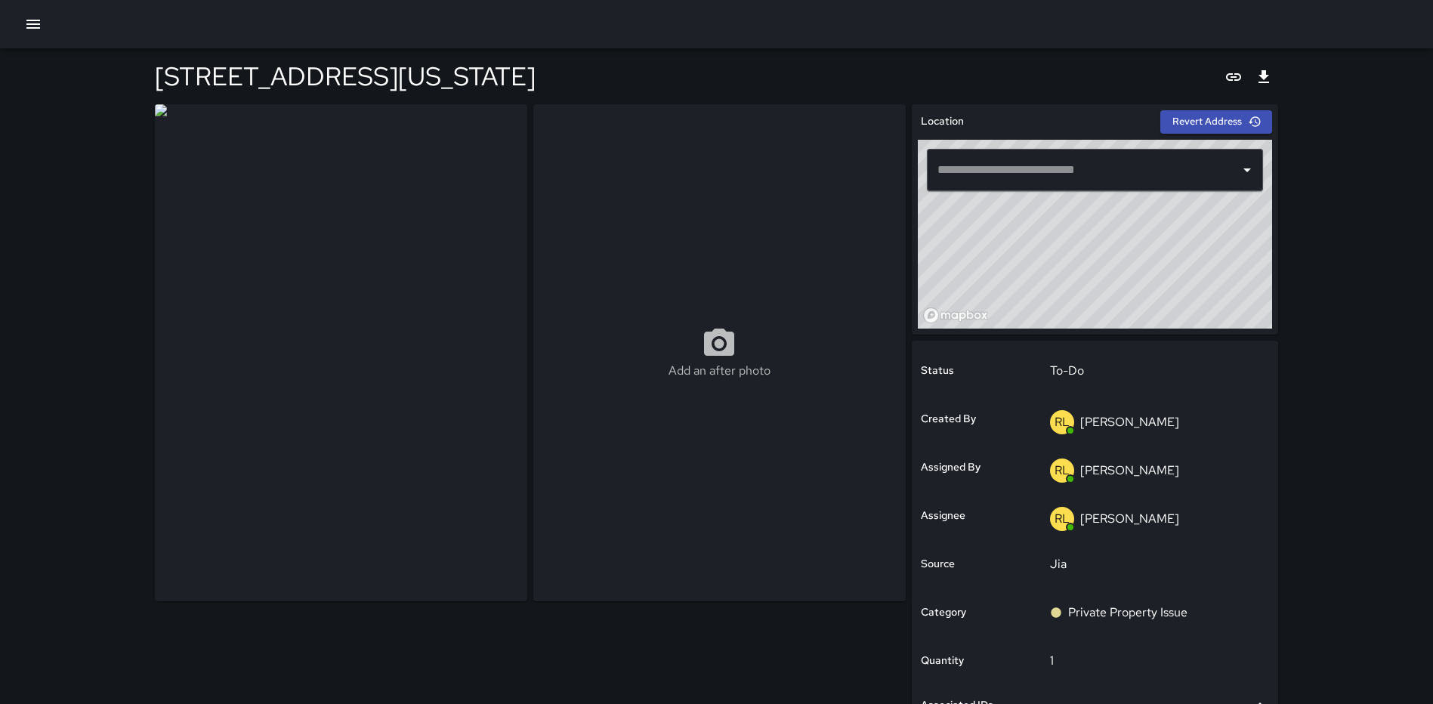
type input "**********"
click at [1076, 384] on div "To-Do" at bounding box center [1154, 371] width 230 height 42
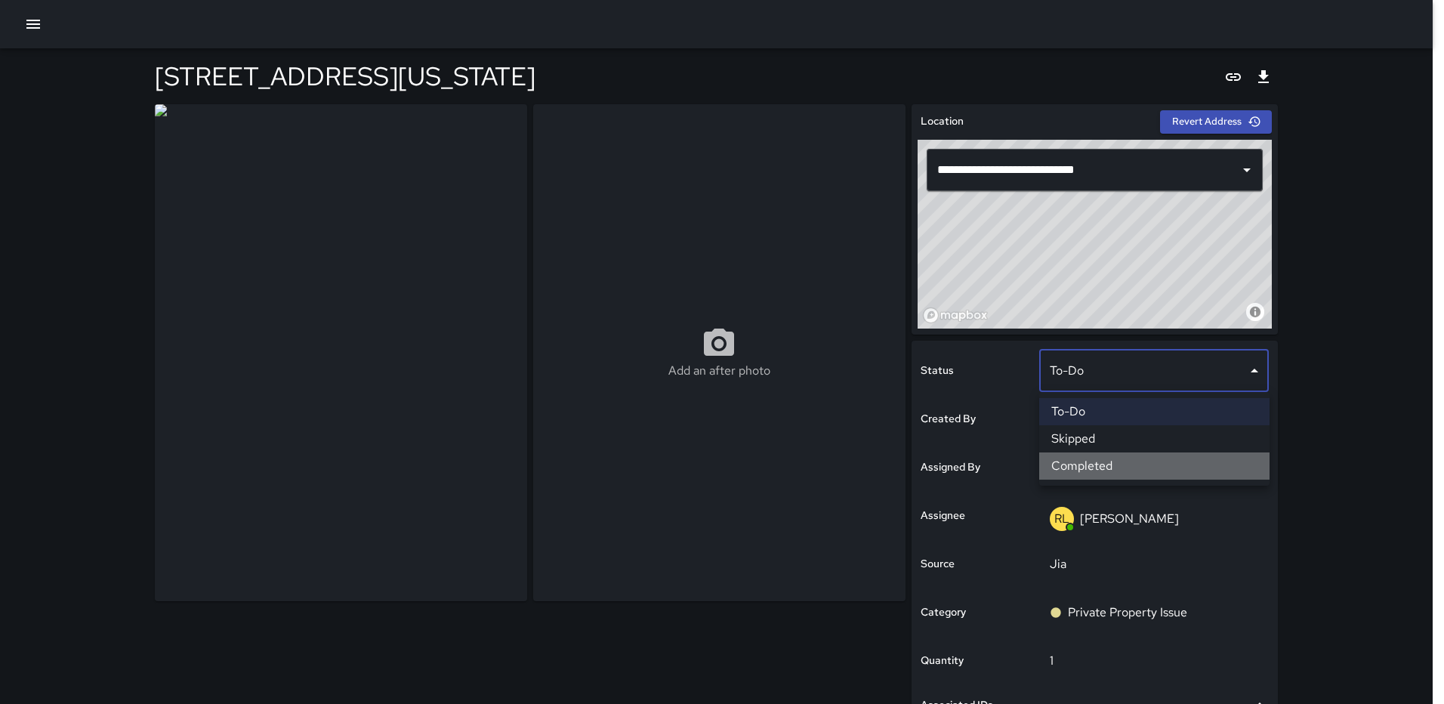
click at [1085, 457] on li "Completed" at bounding box center [1154, 465] width 230 height 27
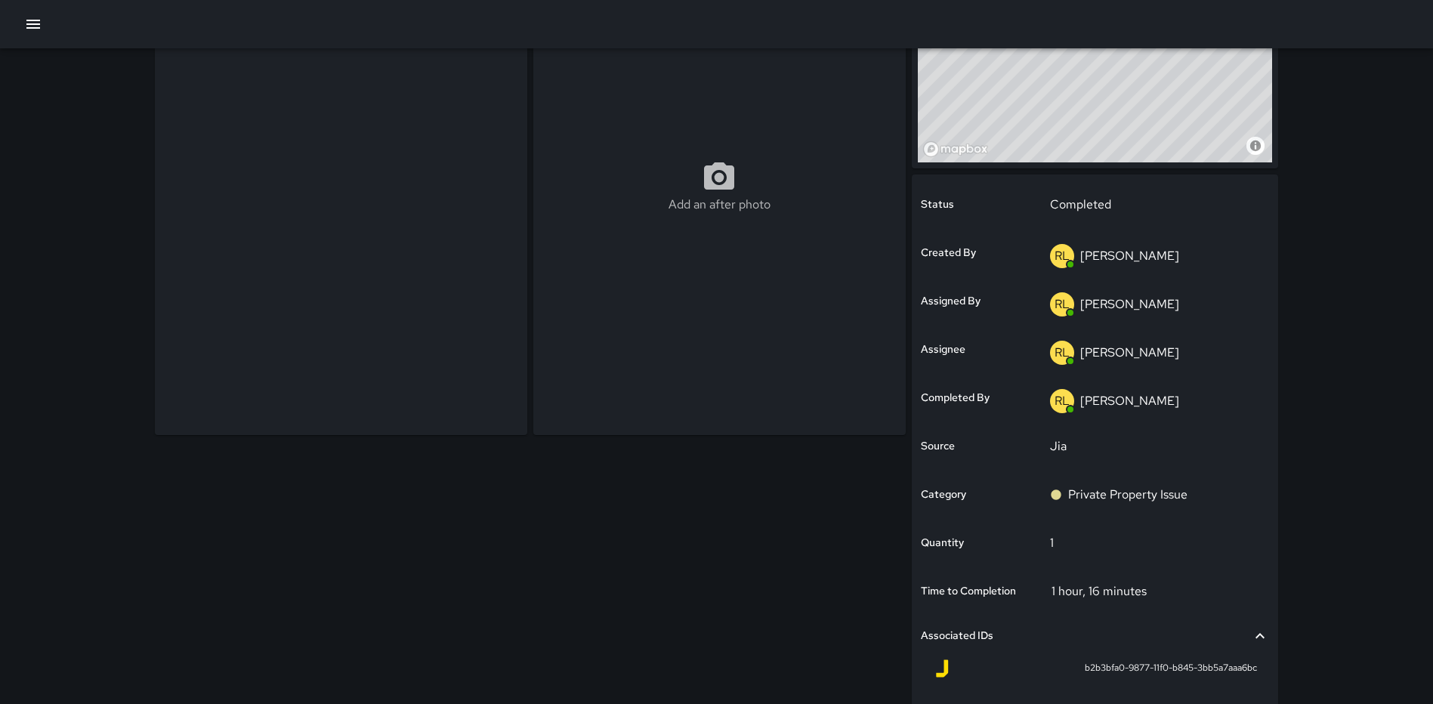
scroll to position [263, 0]
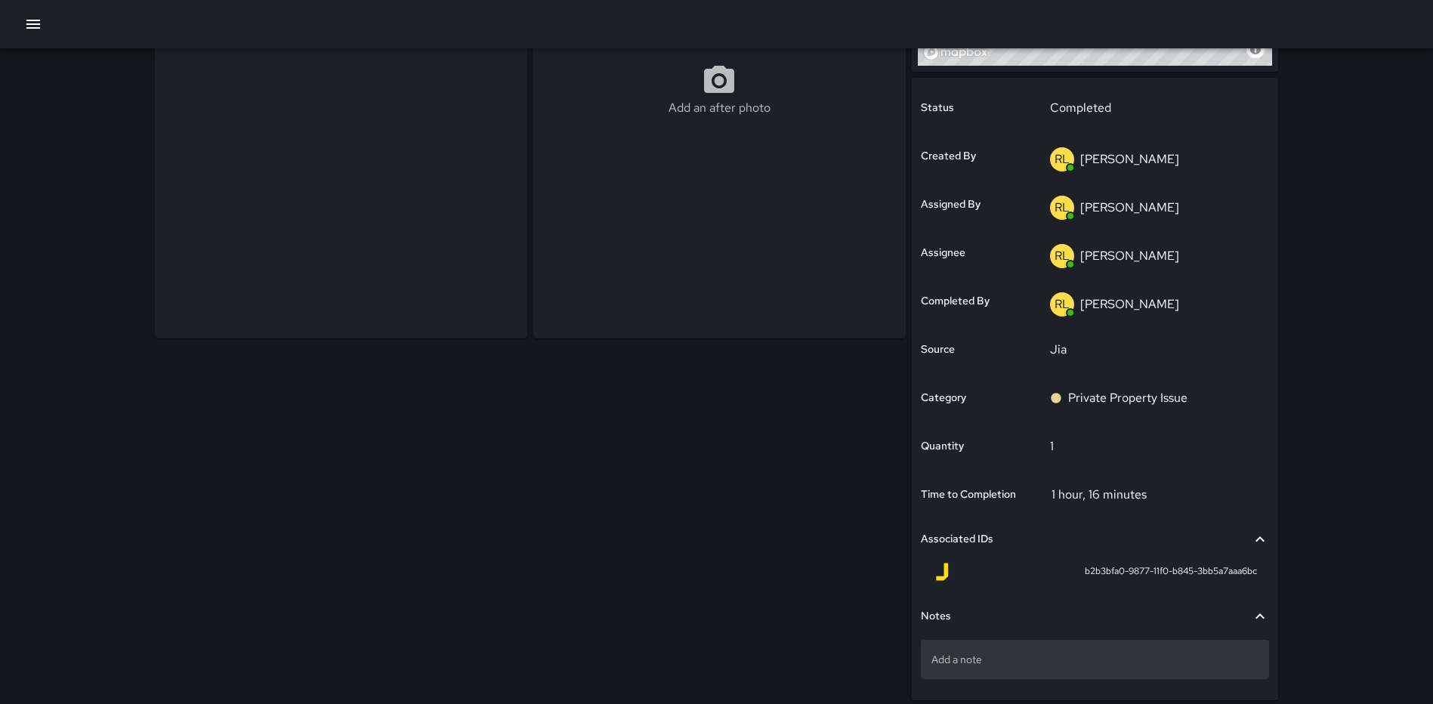
click at [1017, 662] on p "Add a note" at bounding box center [1094, 659] width 327 height 15
type textarea "**********"
click at [443, 488] on div "Add an after photo" at bounding box center [528, 298] width 758 height 926
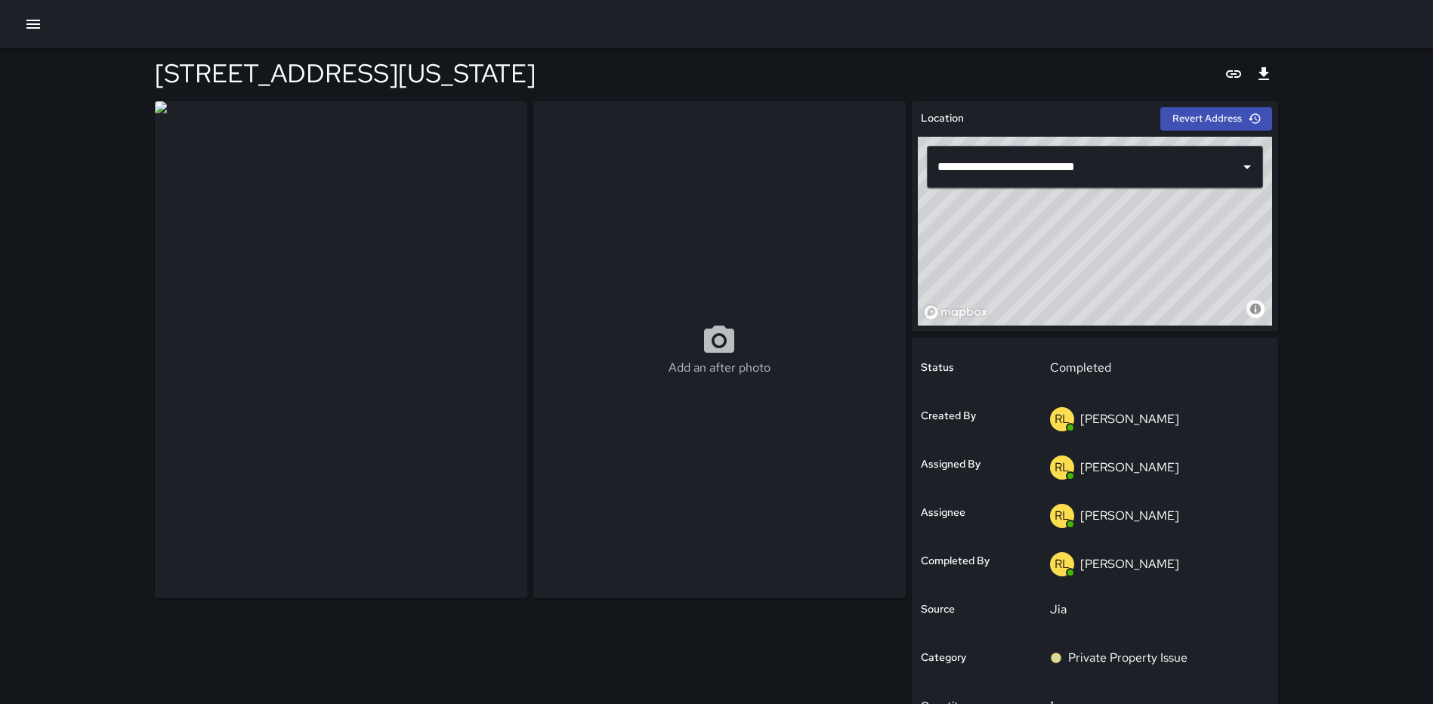
scroll to position [0, 0]
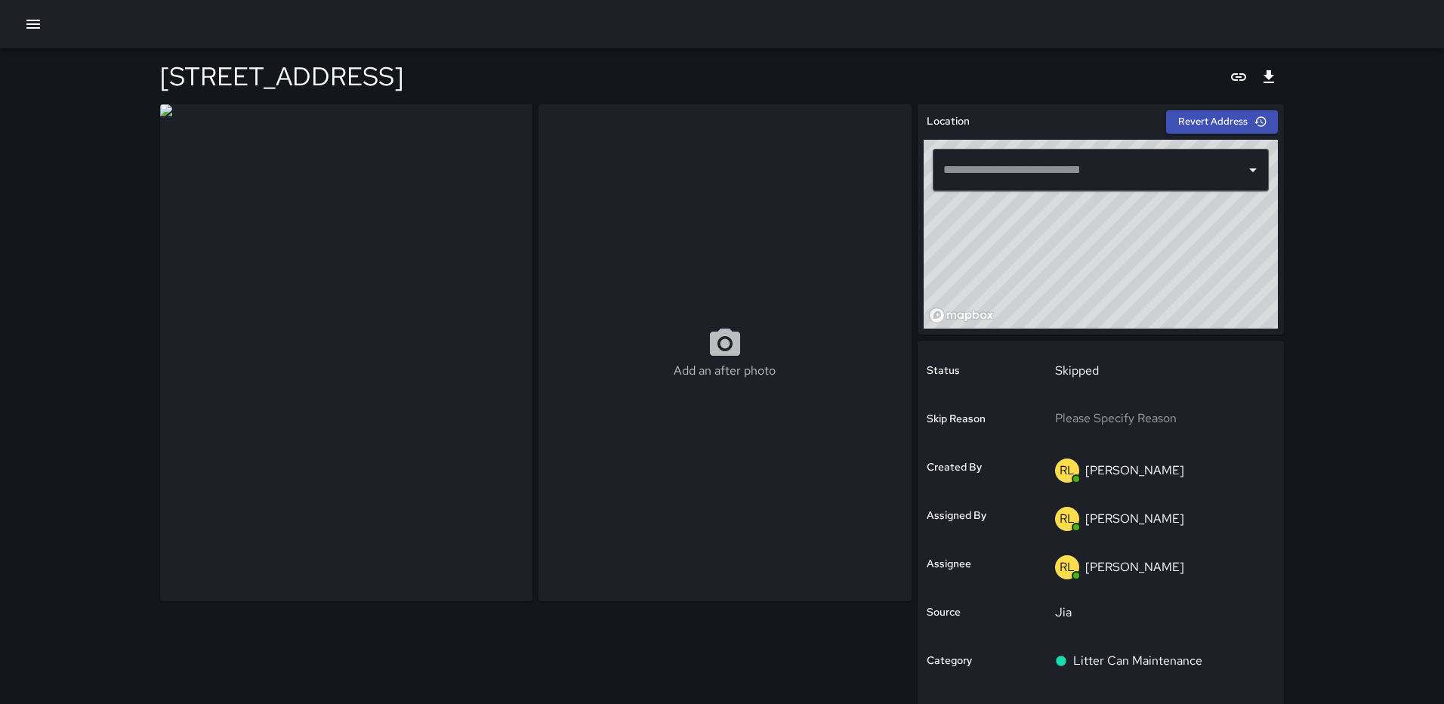
type input "**********"
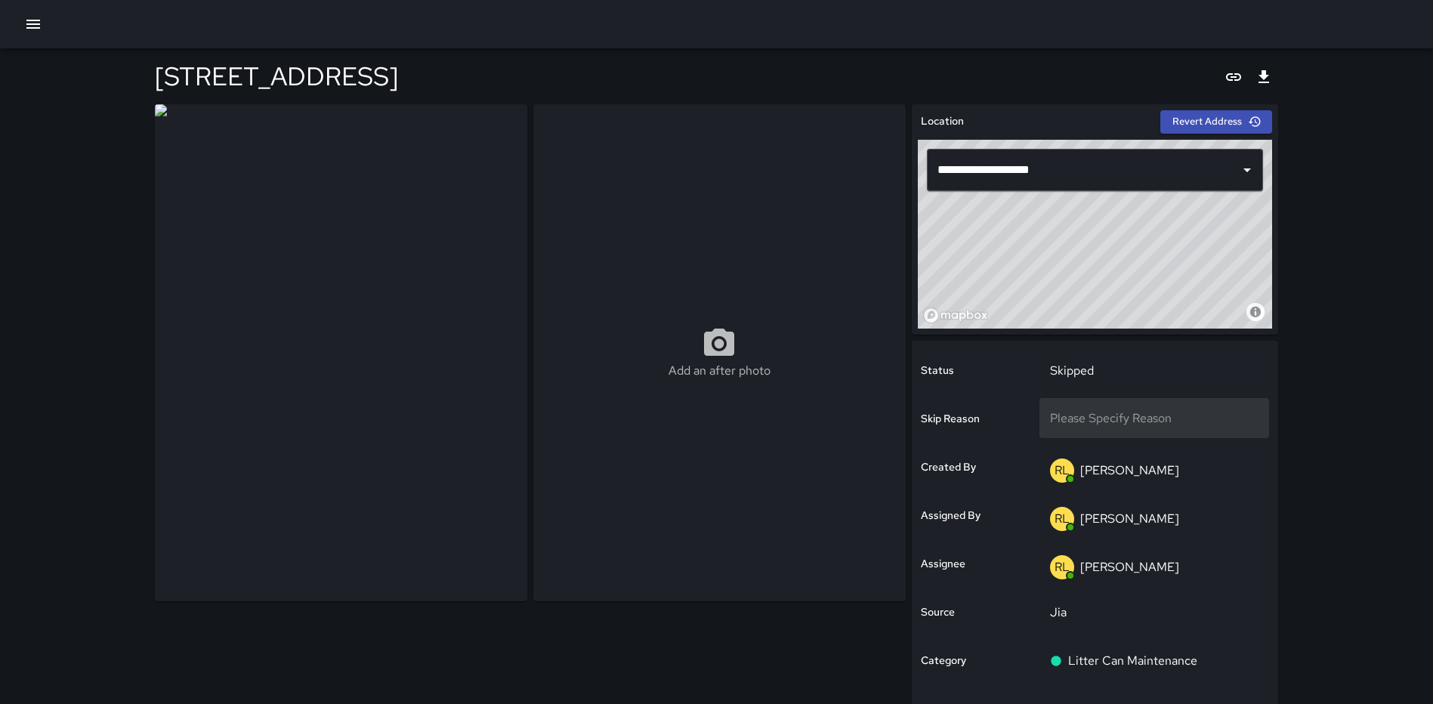
click at [1193, 413] on div "Please Specify Reason" at bounding box center [1154, 418] width 230 height 40
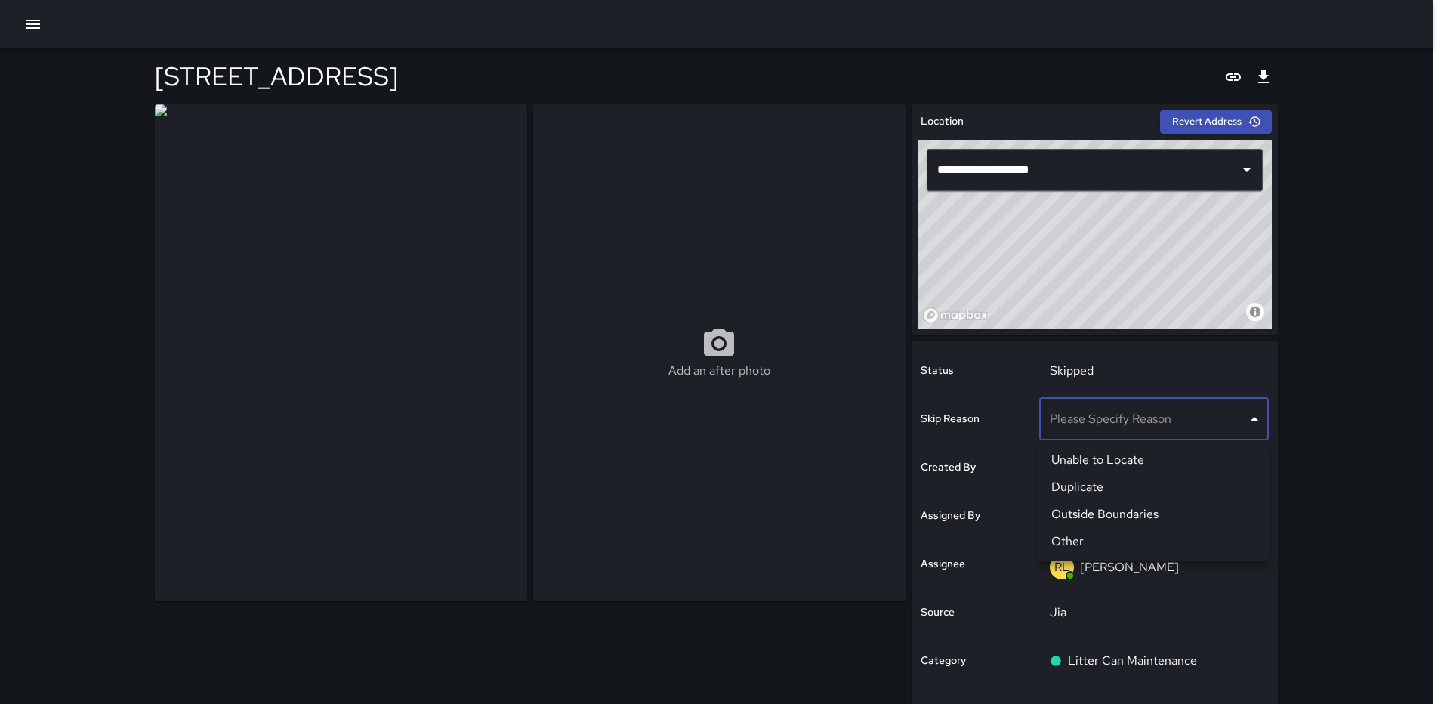
click at [1091, 365] on div at bounding box center [722, 352] width 1444 height 704
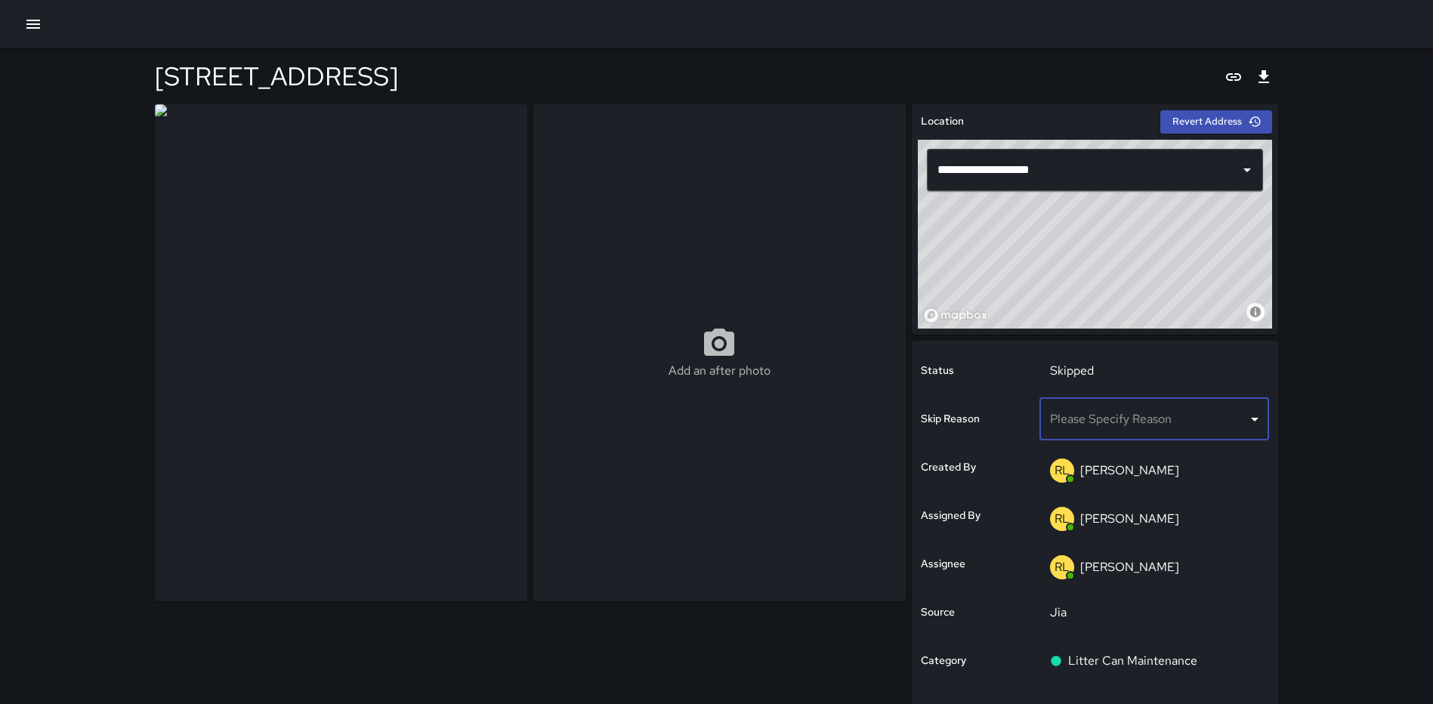
click at [1082, 372] on p "Skipped" at bounding box center [1154, 371] width 209 height 18
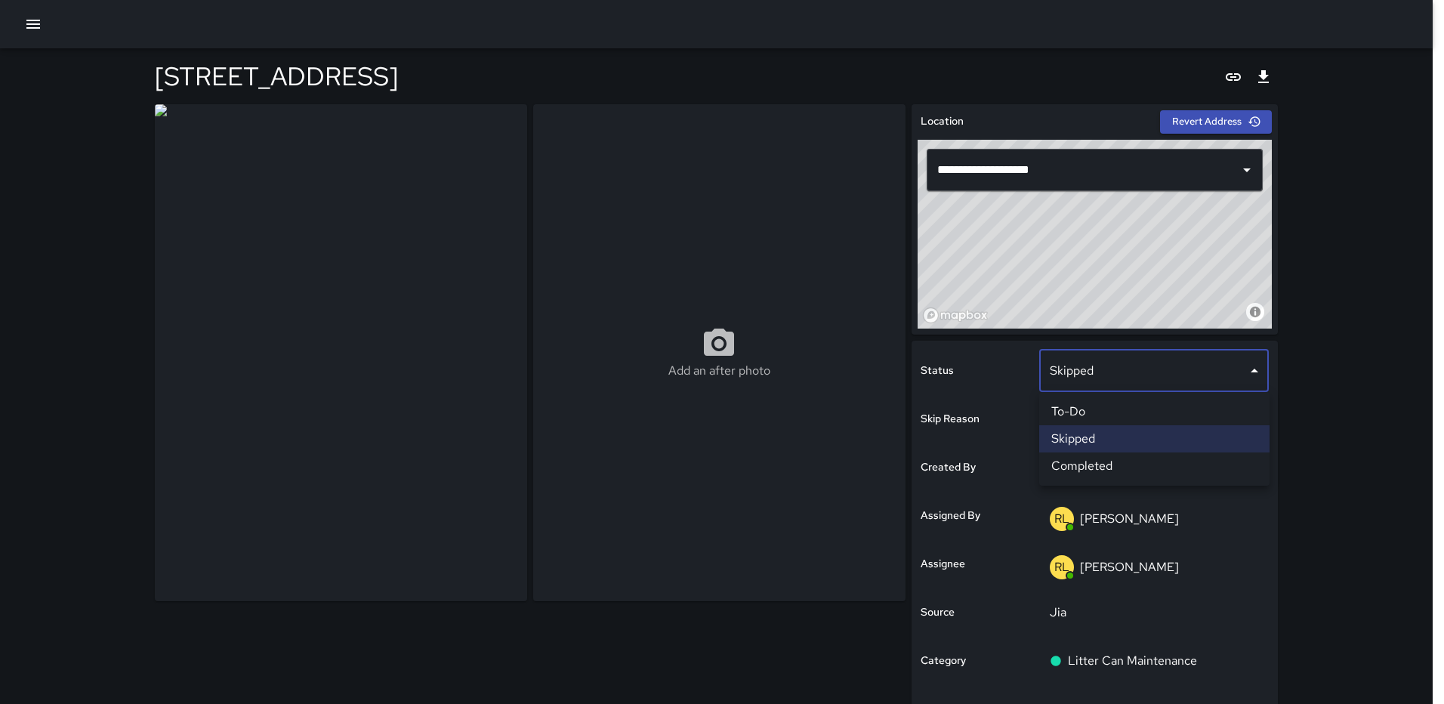
click at [1088, 415] on li "To-Do" at bounding box center [1154, 411] width 230 height 27
